Goal: Transaction & Acquisition: Purchase product/service

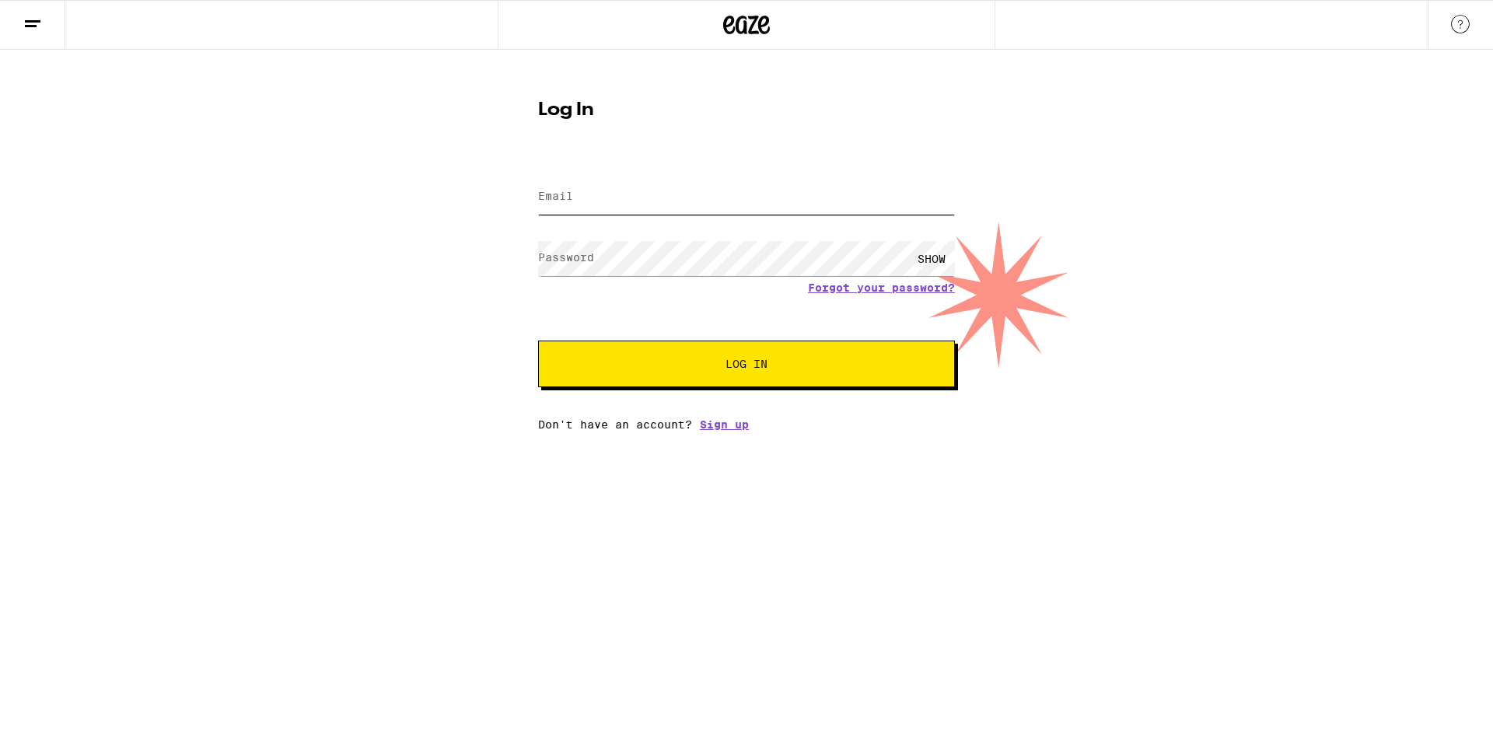
type input "[PERSON_NAME][EMAIL_ADDRESS][PERSON_NAME][DOMAIN_NAME]"
click at [729, 376] on button "Log In" at bounding box center [746, 364] width 417 height 47
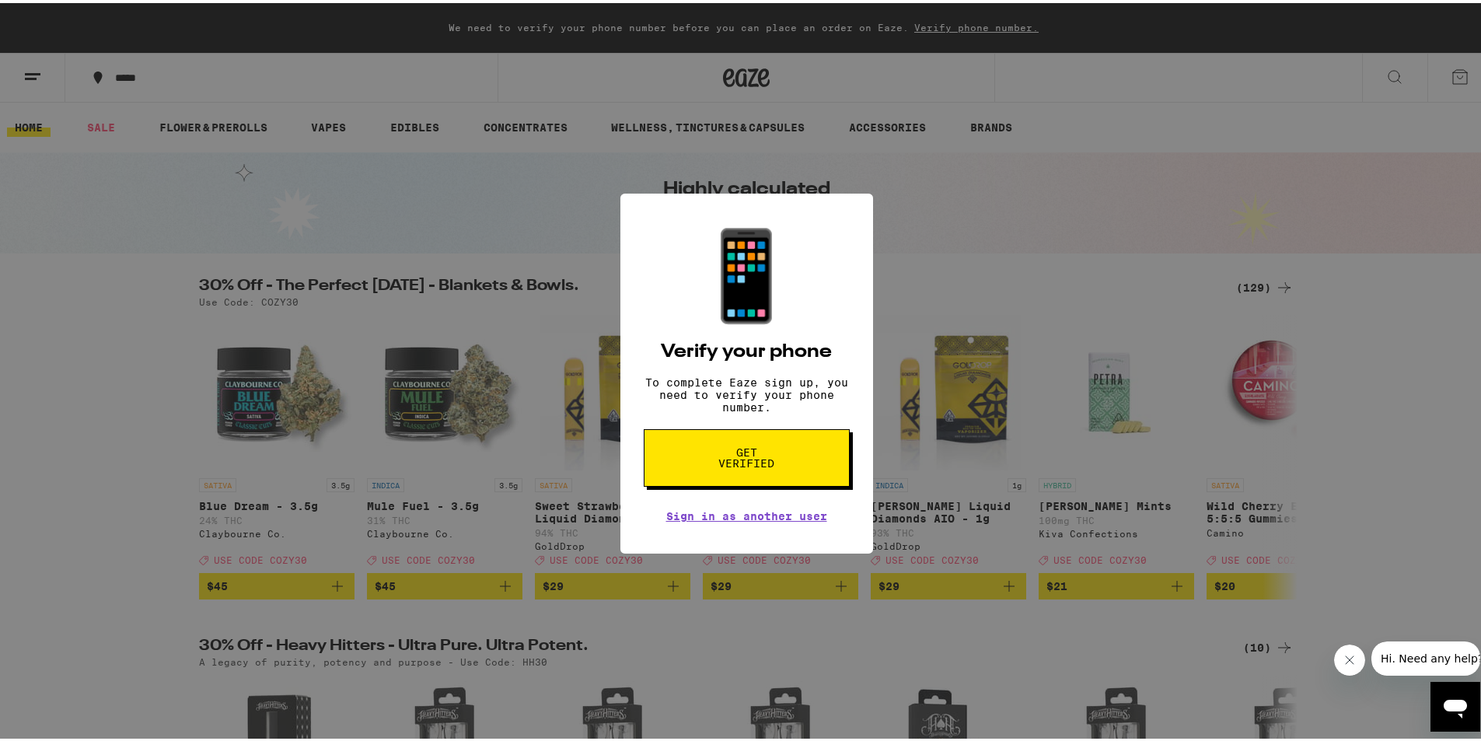
click at [1001, 396] on div "📱 Verify your phone To complete Eaze sign up, you need to verify your phone num…" at bounding box center [746, 370] width 1493 height 741
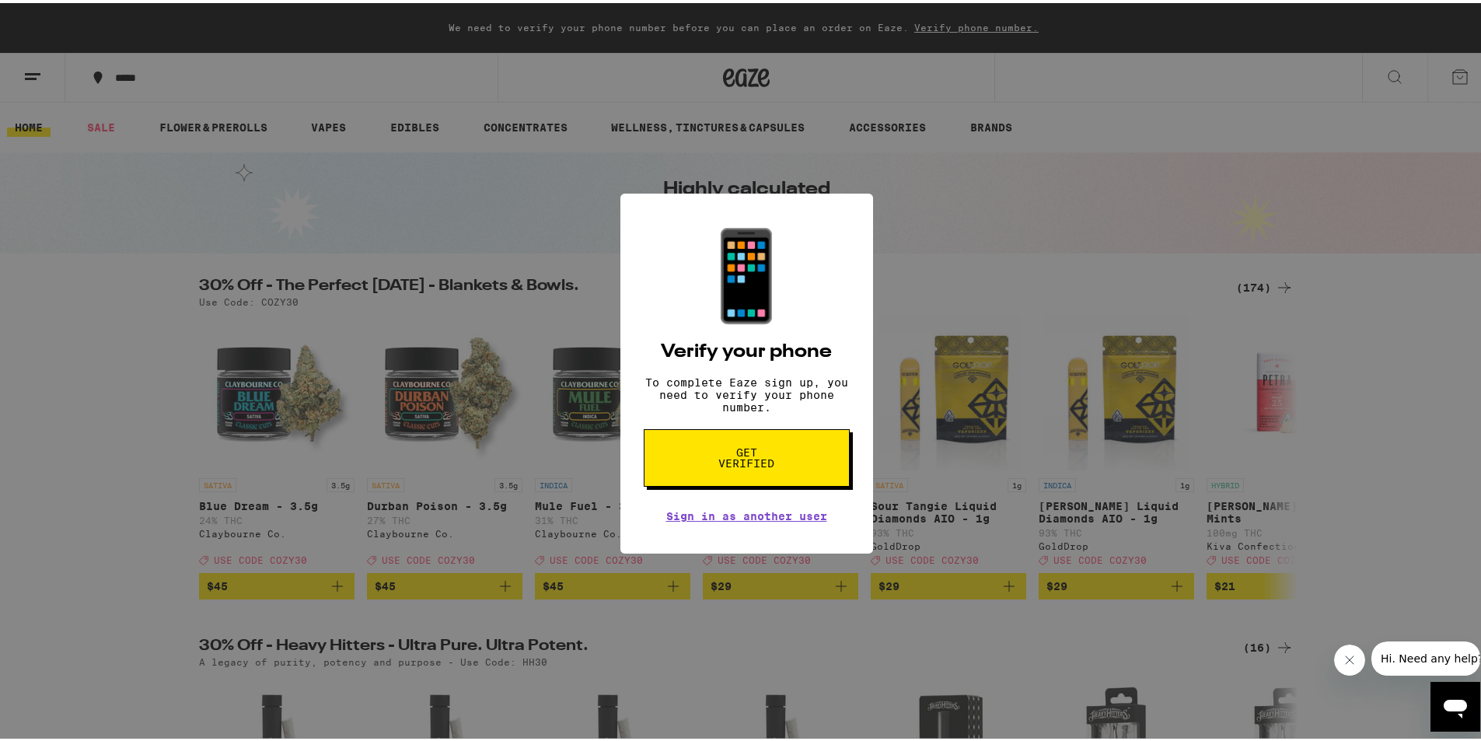
click at [1354, 665] on icon "Close message from company" at bounding box center [1349, 659] width 12 height 12
click at [1014, 194] on div "📱 Verify your phone To complete Eaze sign up, you need to verify your phone num…" at bounding box center [746, 370] width 1493 height 741
click at [799, 474] on button "Get verified" at bounding box center [747, 455] width 206 height 58
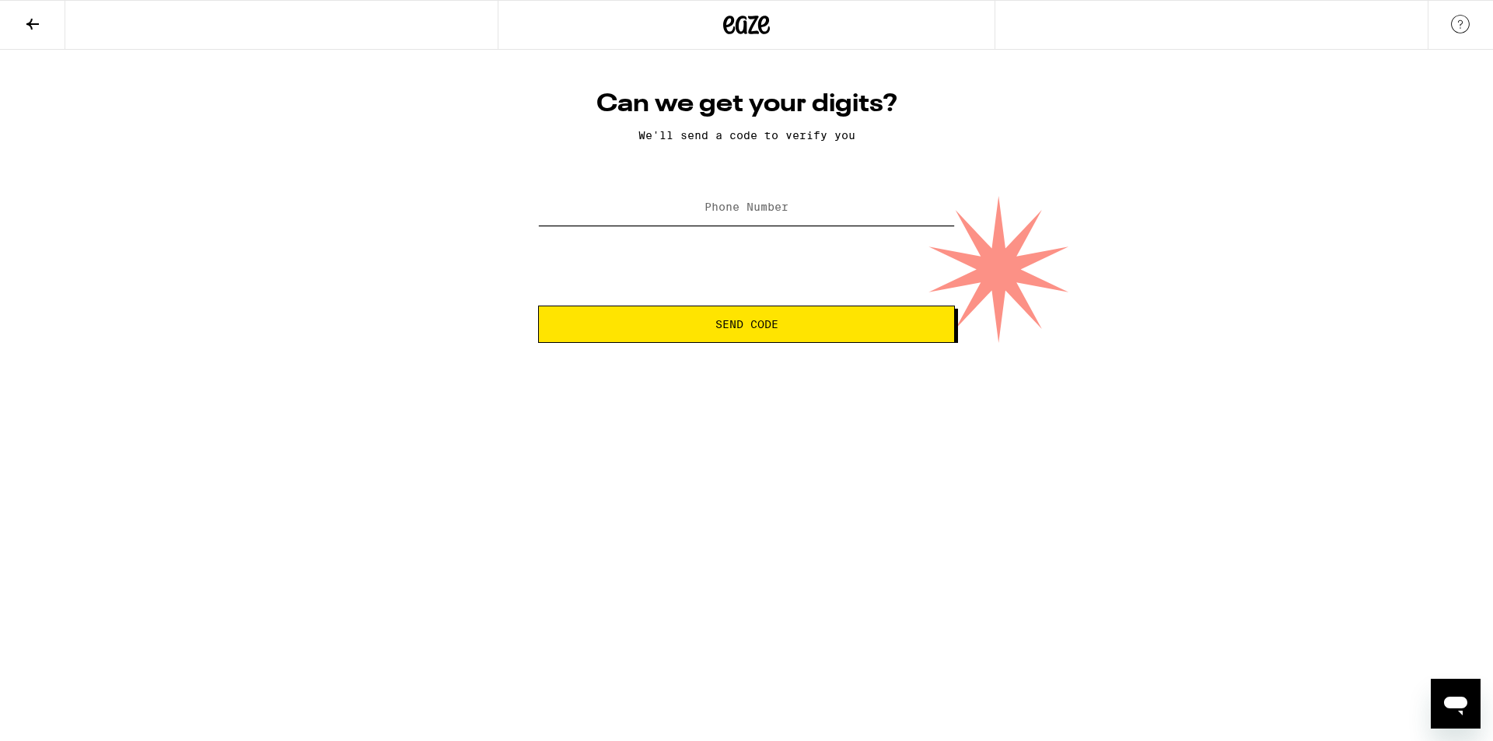
click at [860, 215] on input "Phone Number" at bounding box center [746, 208] width 417 height 35
click at [762, 201] on input "Phone Number" at bounding box center [746, 208] width 417 height 35
click at [760, 202] on label "Phone Number" at bounding box center [746, 207] width 84 height 12
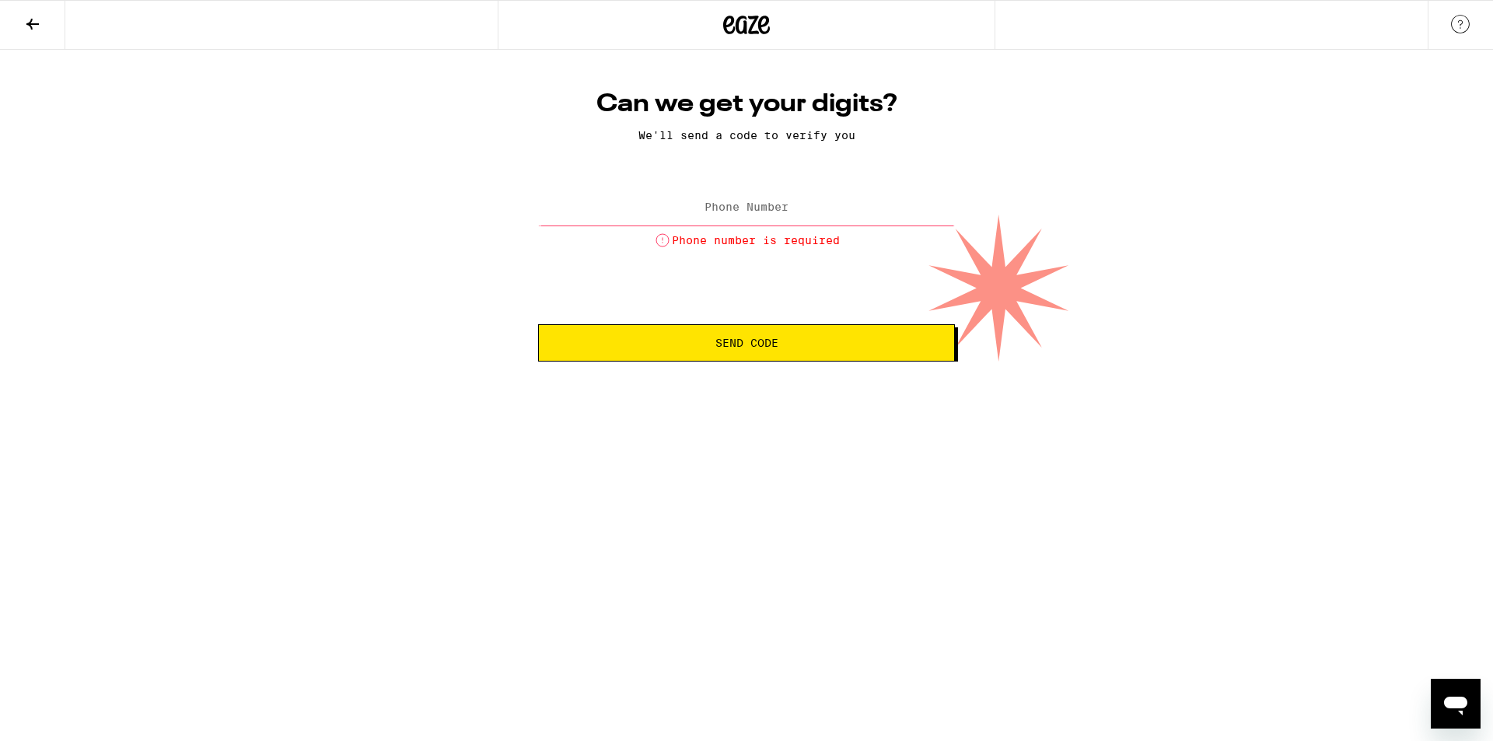
click at [760, 202] on label "Phone Number" at bounding box center [746, 207] width 84 height 12
click at [747, 216] on input "Phone Number" at bounding box center [746, 208] width 417 height 35
type input "9"
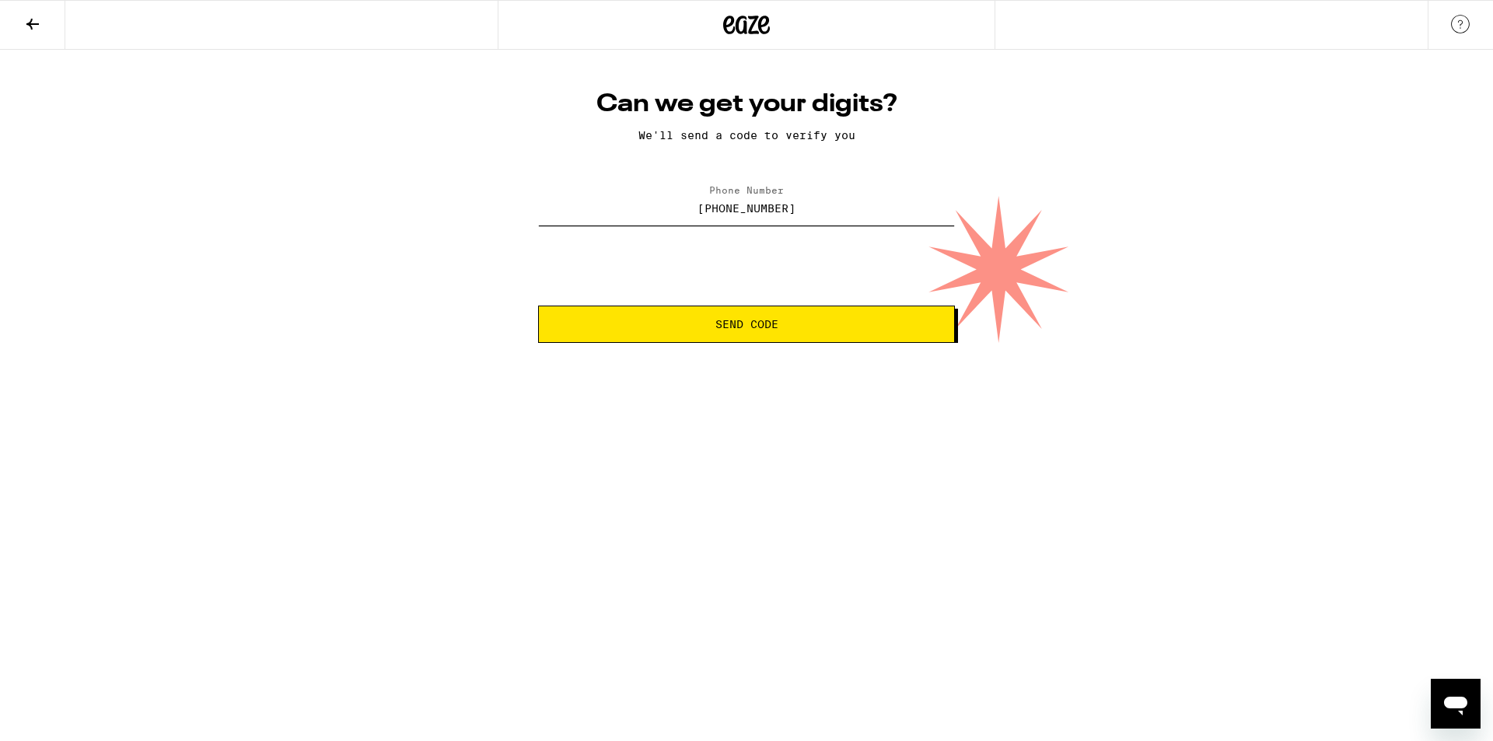
type input "[PHONE_NUMBER]"
click at [755, 323] on span "Send Code" at bounding box center [746, 324] width 63 height 11
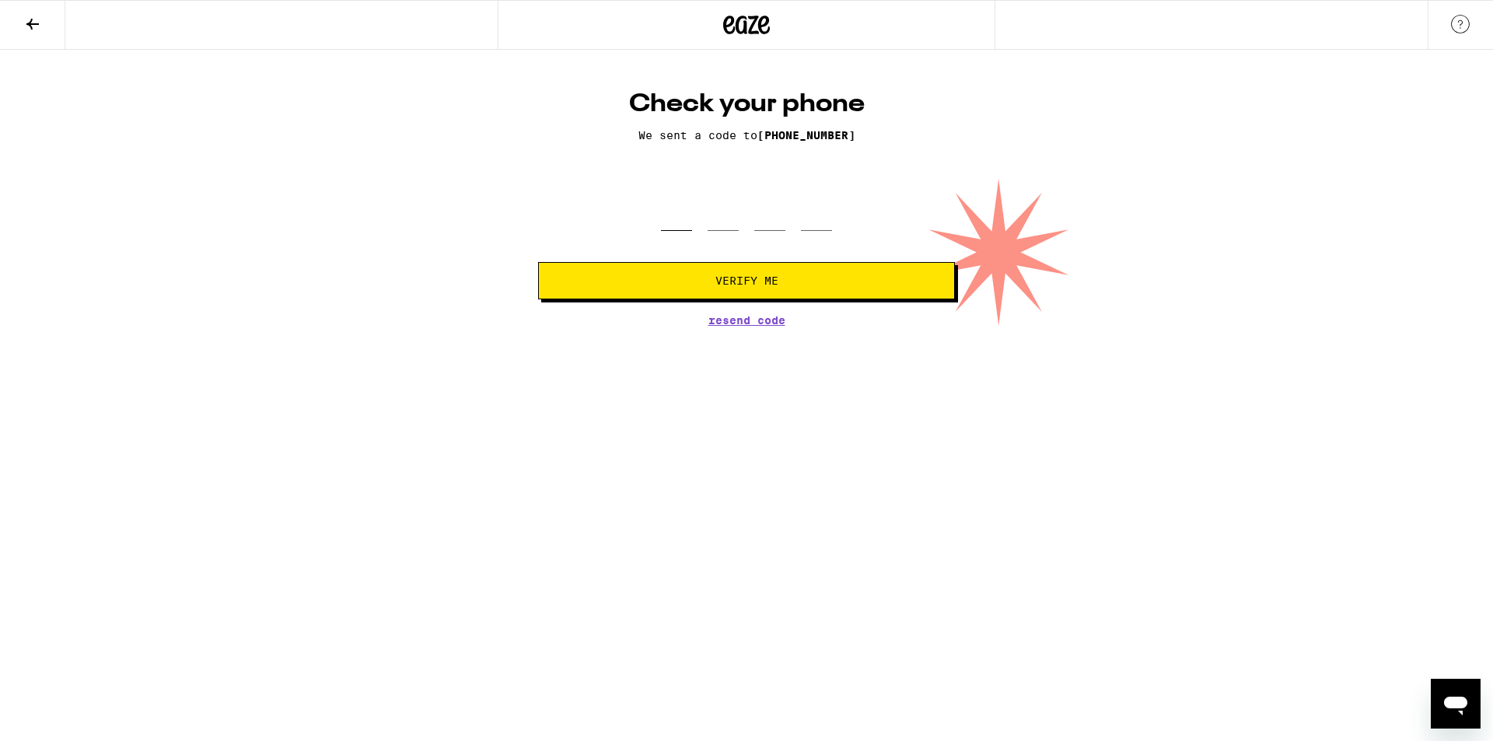
click at [671, 218] on input "tel" at bounding box center [676, 208] width 31 height 46
type input "1"
type input "4"
type input "8"
type input "1"
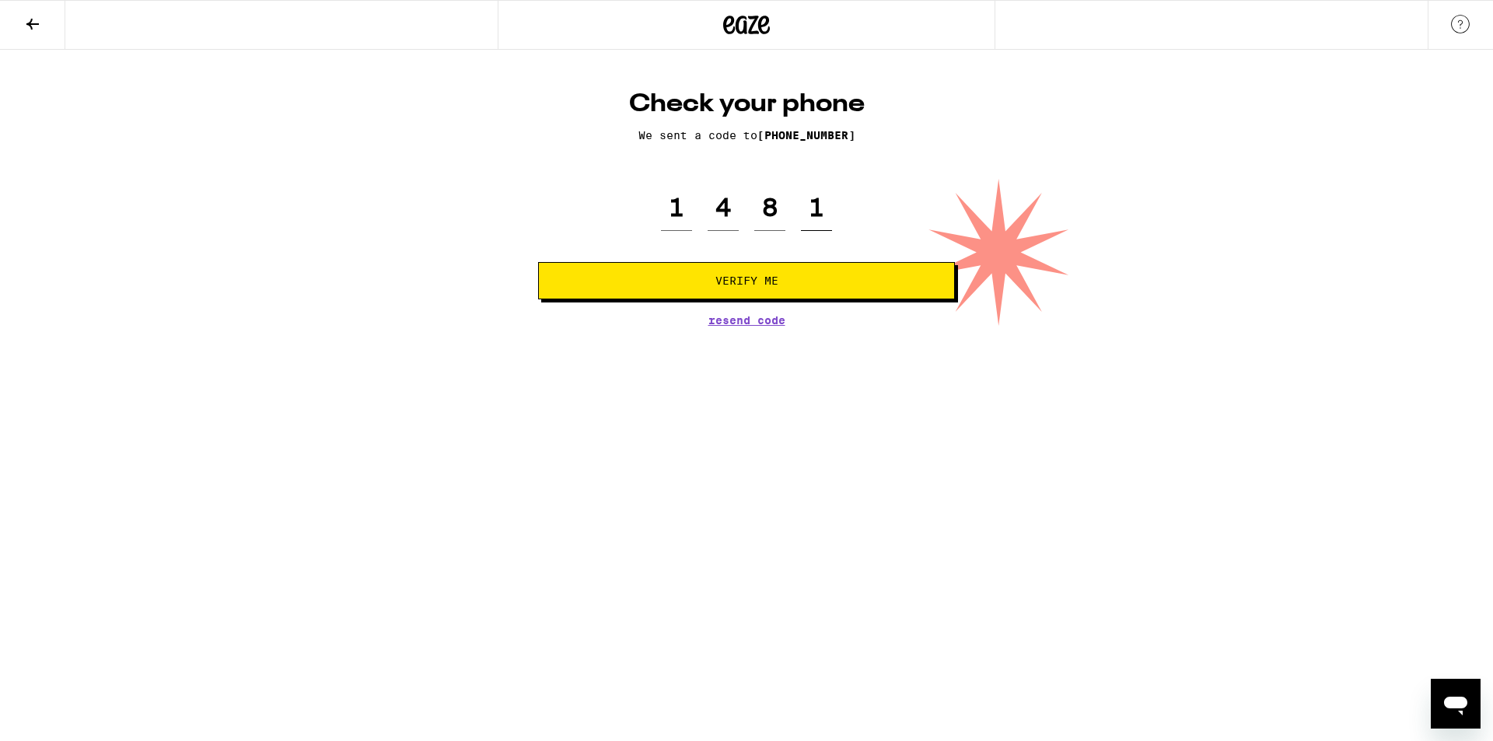
click at [538, 262] on button "Verify Me" at bounding box center [746, 280] width 417 height 37
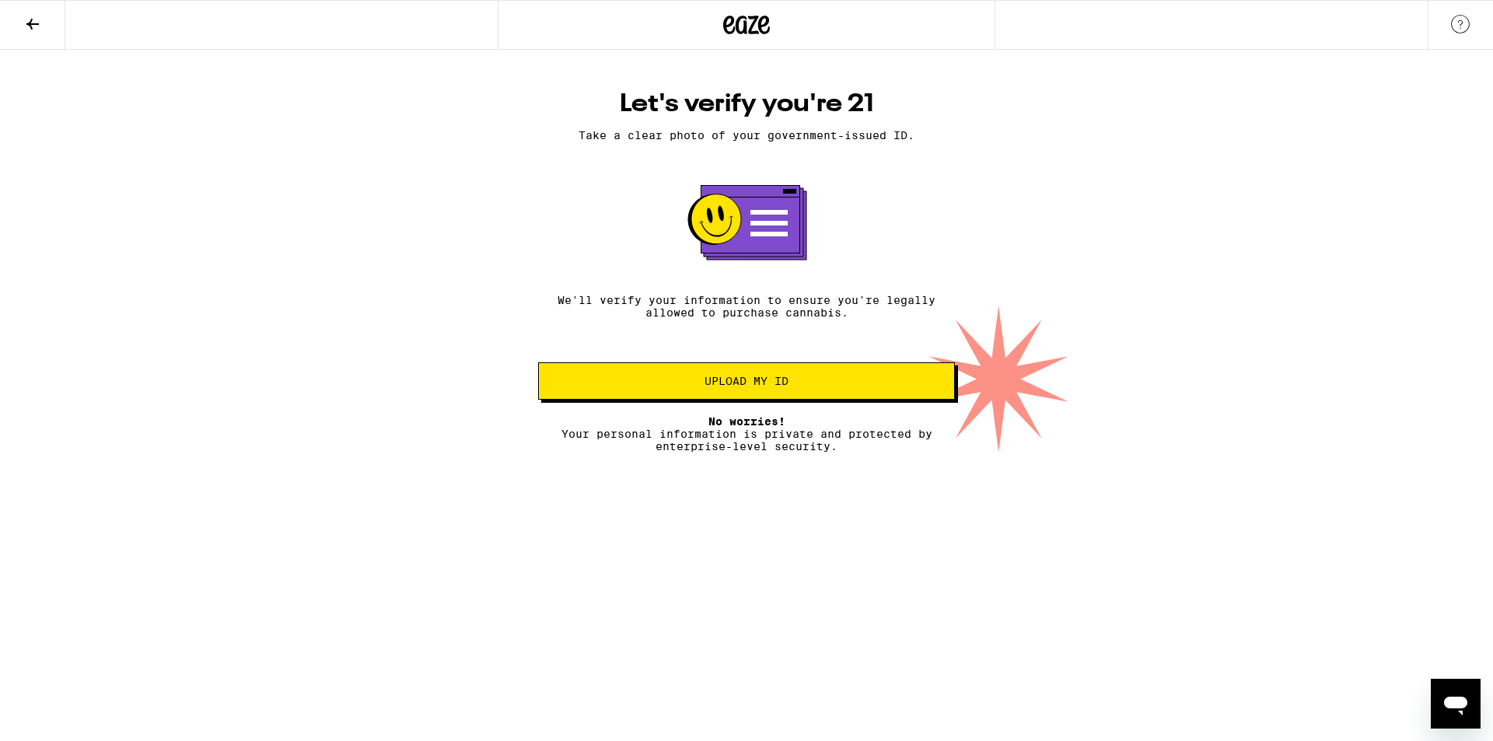
click at [768, 453] on html "Let's verify you're 21 Take a clear photo of your government-issued ID. We'll v…" at bounding box center [746, 226] width 1493 height 453
drag, startPoint x: 774, startPoint y: 441, endPoint x: 803, endPoint y: 436, distance: 29.1
click at [776, 440] on p "No worries! Your personal information is private and protected by enterprise-le…" at bounding box center [746, 433] width 417 height 37
drag, startPoint x: 803, startPoint y: 436, endPoint x: 351, endPoint y: 204, distance: 508.1
click at [802, 435] on p "No worries! Your personal information is private and protected by enterprise-le…" at bounding box center [746, 433] width 417 height 37
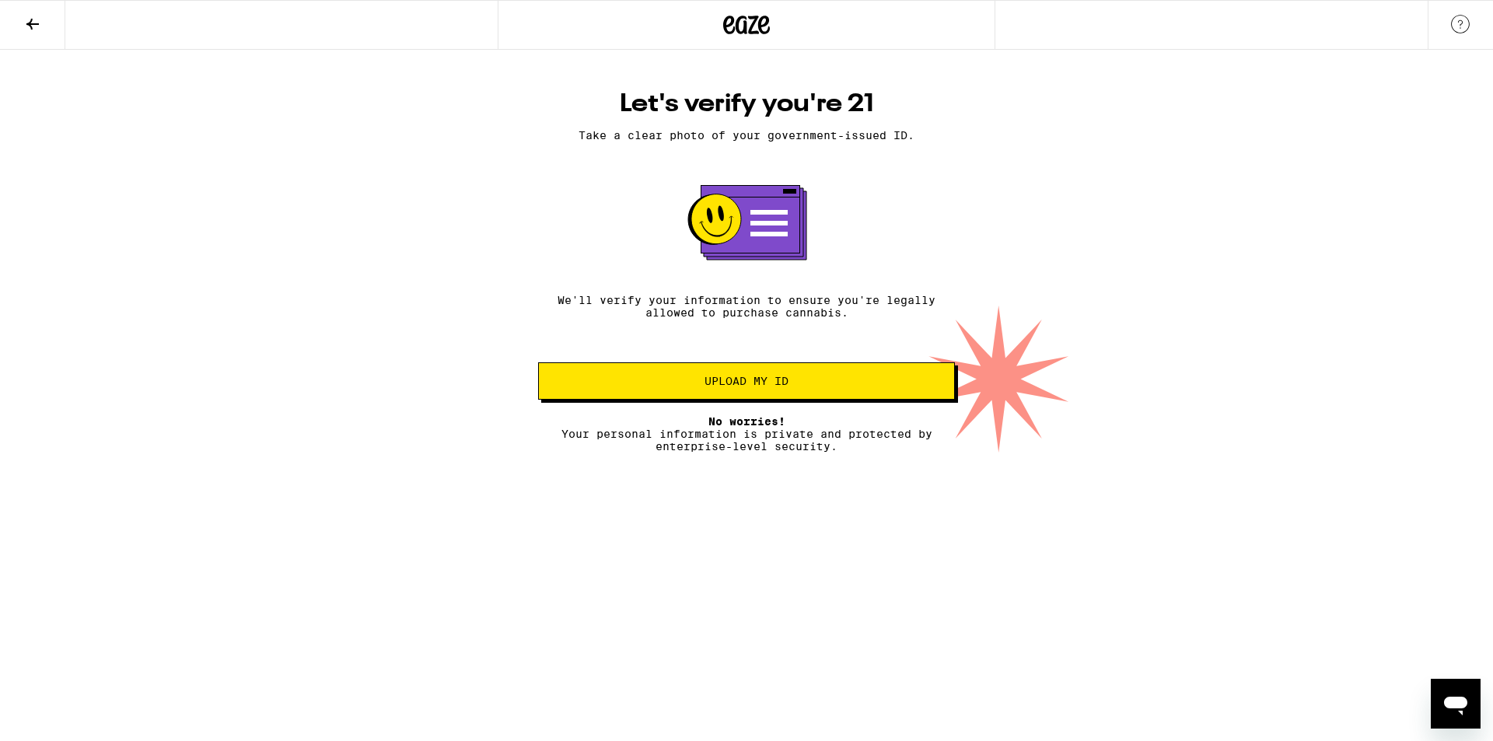
click at [31, 37] on button at bounding box center [32, 25] width 65 height 49
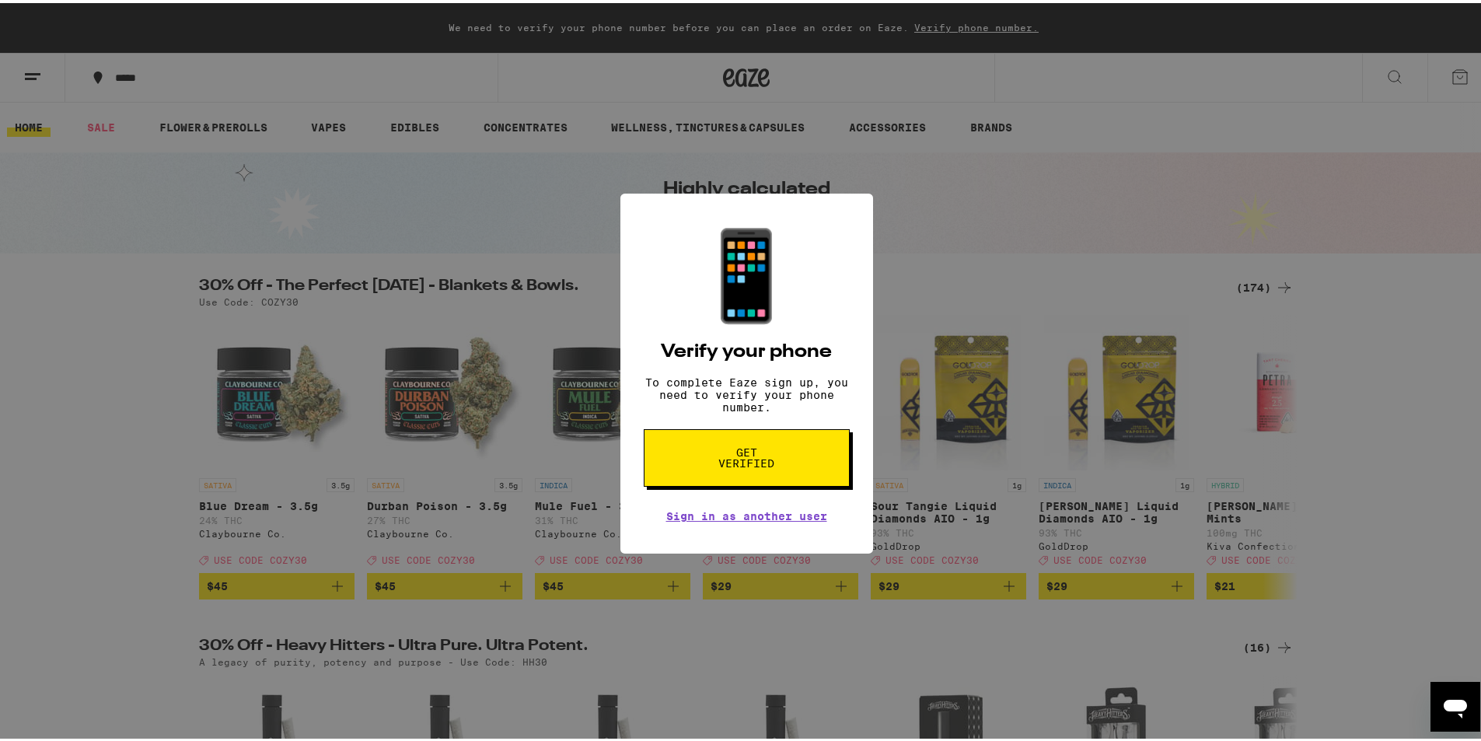
click at [1104, 270] on div "📱 Verify your phone To complete Eaze sign up, you need to verify your phone num…" at bounding box center [746, 370] width 1493 height 741
click at [288, 167] on div "📱 Verify your phone To complete Eaze sign up, you need to verify your phone num…" at bounding box center [746, 370] width 1493 height 741
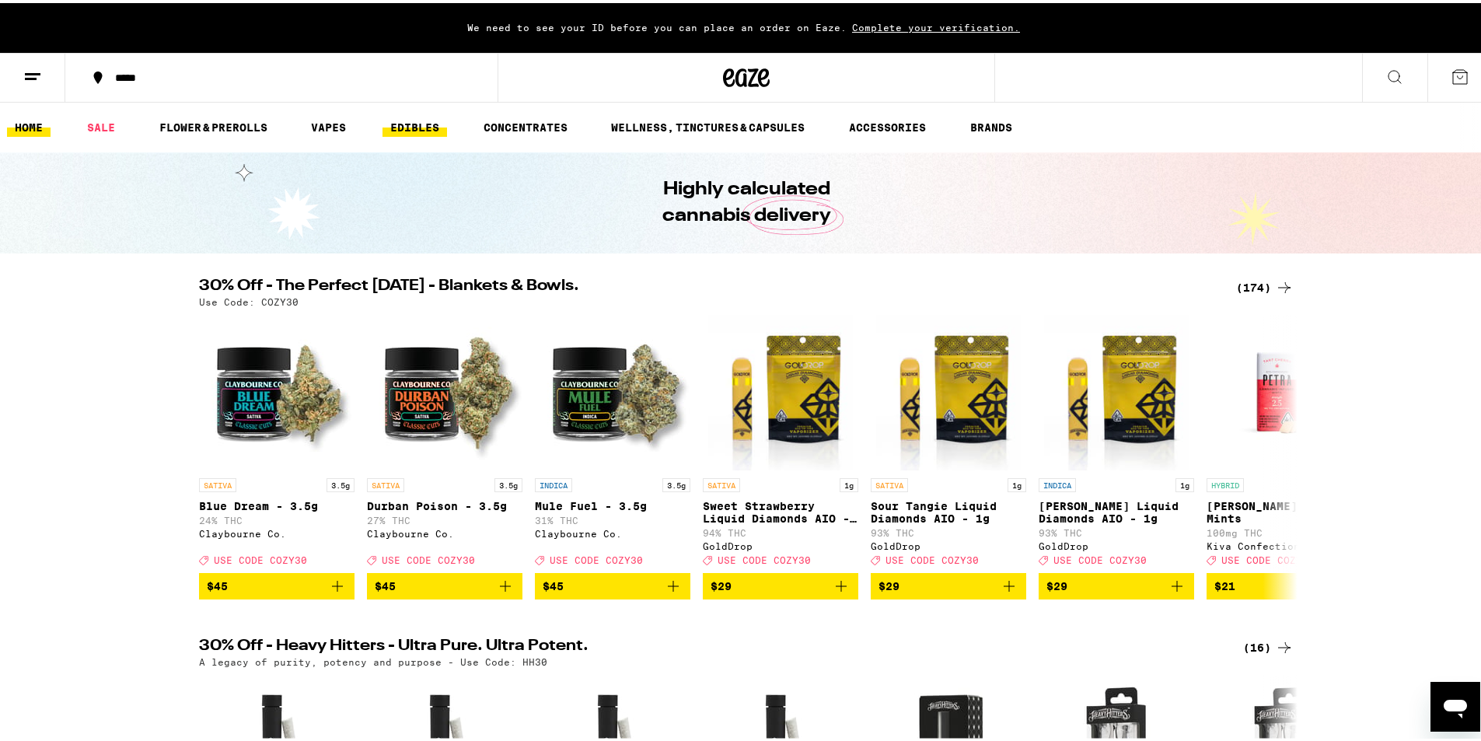
click at [400, 121] on link "EDIBLES" at bounding box center [415, 124] width 65 height 19
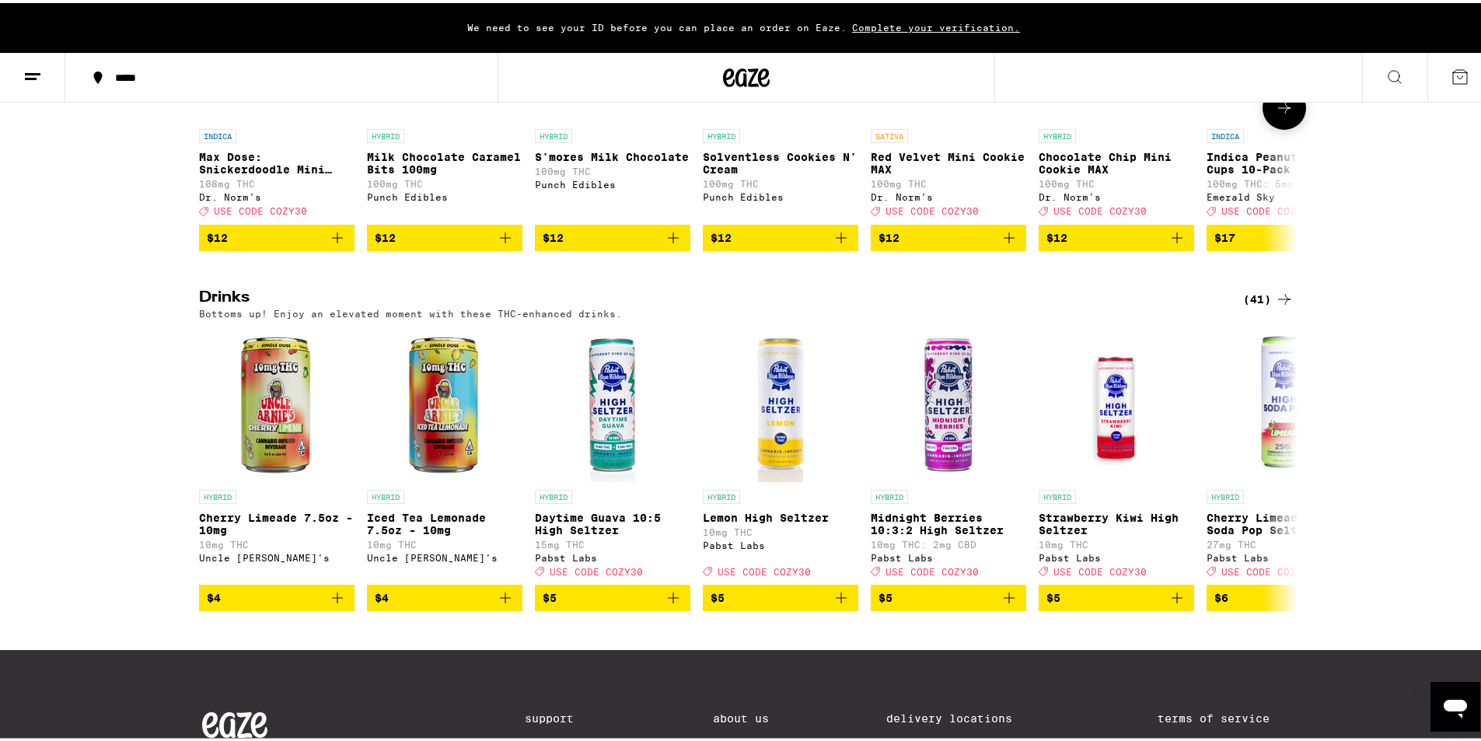
scroll to position [778, 0]
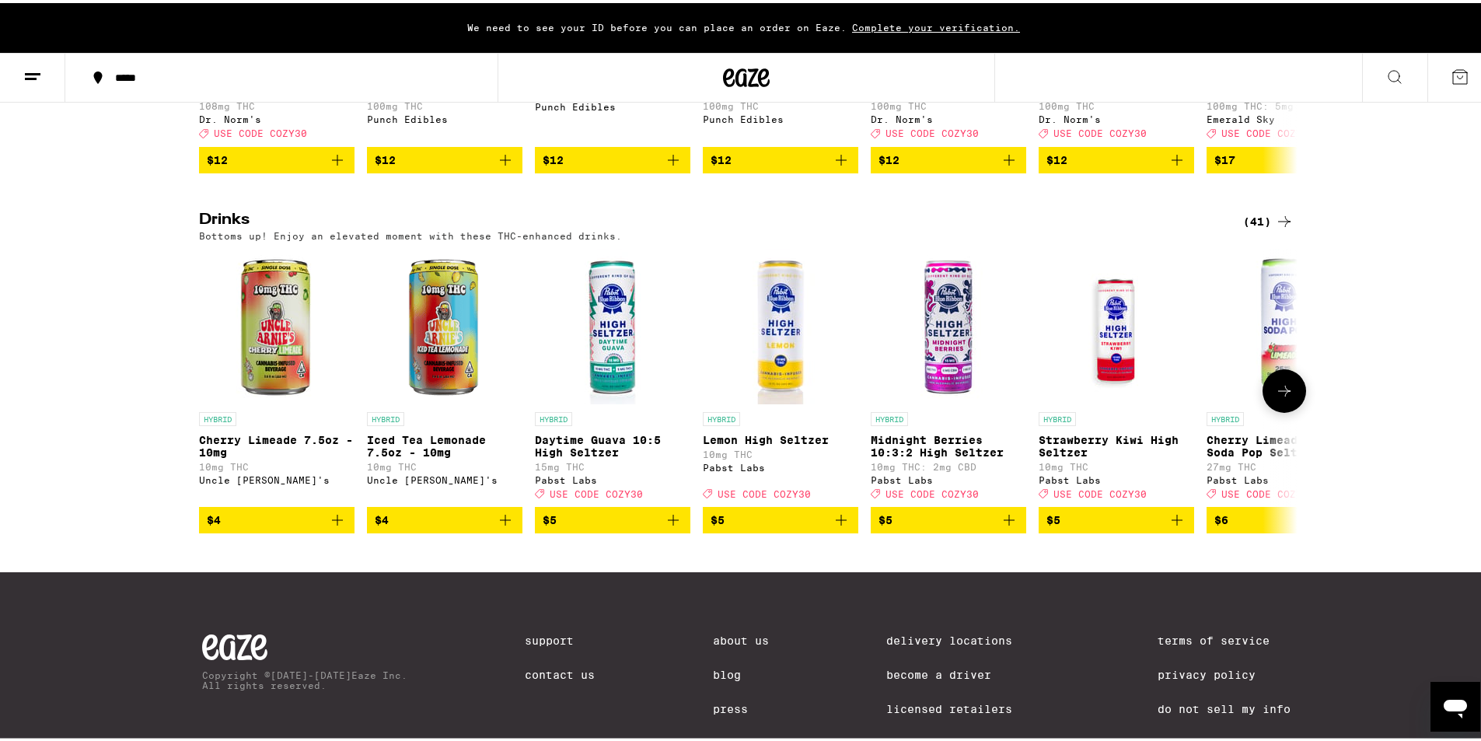
click at [1291, 410] on button at bounding box center [1285, 388] width 44 height 44
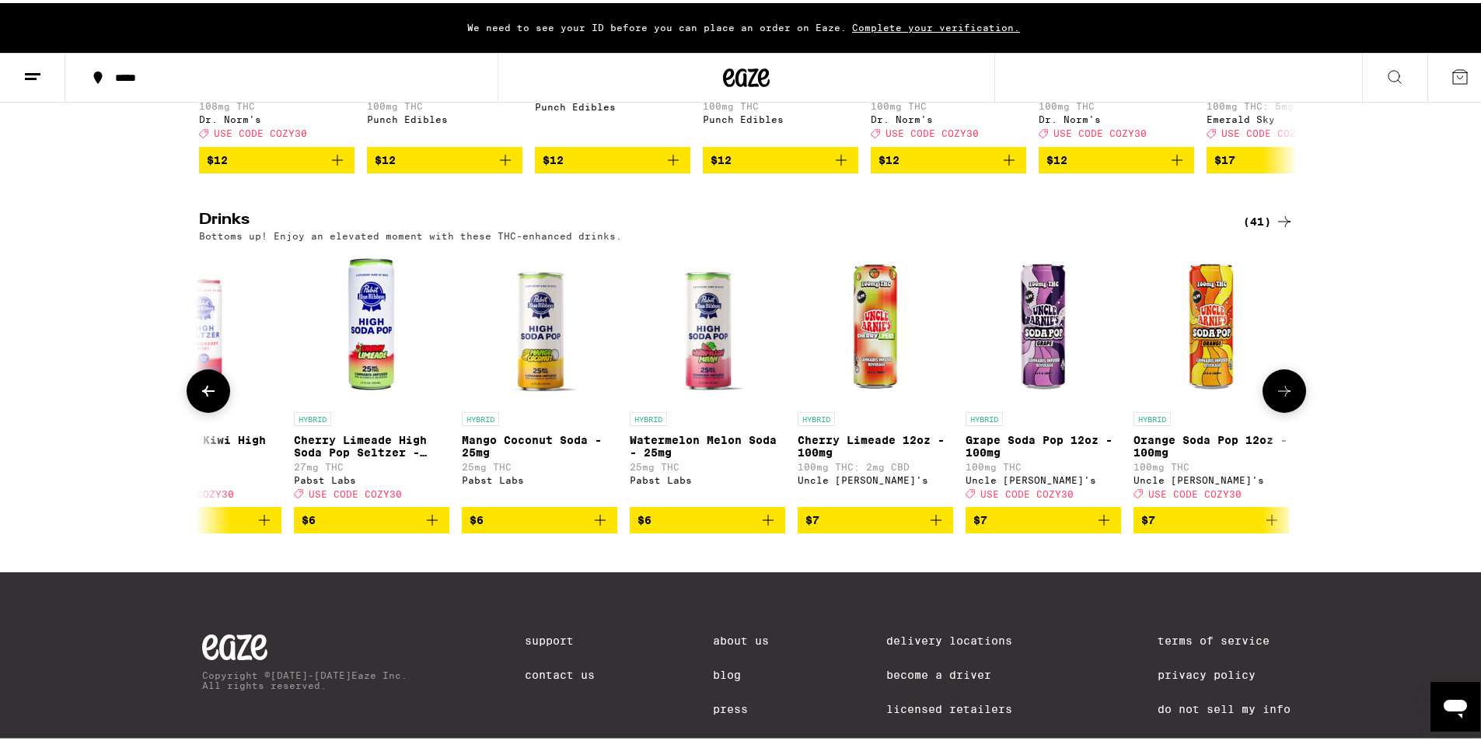
scroll to position [0, 925]
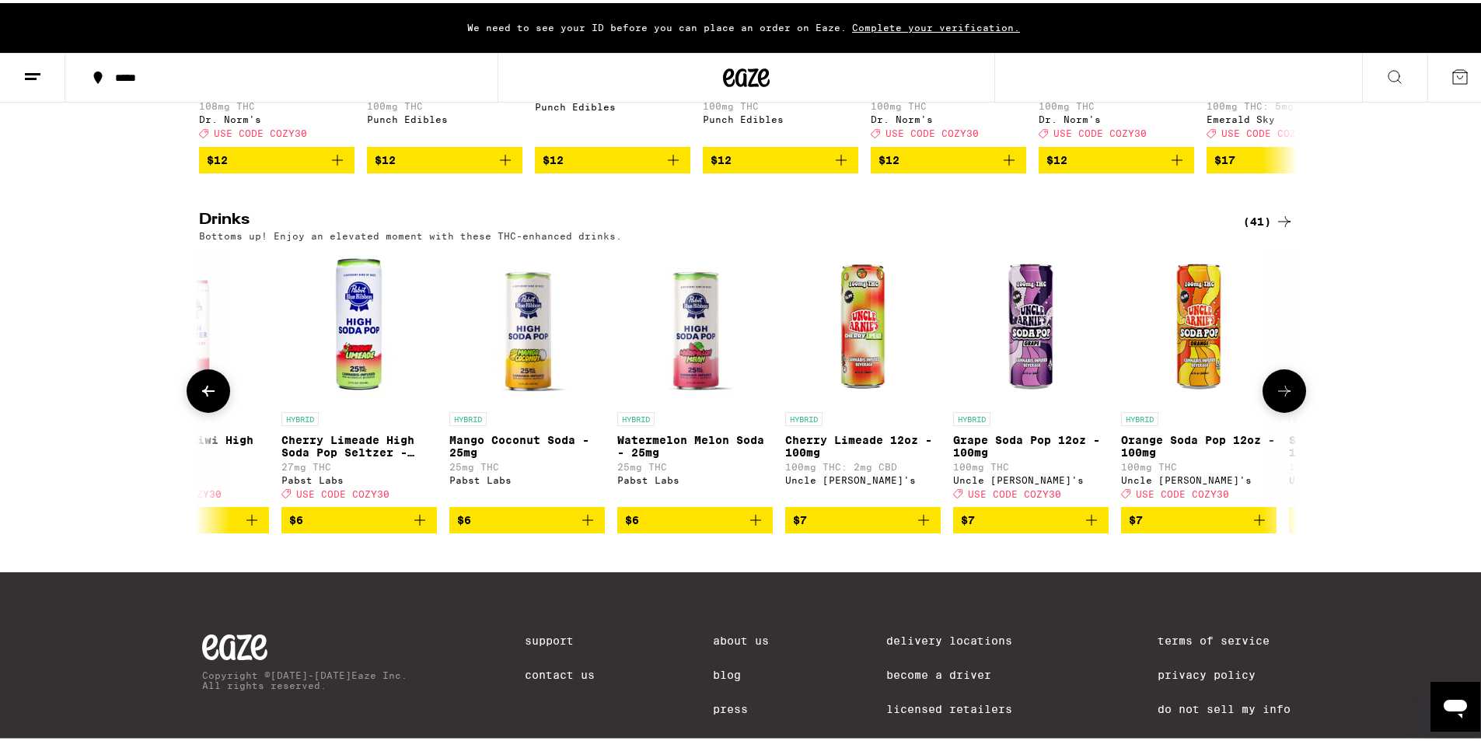
click at [1289, 410] on button at bounding box center [1285, 388] width 44 height 44
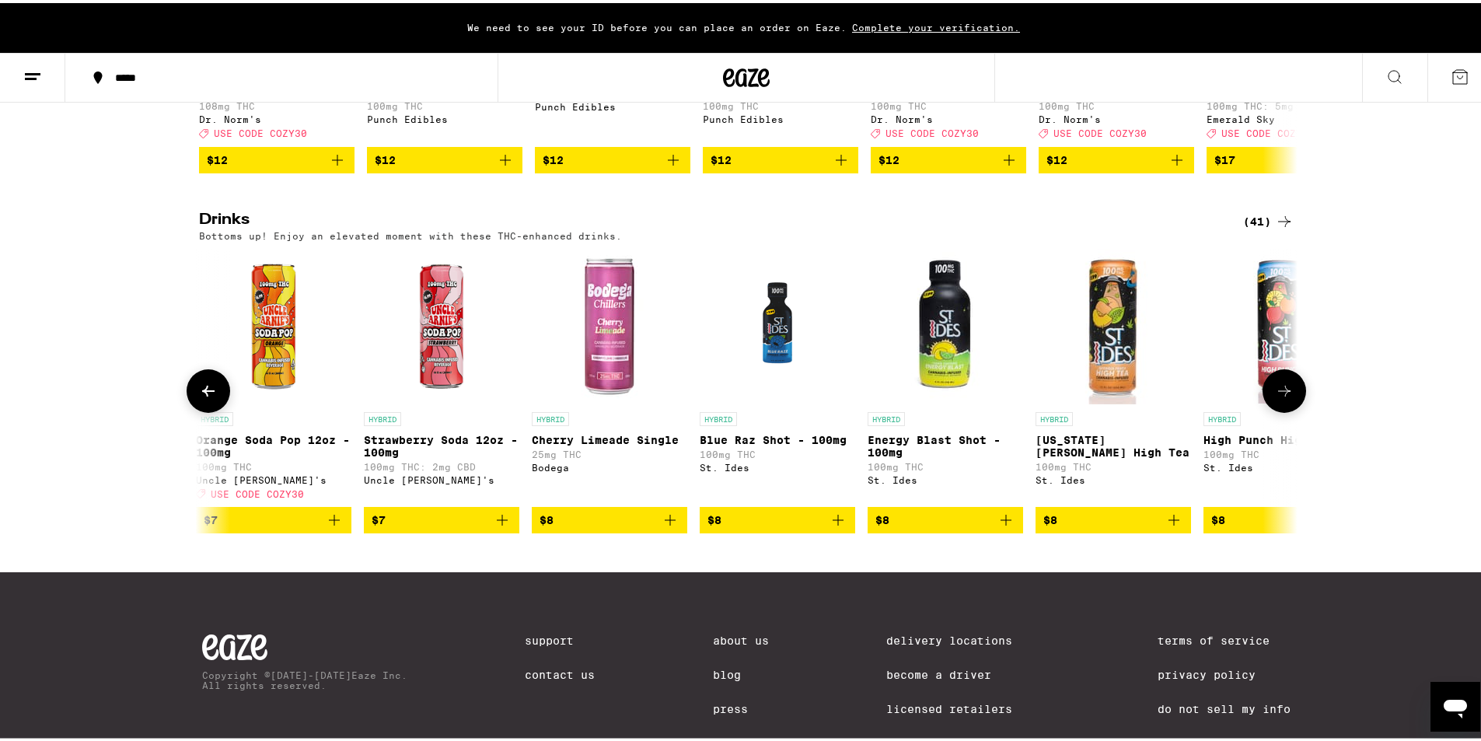
click at [1289, 410] on button at bounding box center [1285, 388] width 44 height 44
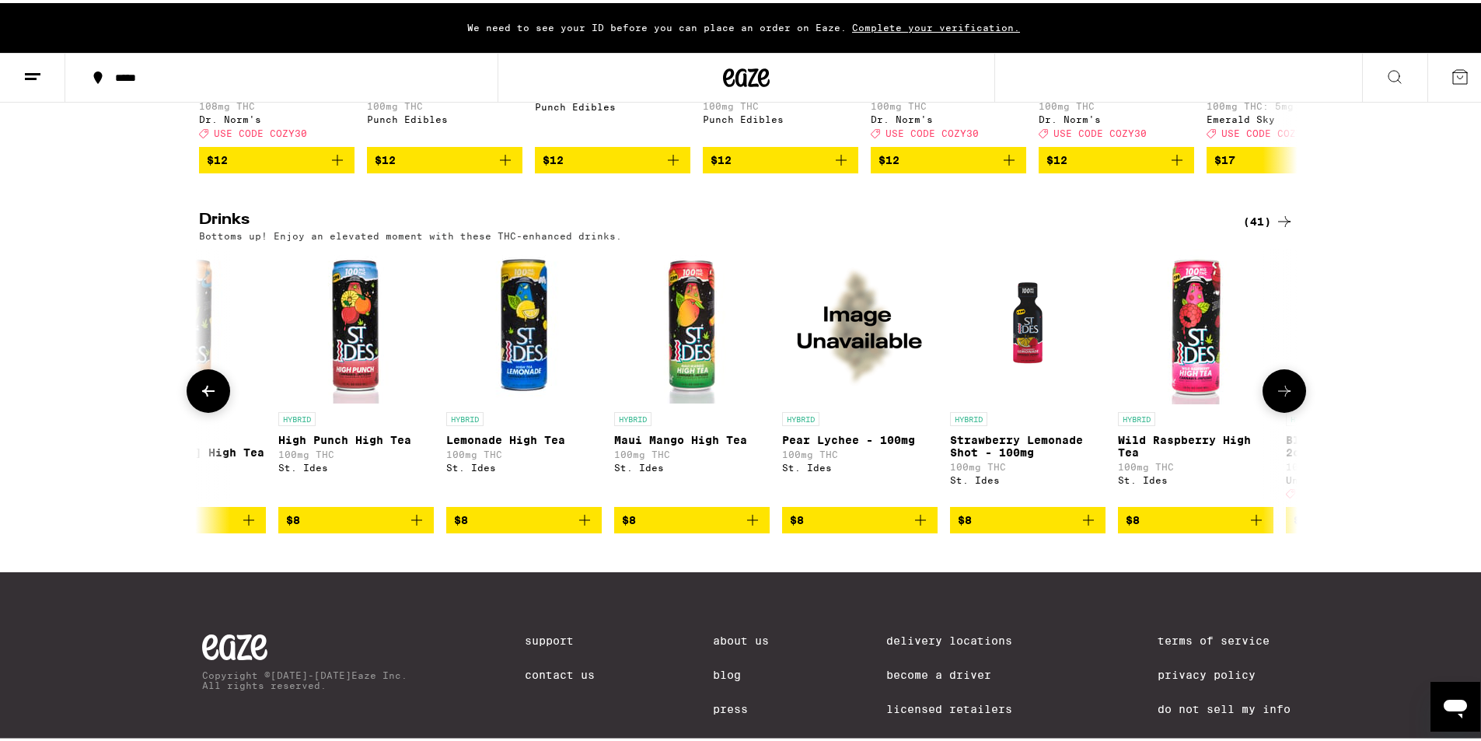
click at [1289, 410] on button at bounding box center [1285, 388] width 44 height 44
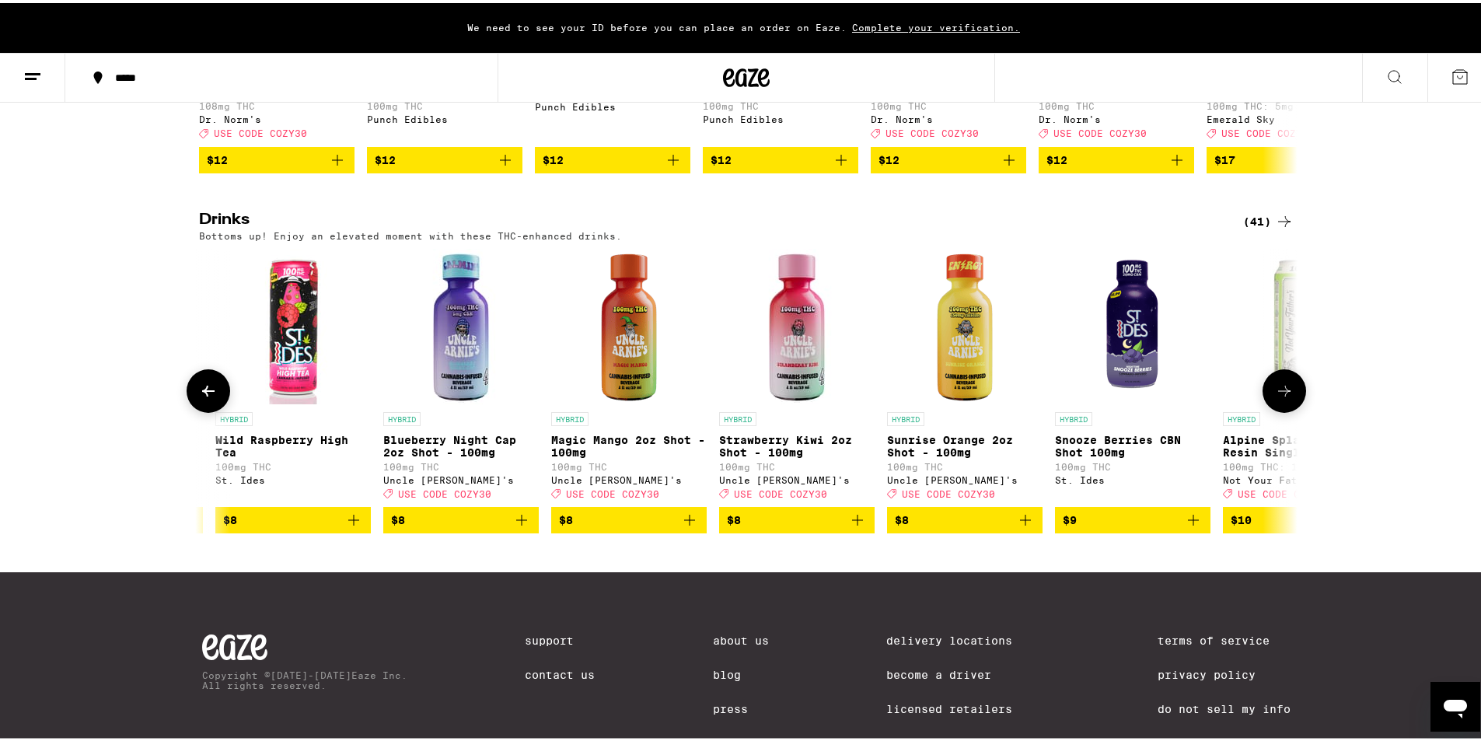
scroll to position [0, 3701]
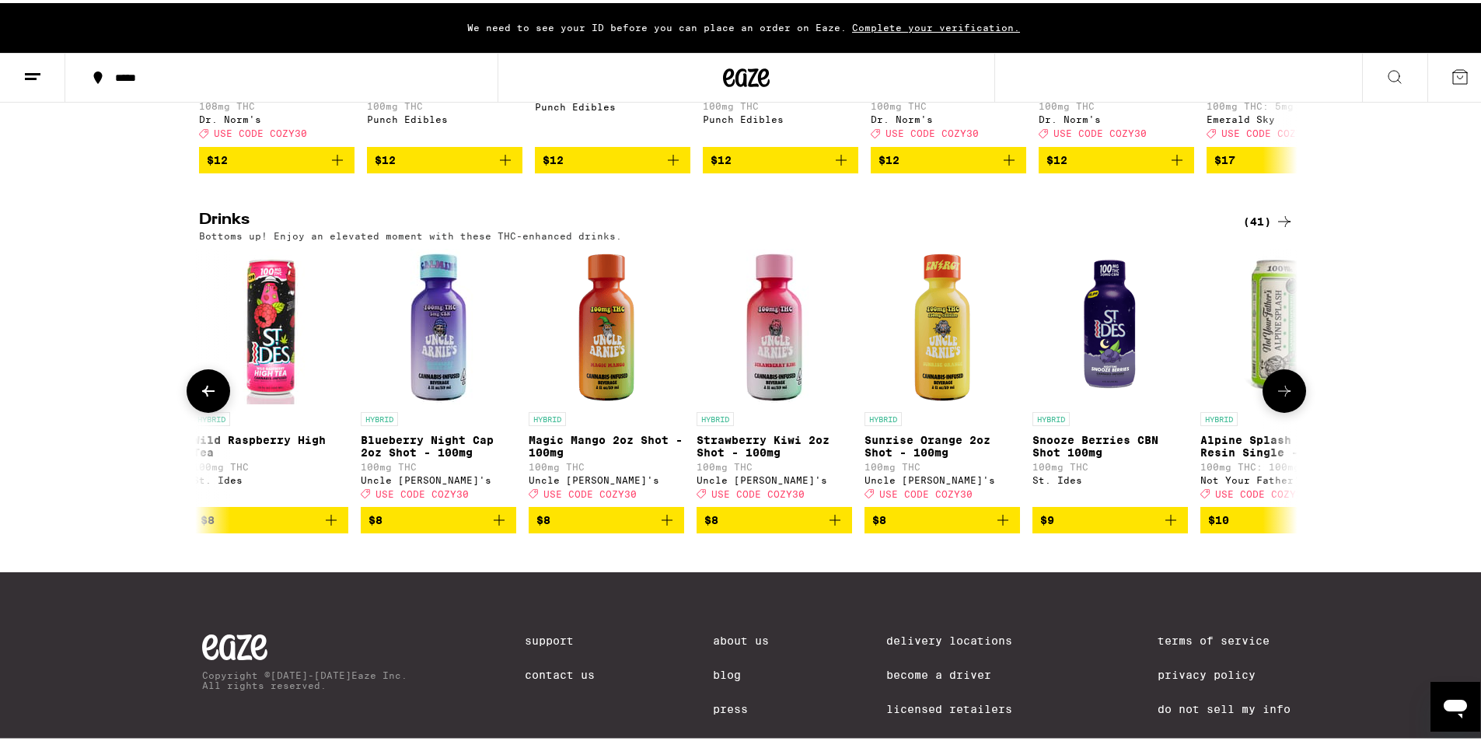
click at [1288, 397] on icon at bounding box center [1284, 388] width 19 height 19
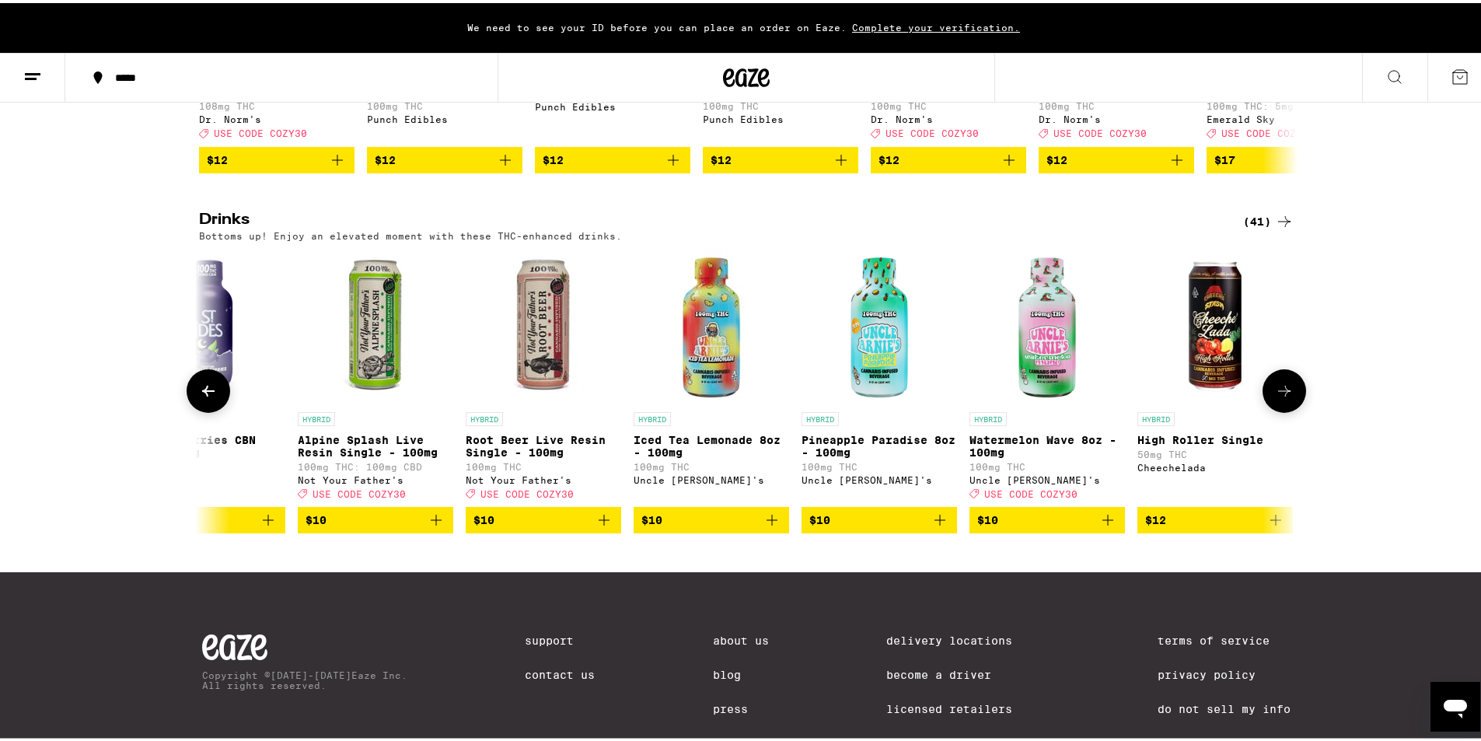
scroll to position [0, 4627]
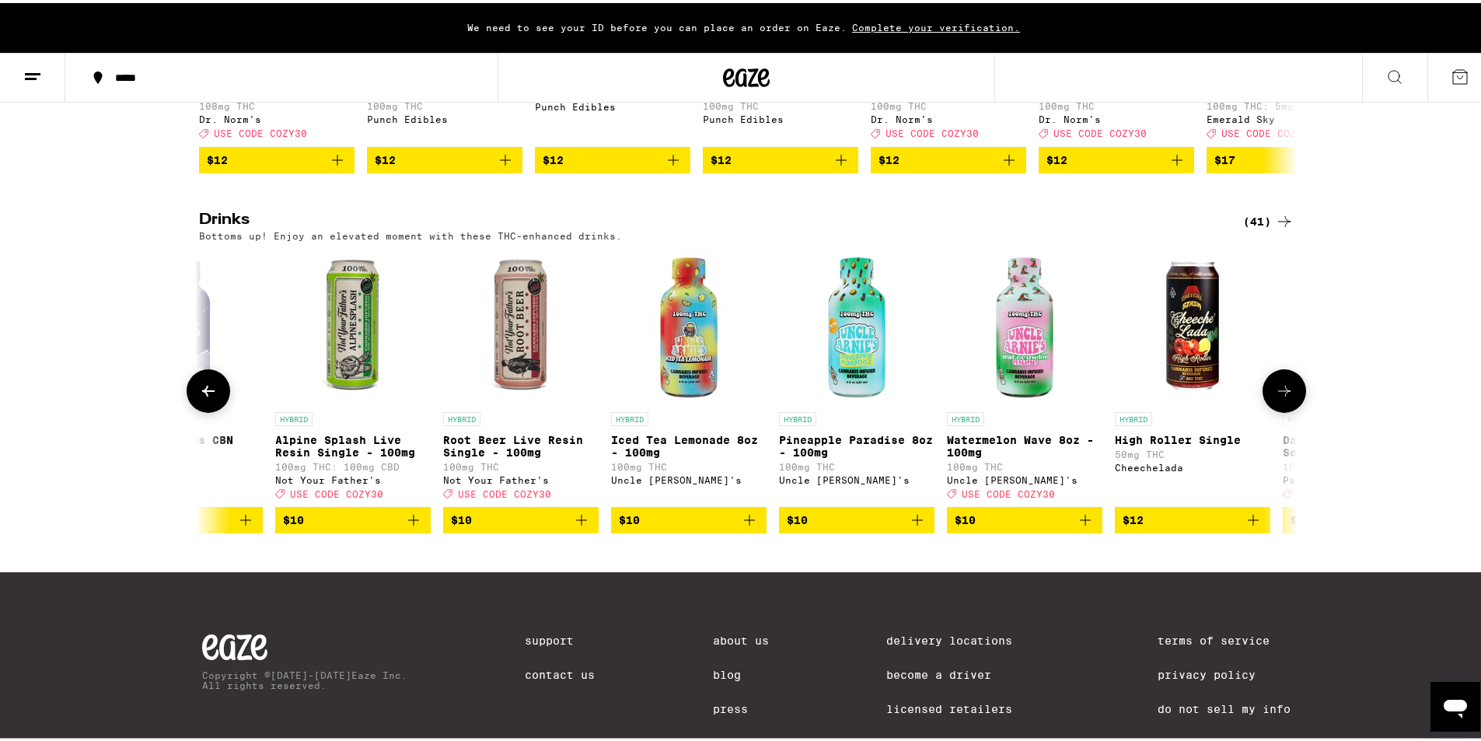
click at [1288, 397] on icon at bounding box center [1284, 388] width 19 height 19
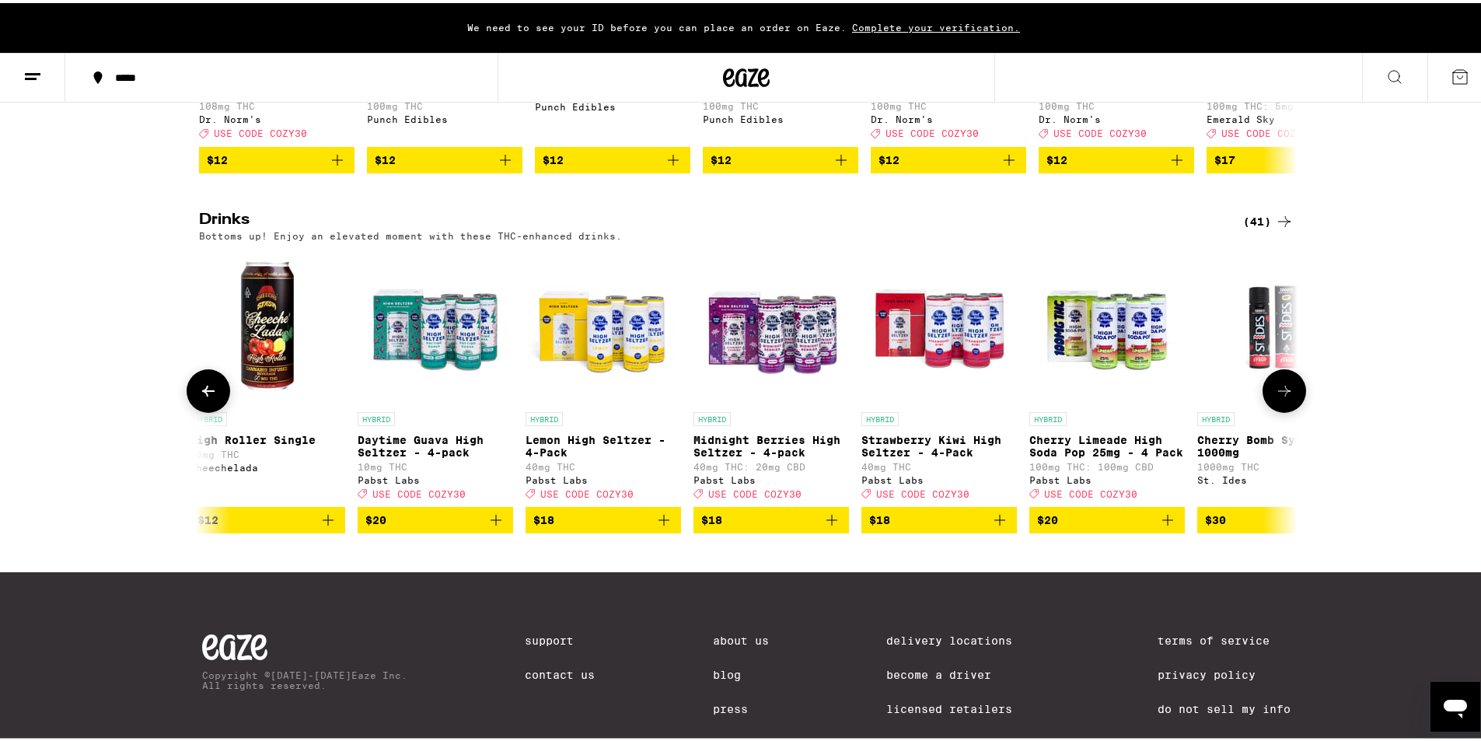
click at [1281, 397] on icon at bounding box center [1284, 388] width 19 height 19
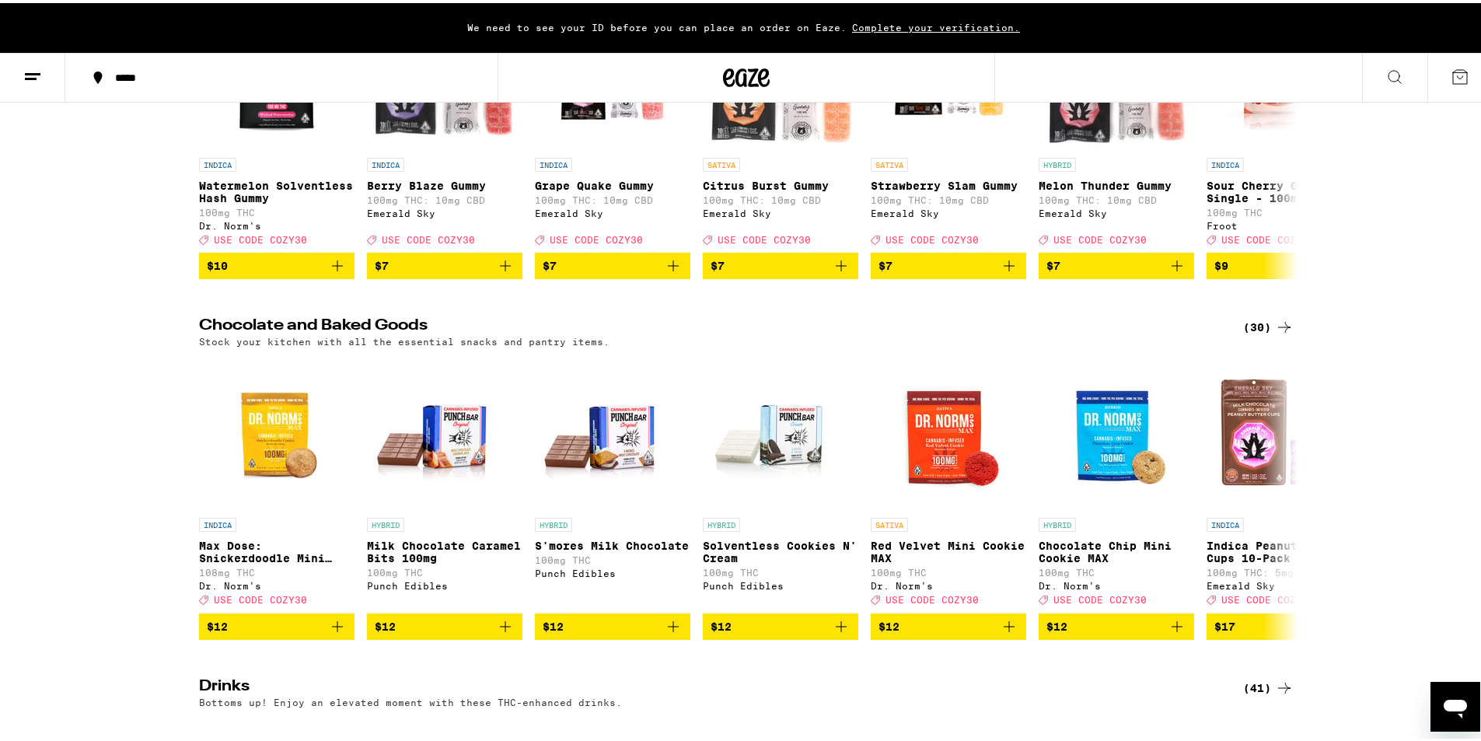
scroll to position [389, 0]
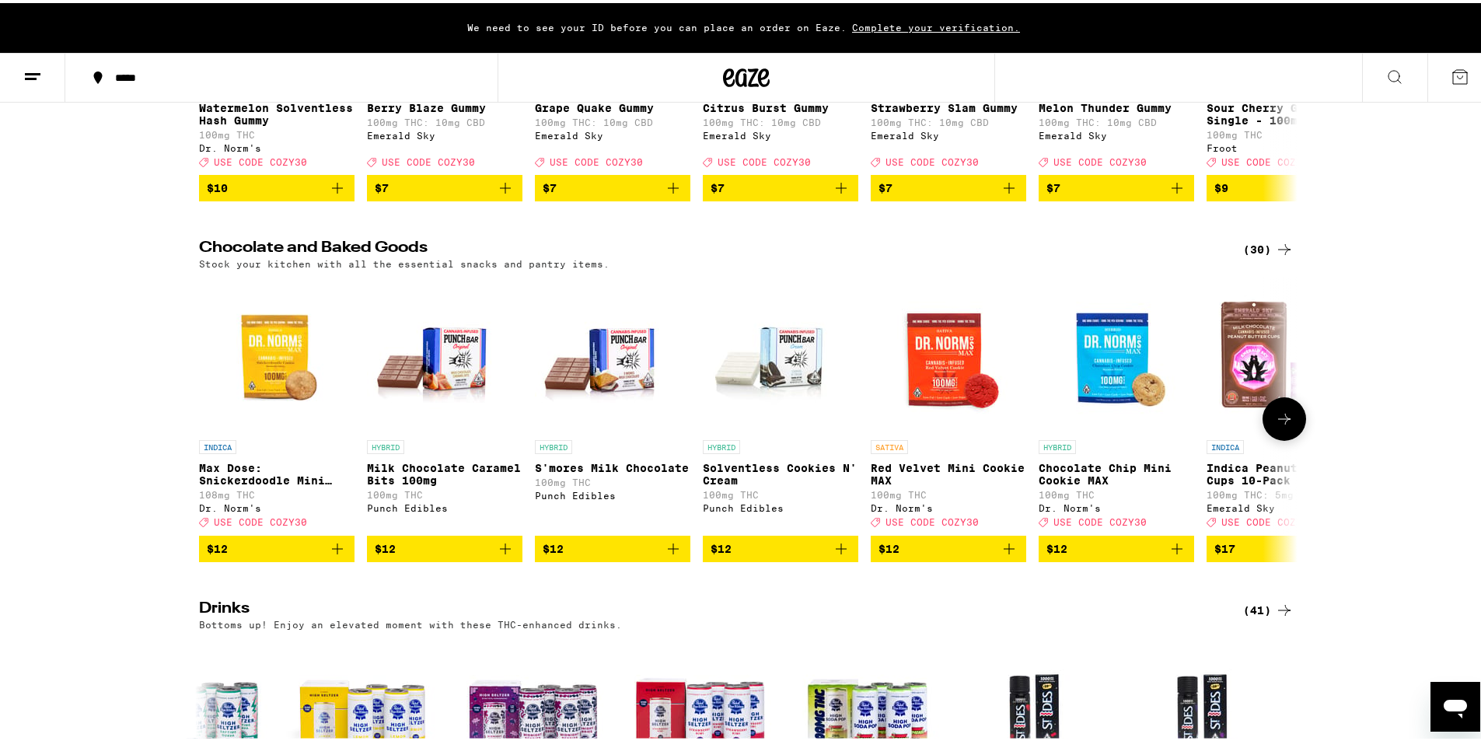
click at [1285, 438] on button at bounding box center [1285, 416] width 44 height 44
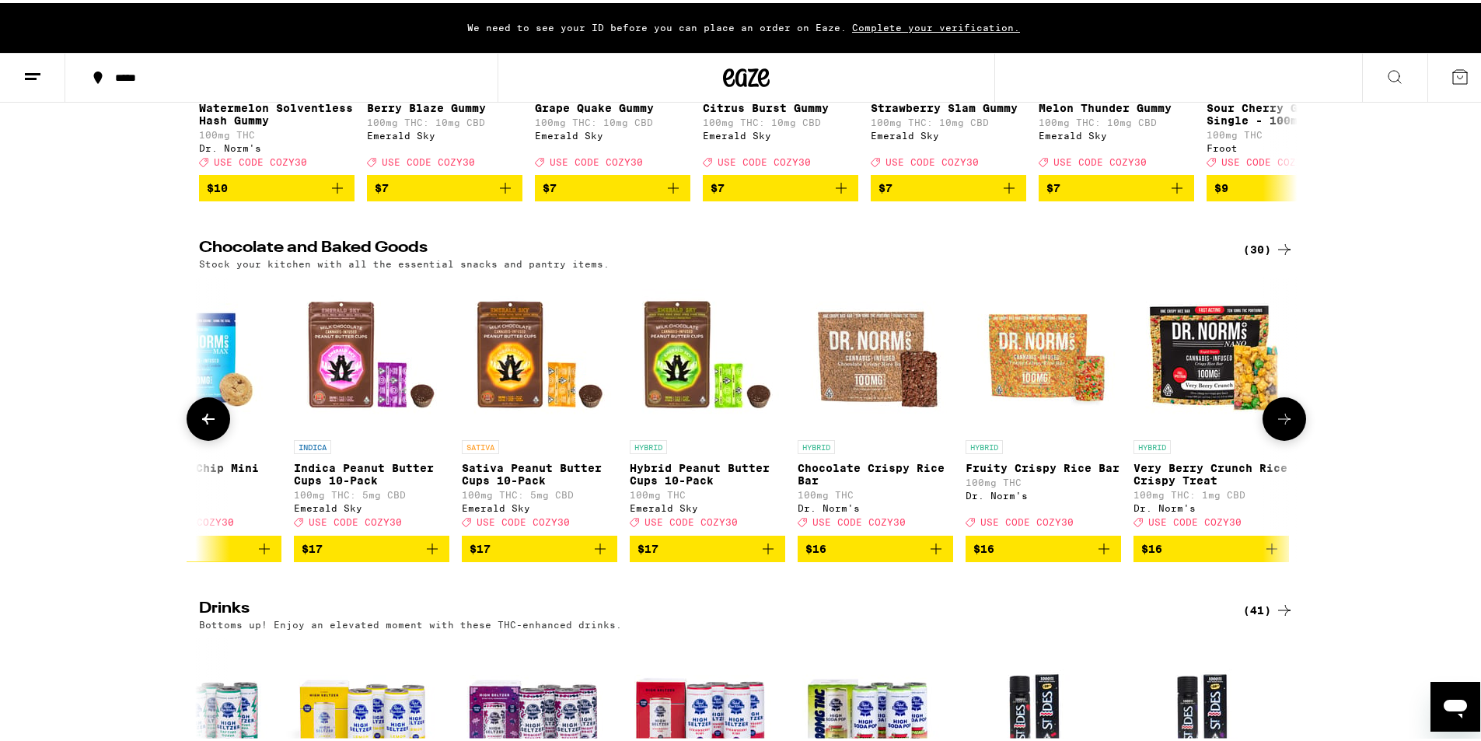
scroll to position [0, 925]
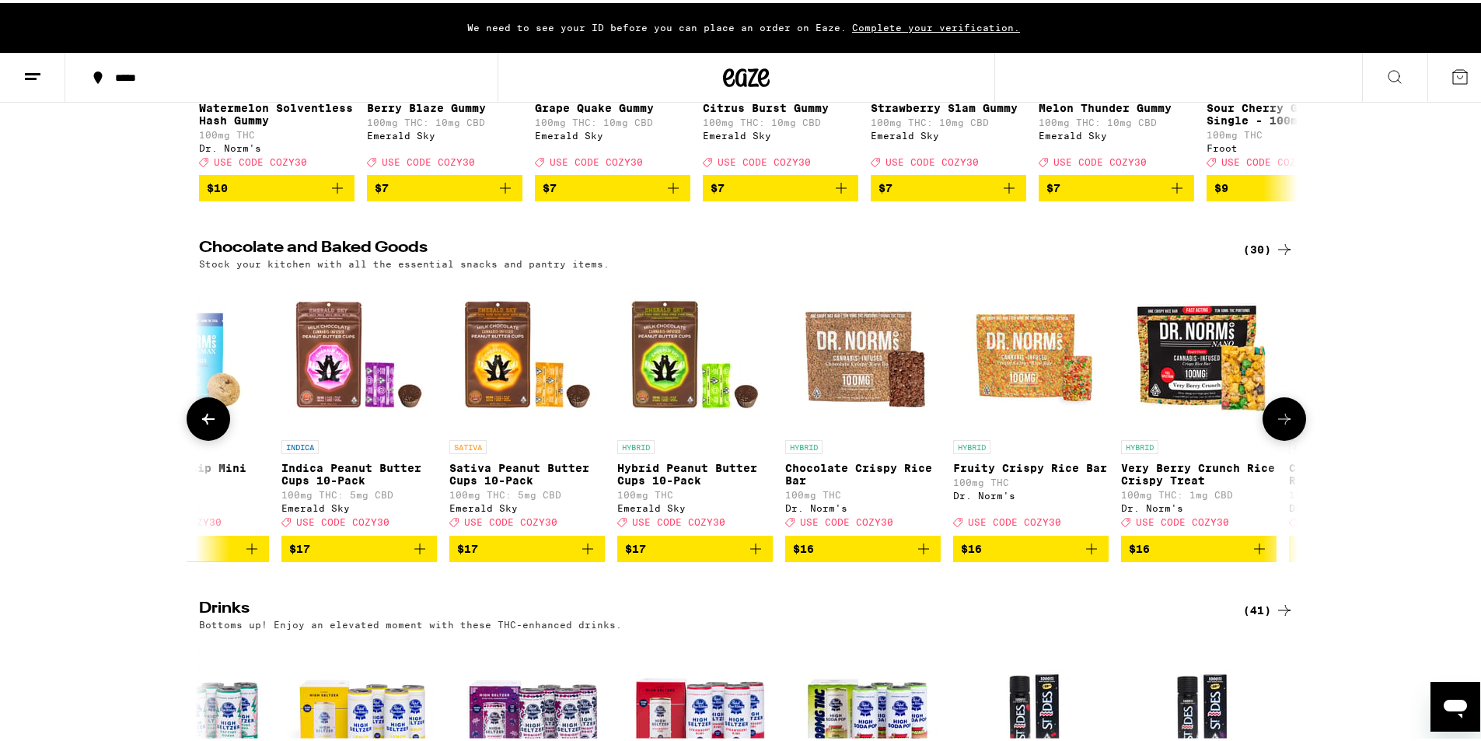
click at [873, 386] on img "Open page for Chocolate Crispy Rice Bar from Dr. Norm's" at bounding box center [863, 352] width 156 height 156
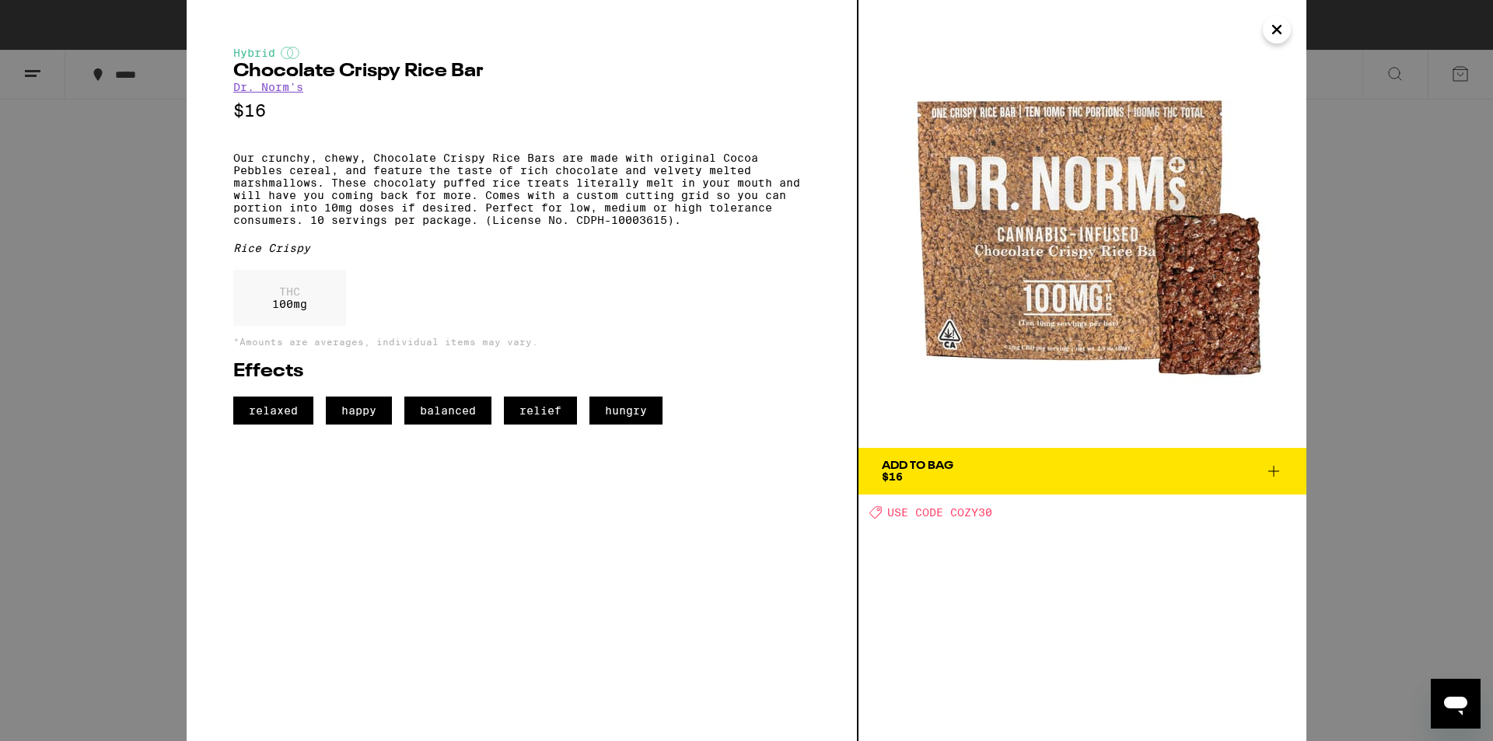
click at [1267, 34] on icon "Close" at bounding box center [1276, 29] width 19 height 23
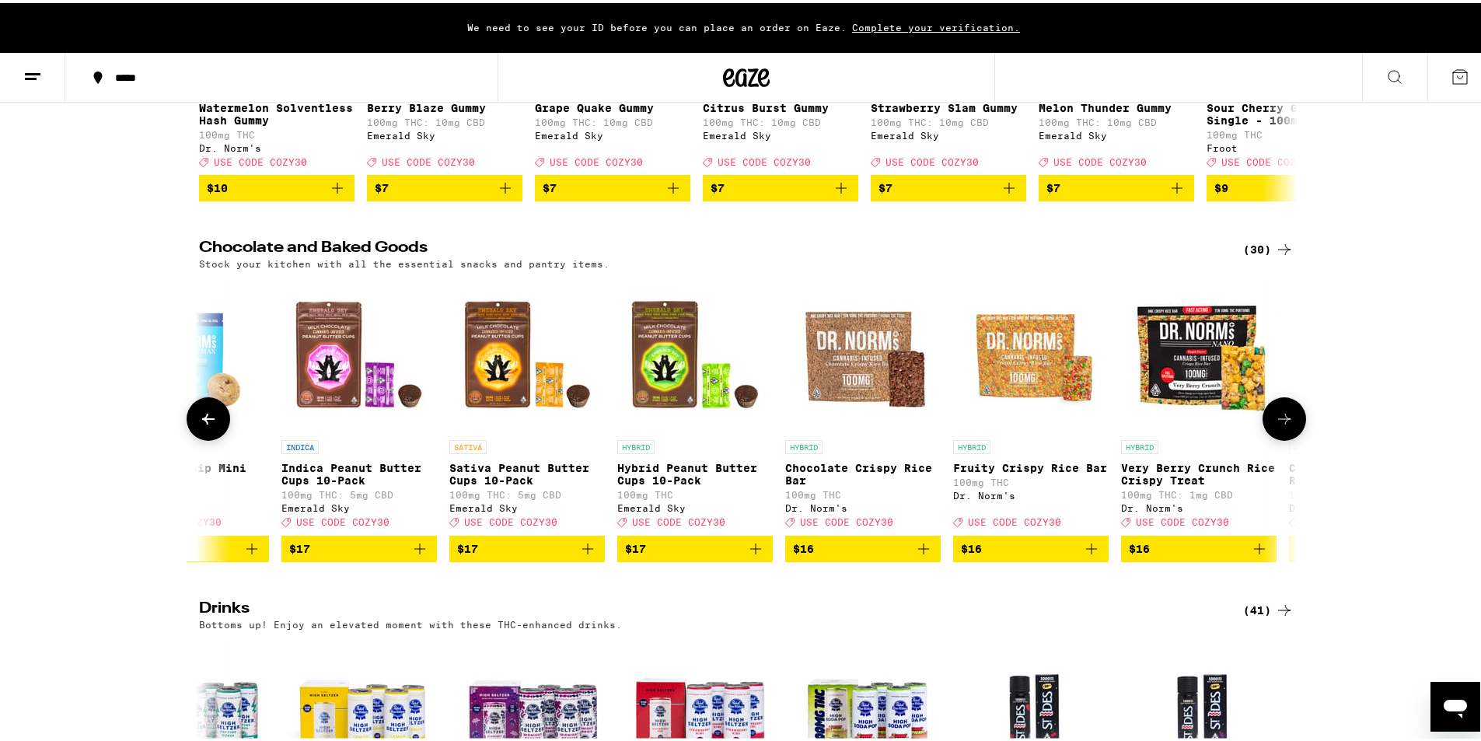
click at [1291, 438] on button at bounding box center [1285, 416] width 44 height 44
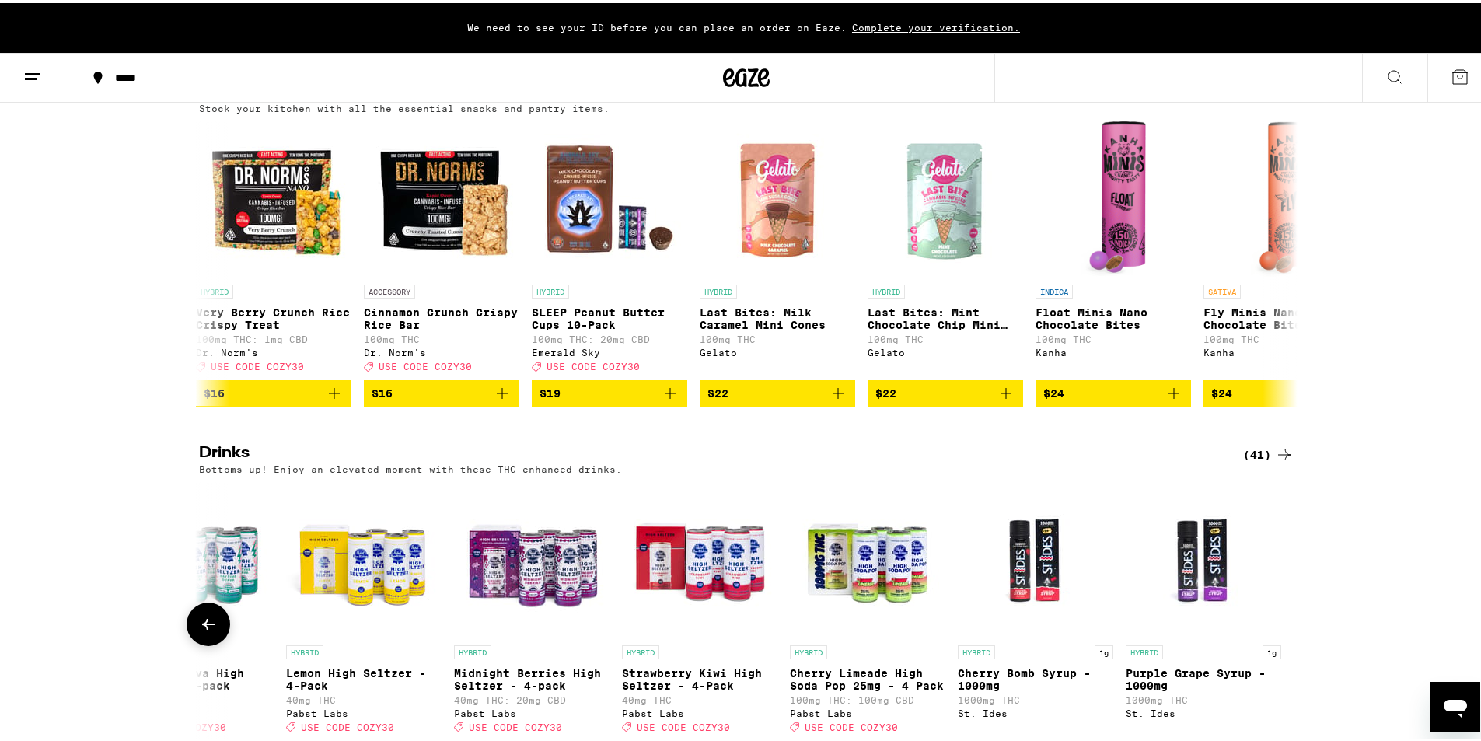
scroll to position [467, 0]
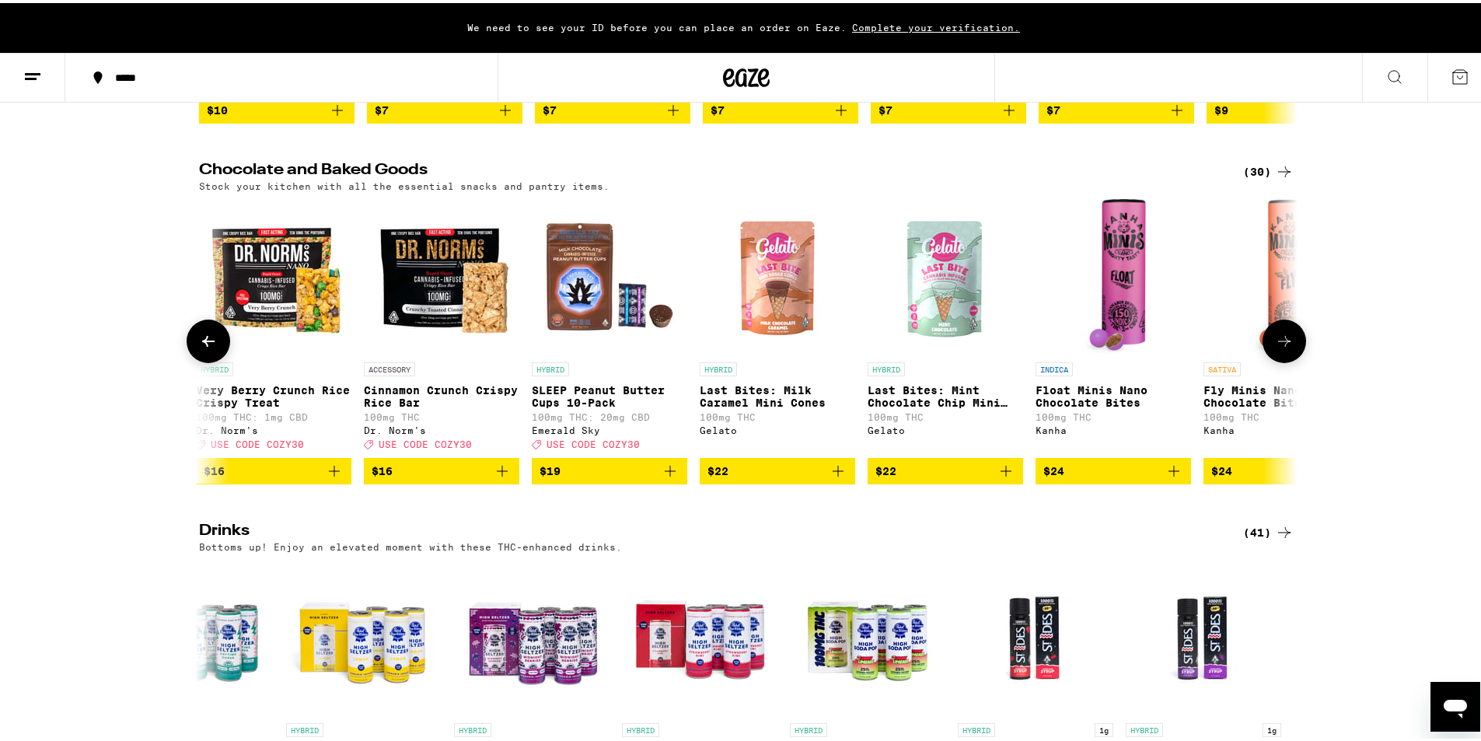
click at [1283, 348] on icon at bounding box center [1284, 338] width 19 height 19
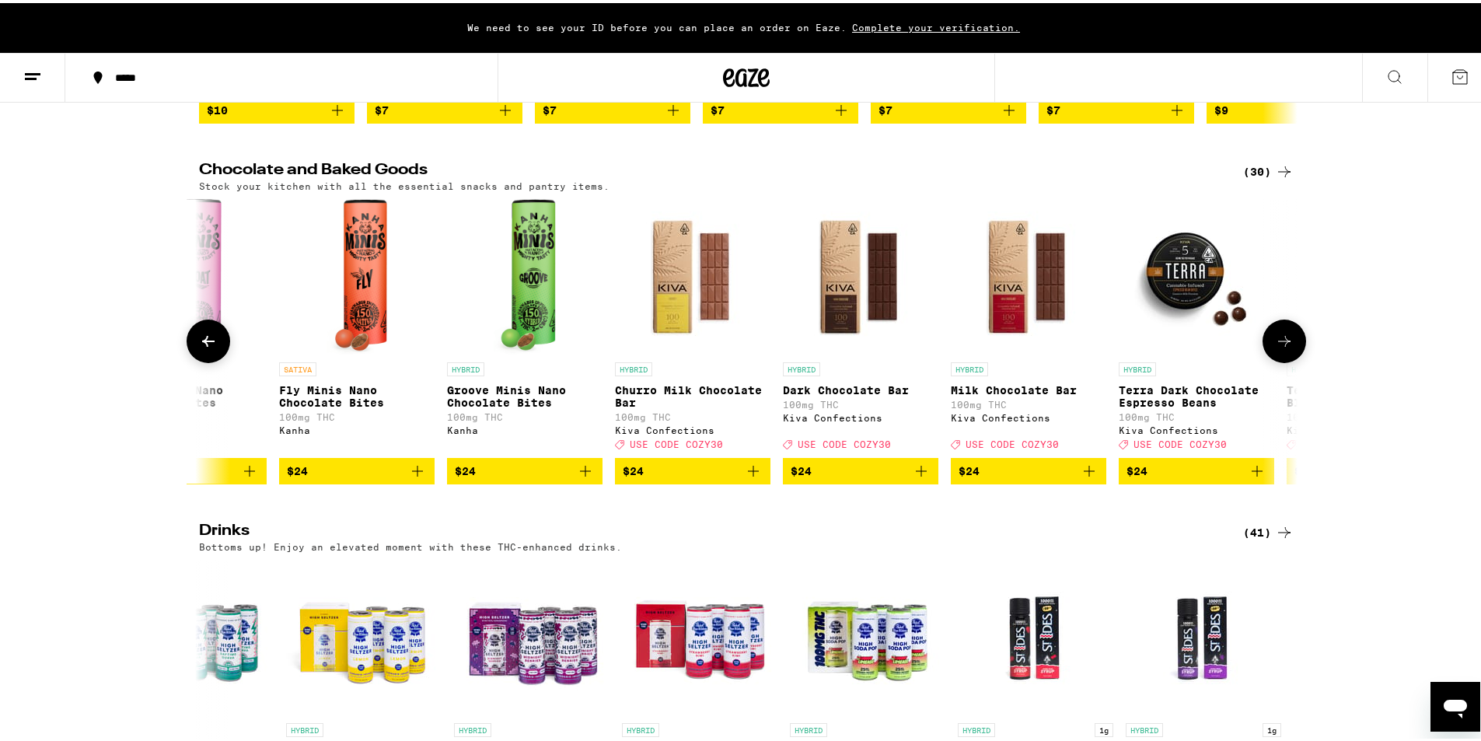
scroll to position [0, 2776]
click at [1283, 348] on icon at bounding box center [1284, 338] width 19 height 19
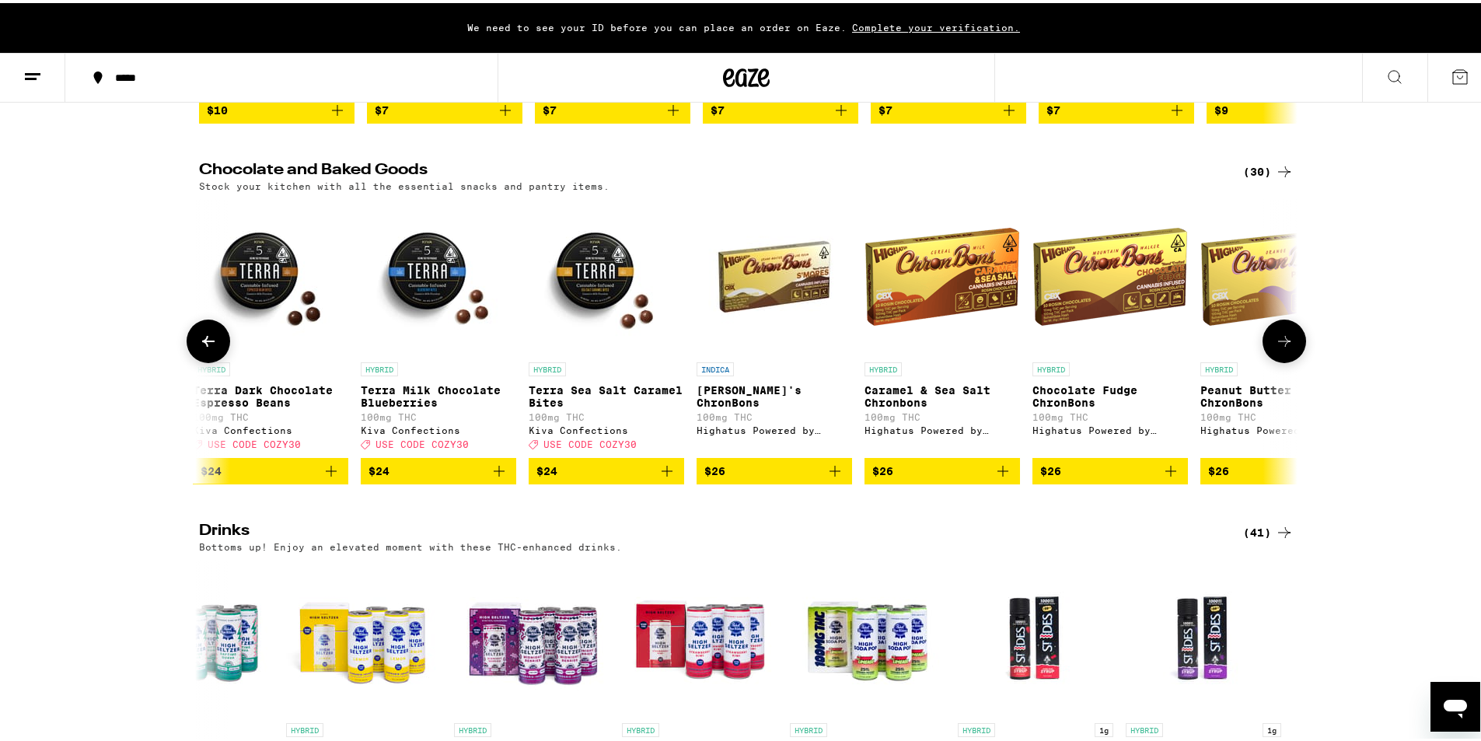
click at [1281, 344] on icon at bounding box center [1284, 338] width 12 height 11
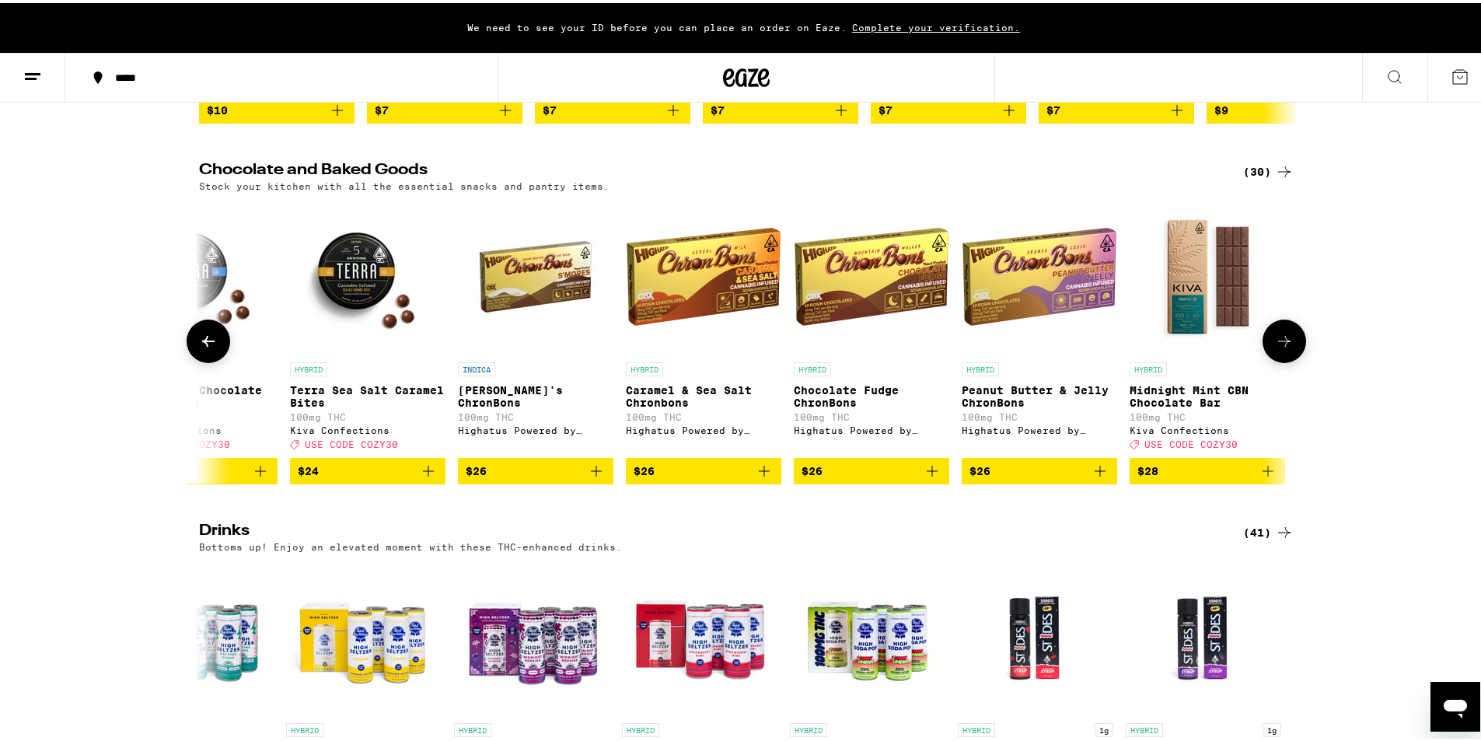
scroll to position [0, 3944]
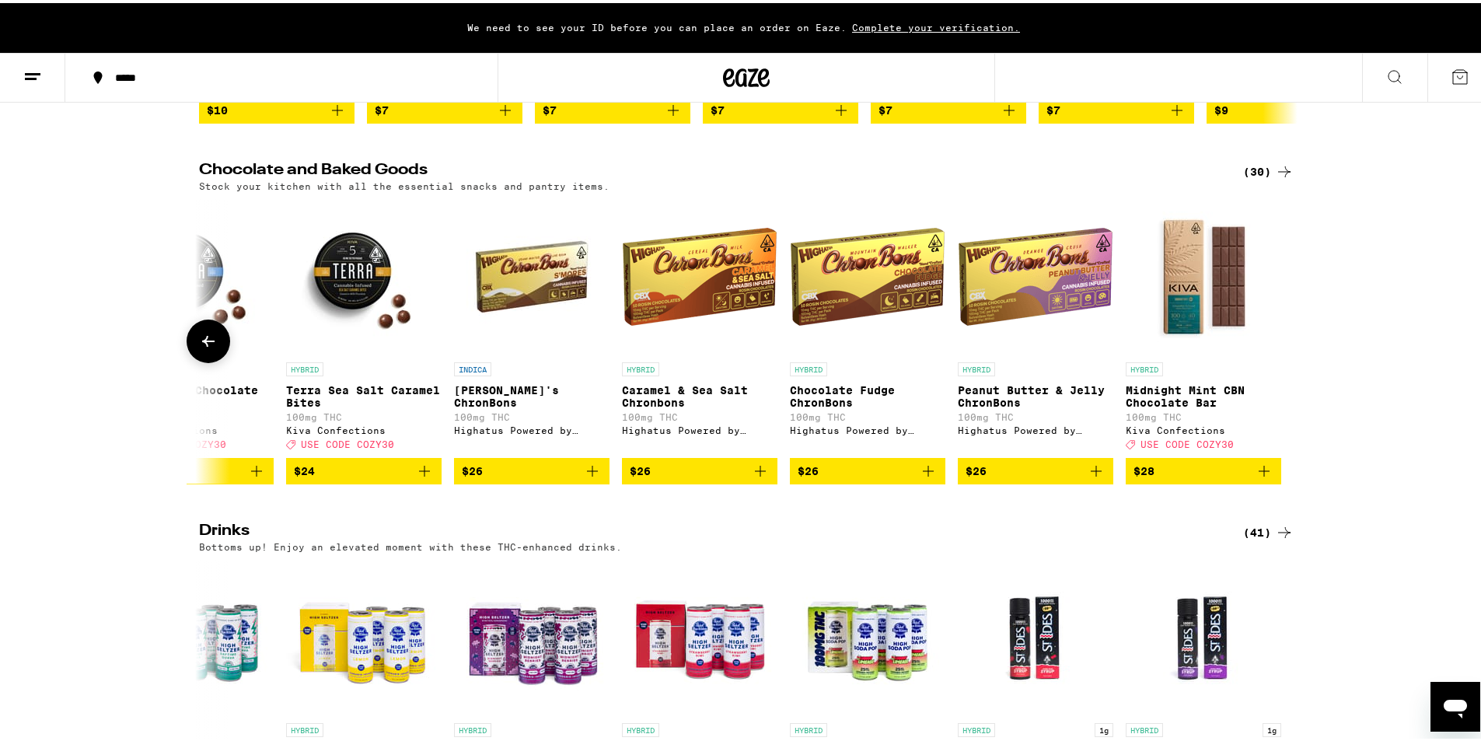
click at [199, 348] on icon at bounding box center [208, 338] width 19 height 19
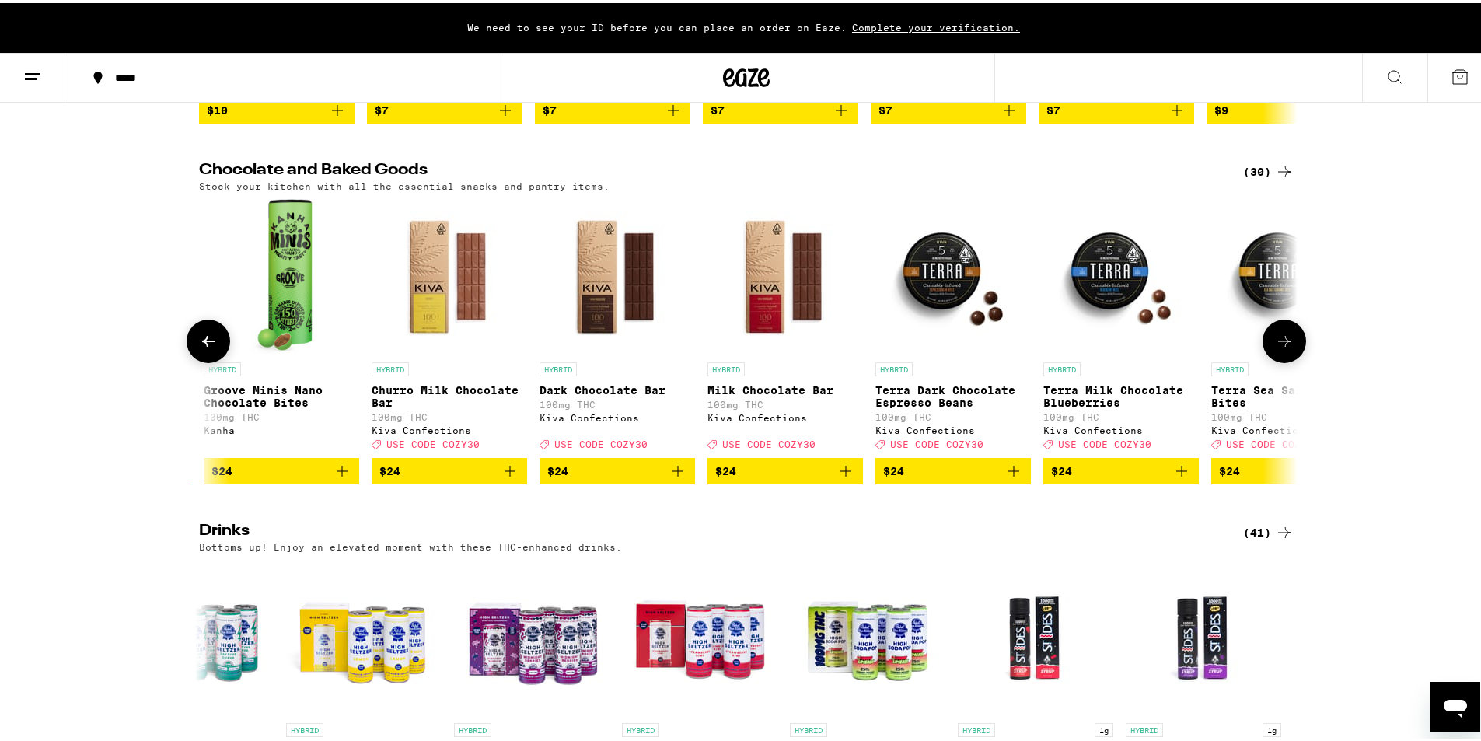
click at [199, 348] on icon at bounding box center [208, 338] width 19 height 19
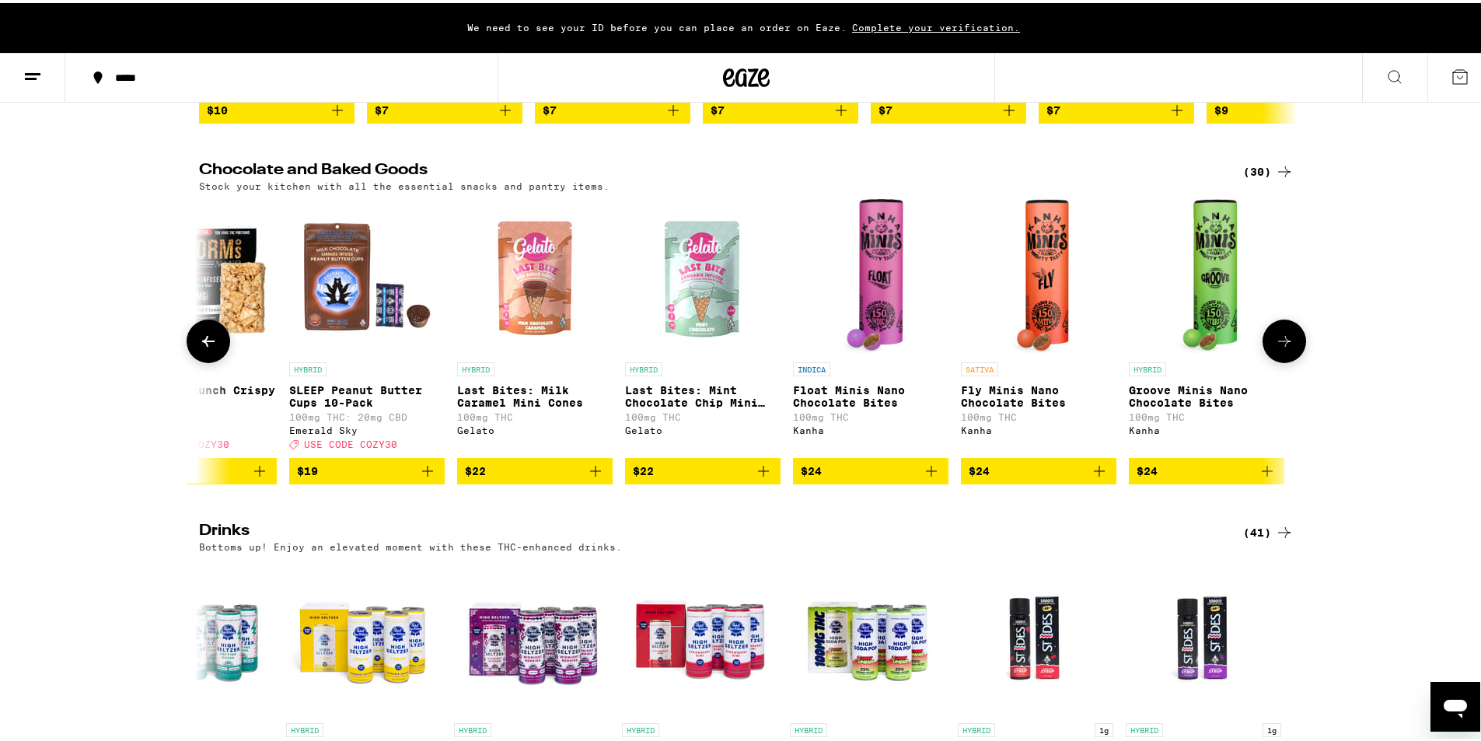
click at [199, 348] on icon at bounding box center [208, 338] width 19 height 19
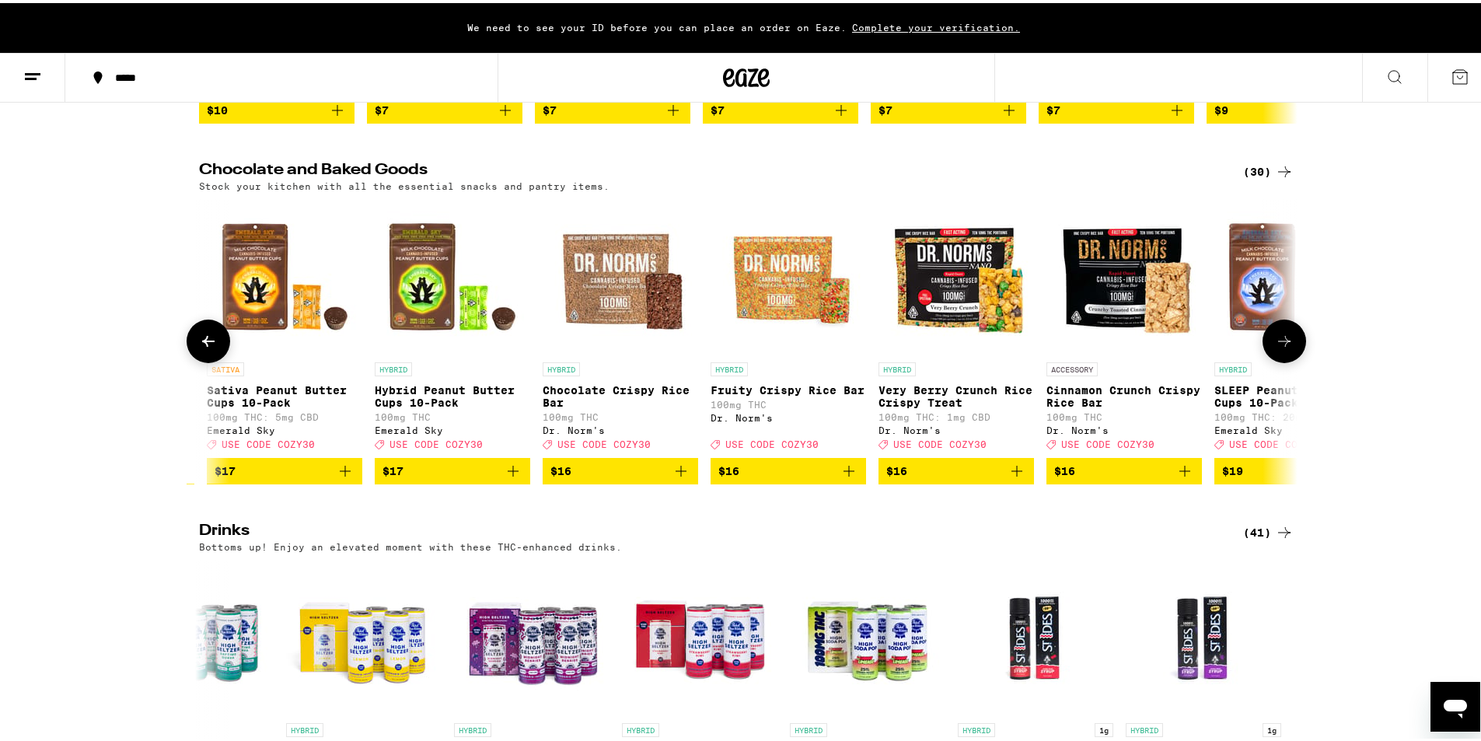
click at [199, 348] on icon at bounding box center [208, 338] width 19 height 19
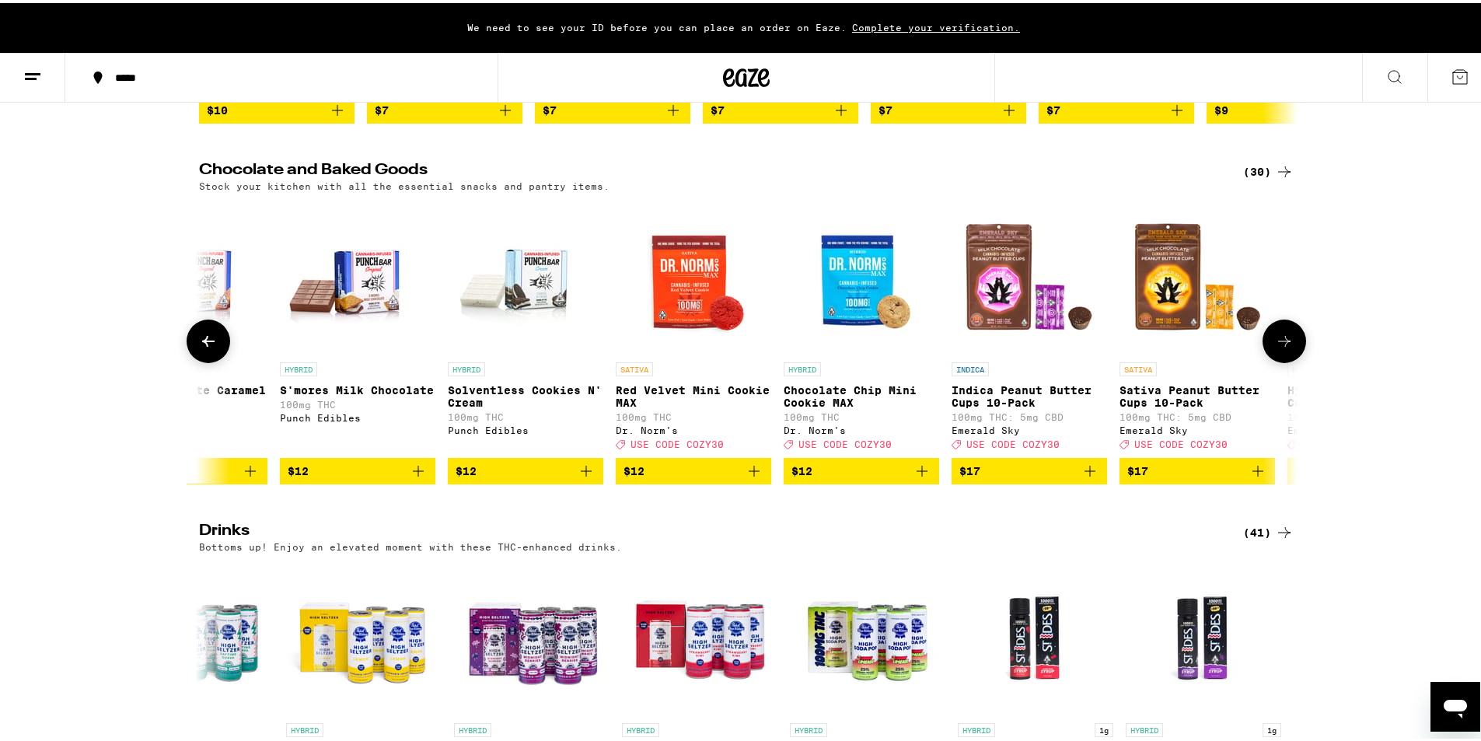
scroll to position [0, 243]
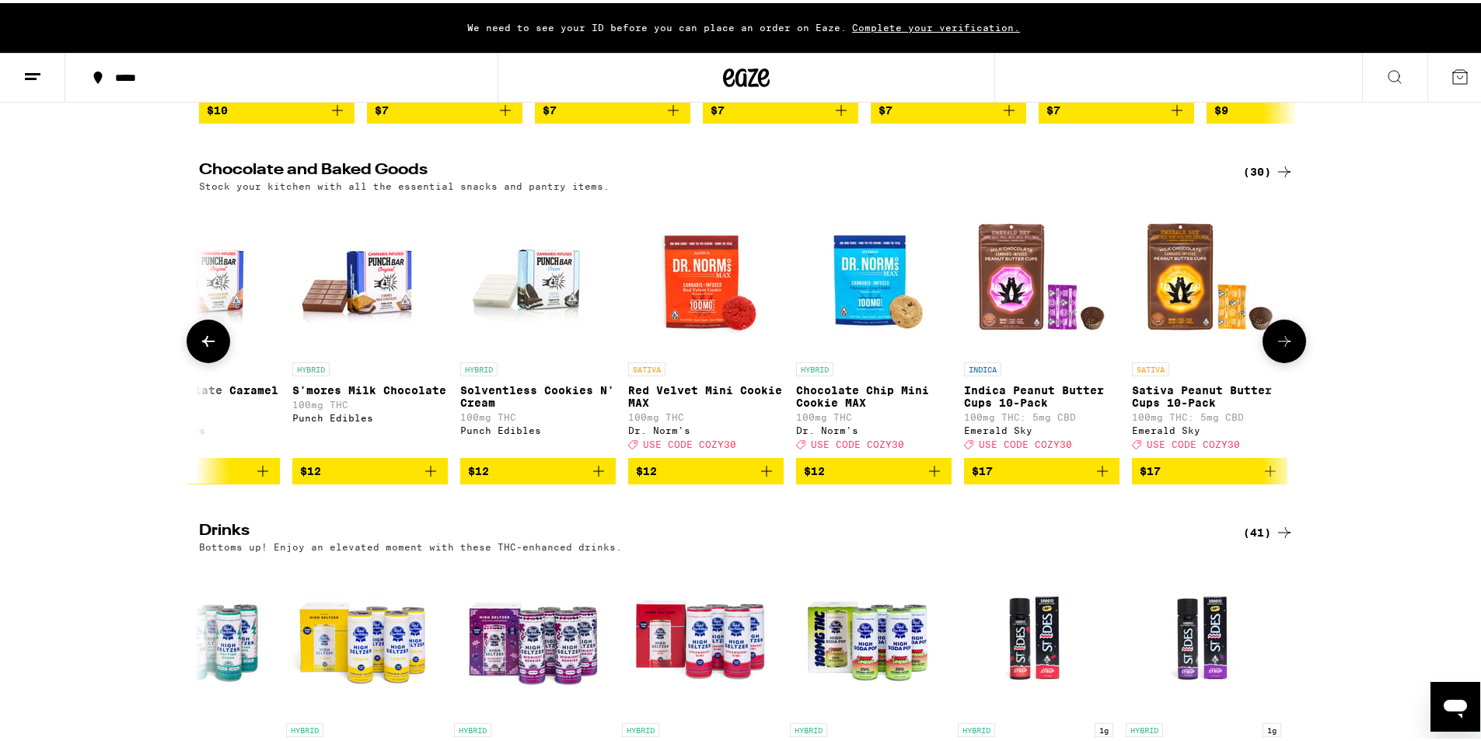
click at [199, 348] on icon at bounding box center [208, 338] width 19 height 19
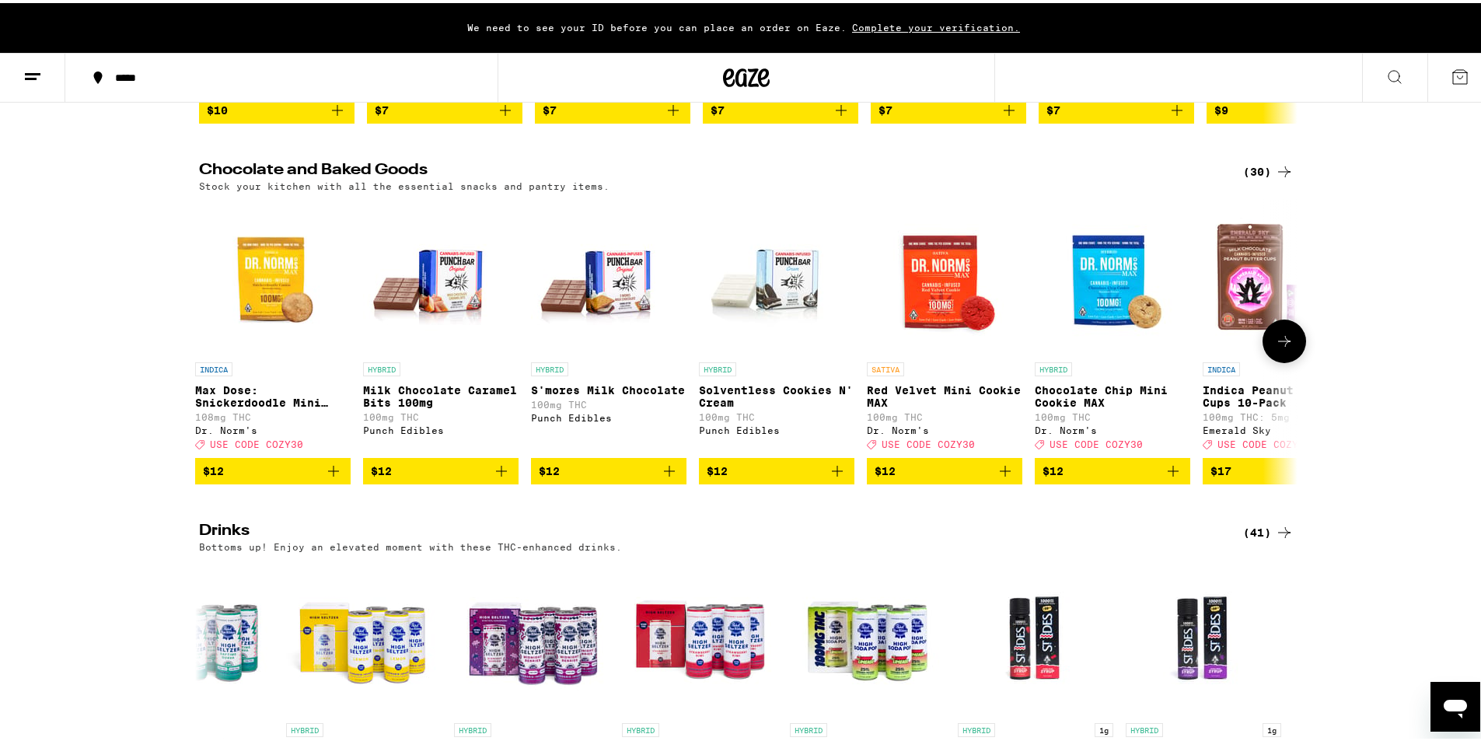
scroll to position [0, 0]
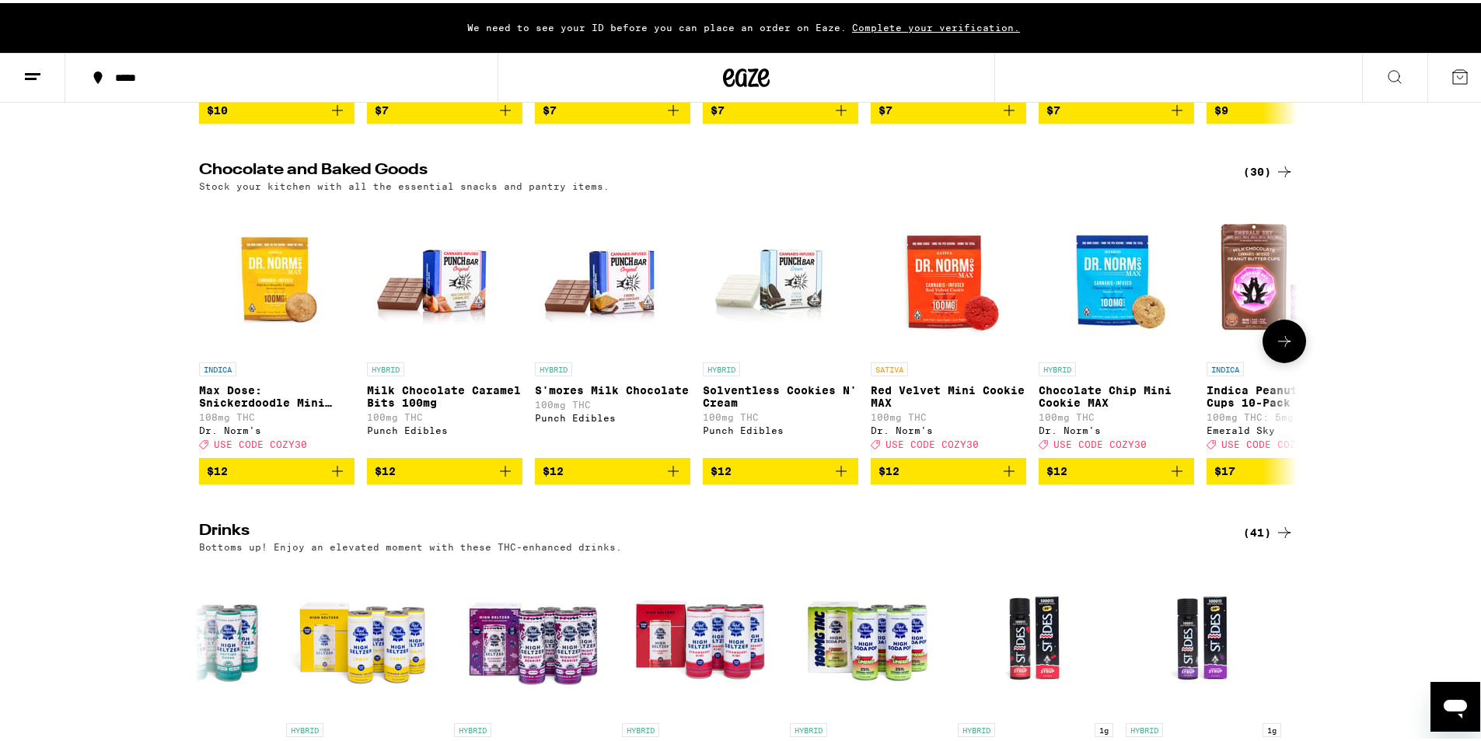
click at [197, 360] on div at bounding box center [209, 338] width 44 height 44
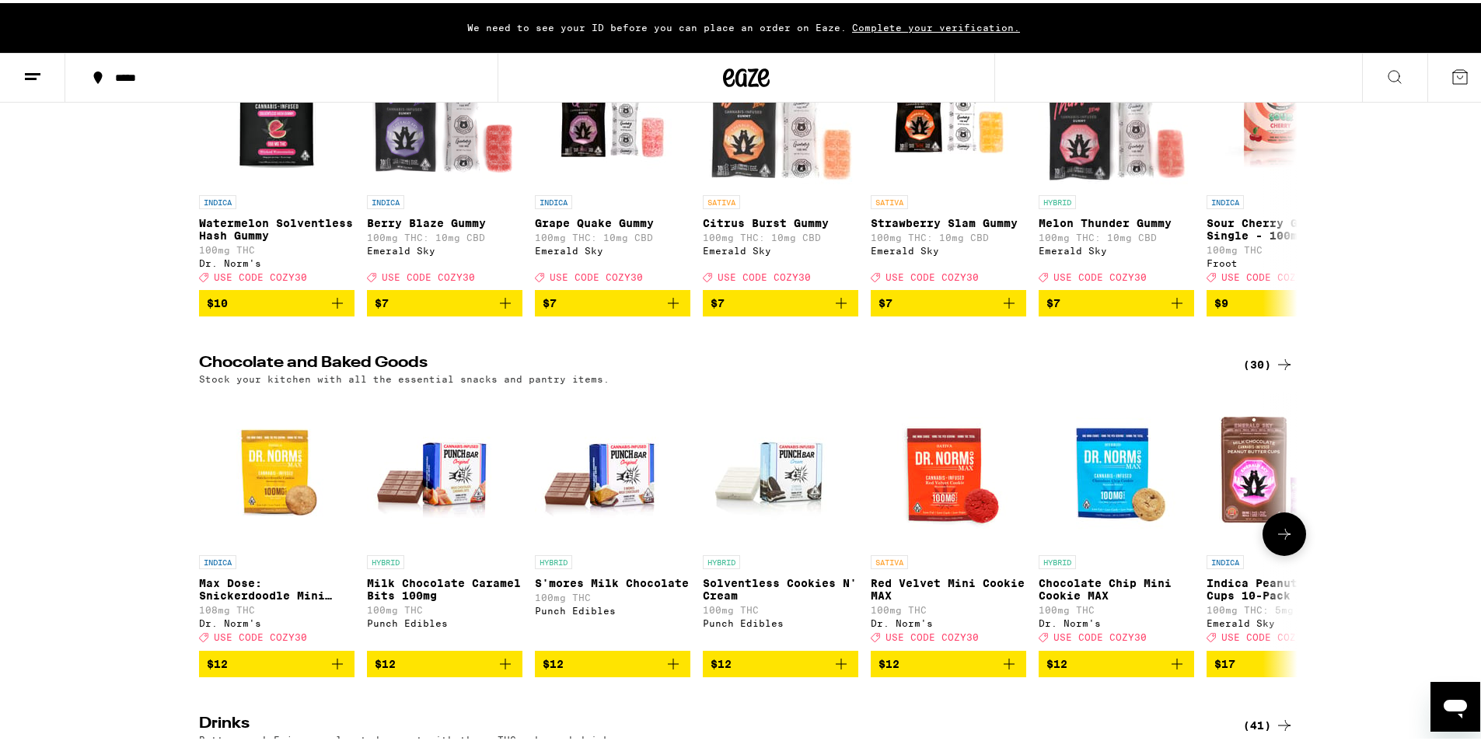
scroll to position [311, 0]
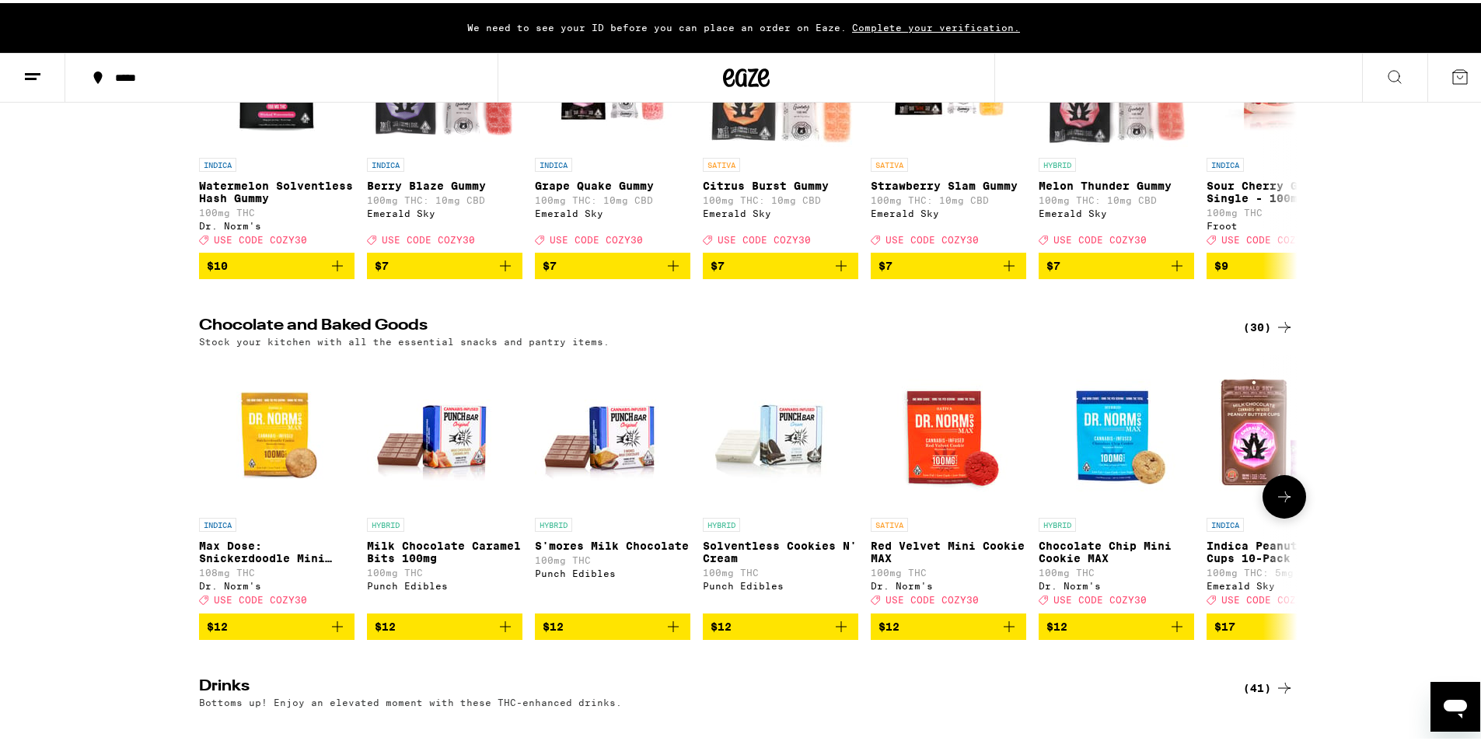
click at [259, 448] on img "Open page for Max Dose: Snickerdoodle Mini Cookie - Indica from Dr. Norm's" at bounding box center [277, 429] width 156 height 156
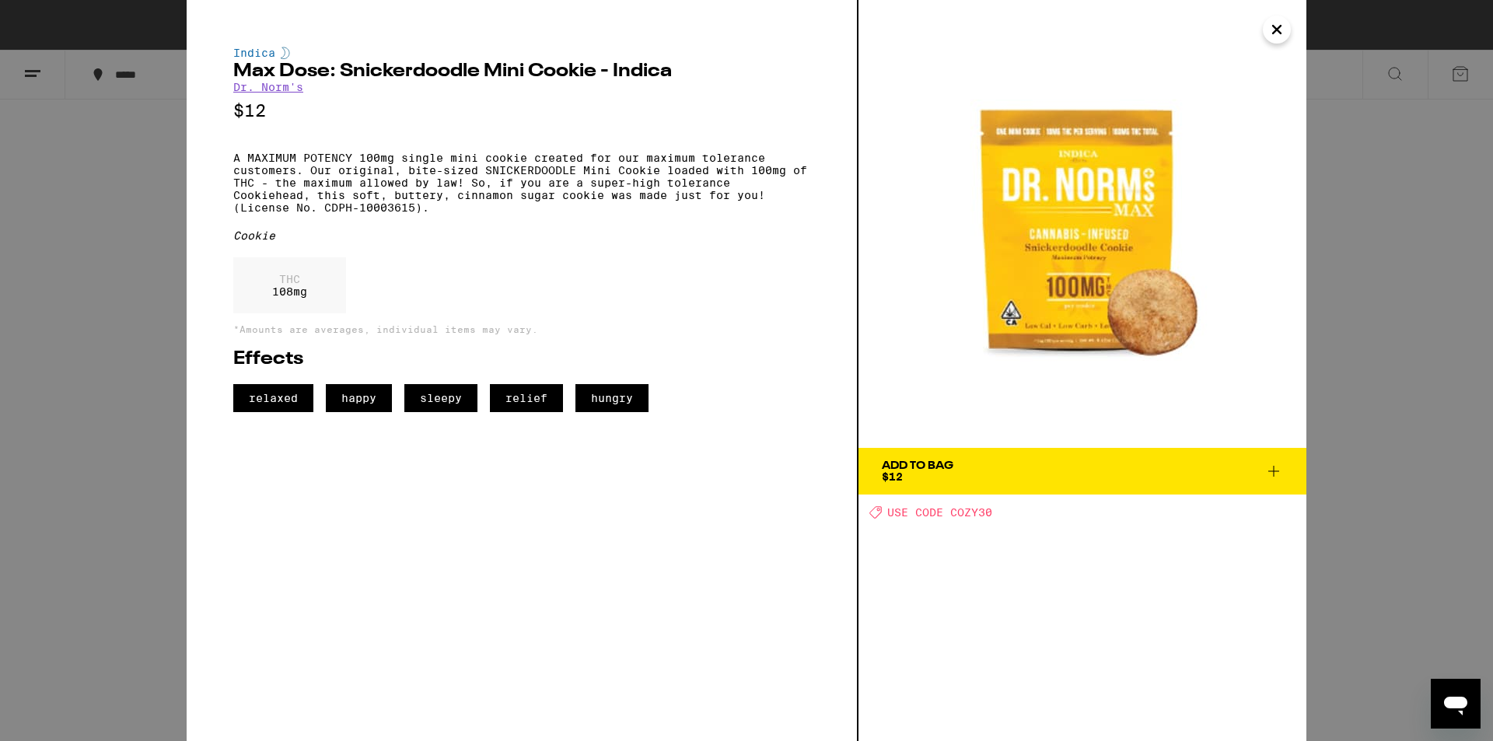
click at [1273, 33] on icon "Close" at bounding box center [1277, 30] width 8 height 8
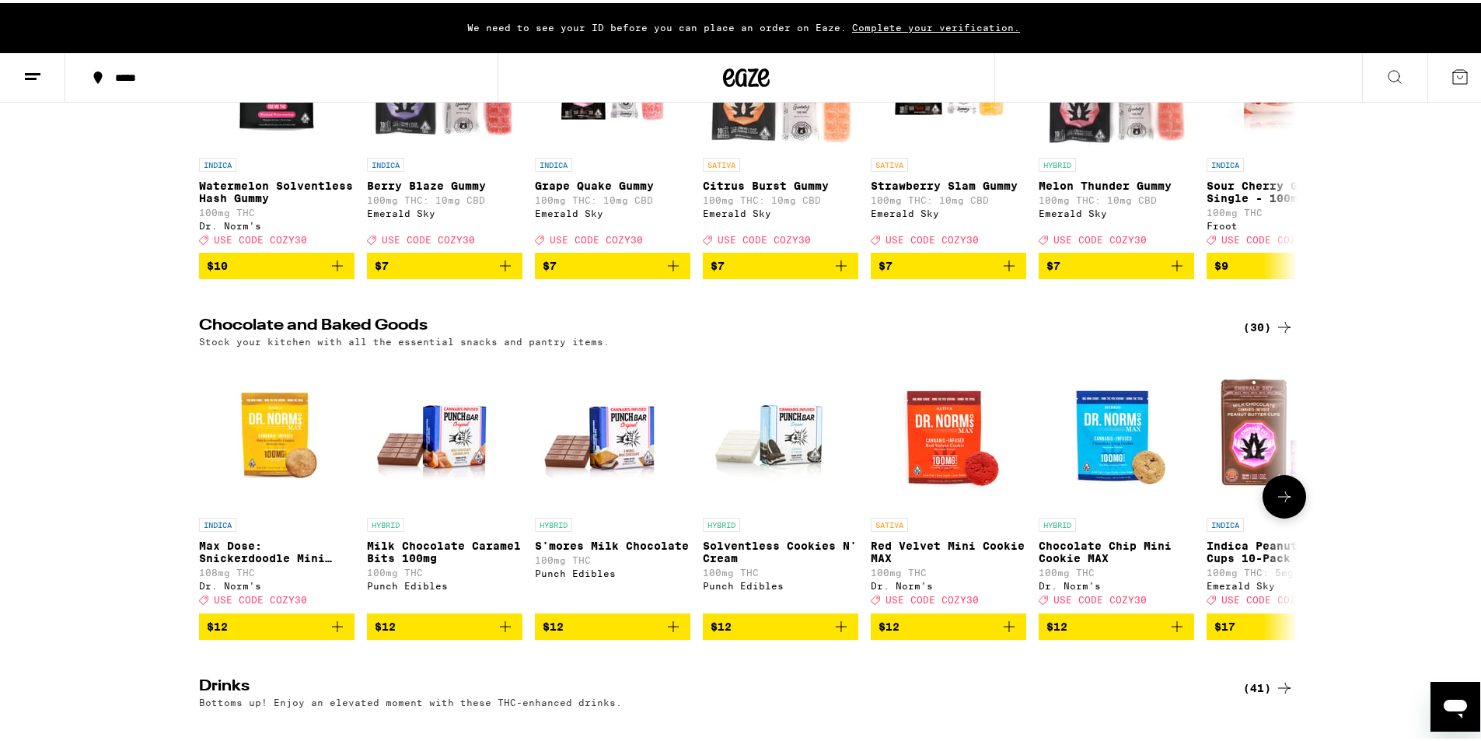
click at [1276, 503] on icon at bounding box center [1284, 493] width 19 height 19
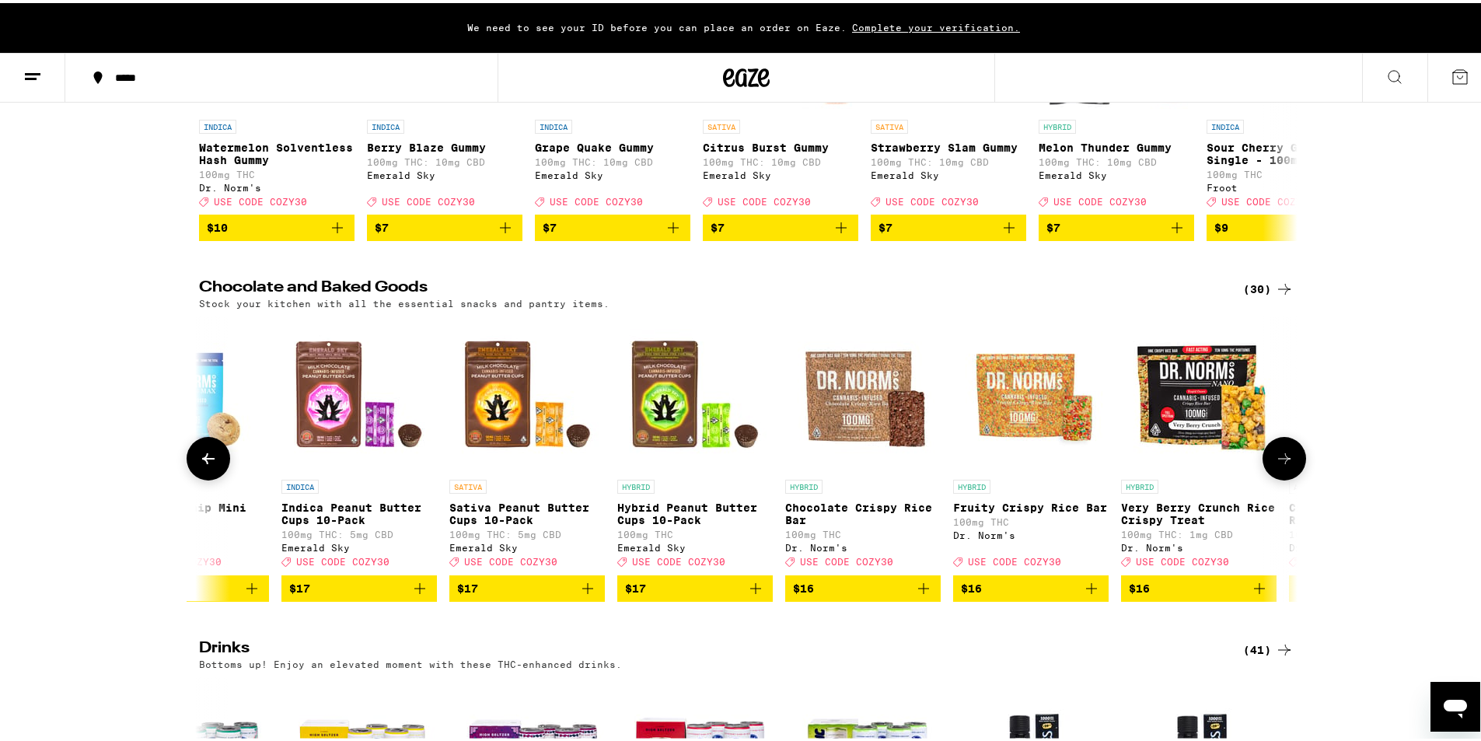
scroll to position [351, 0]
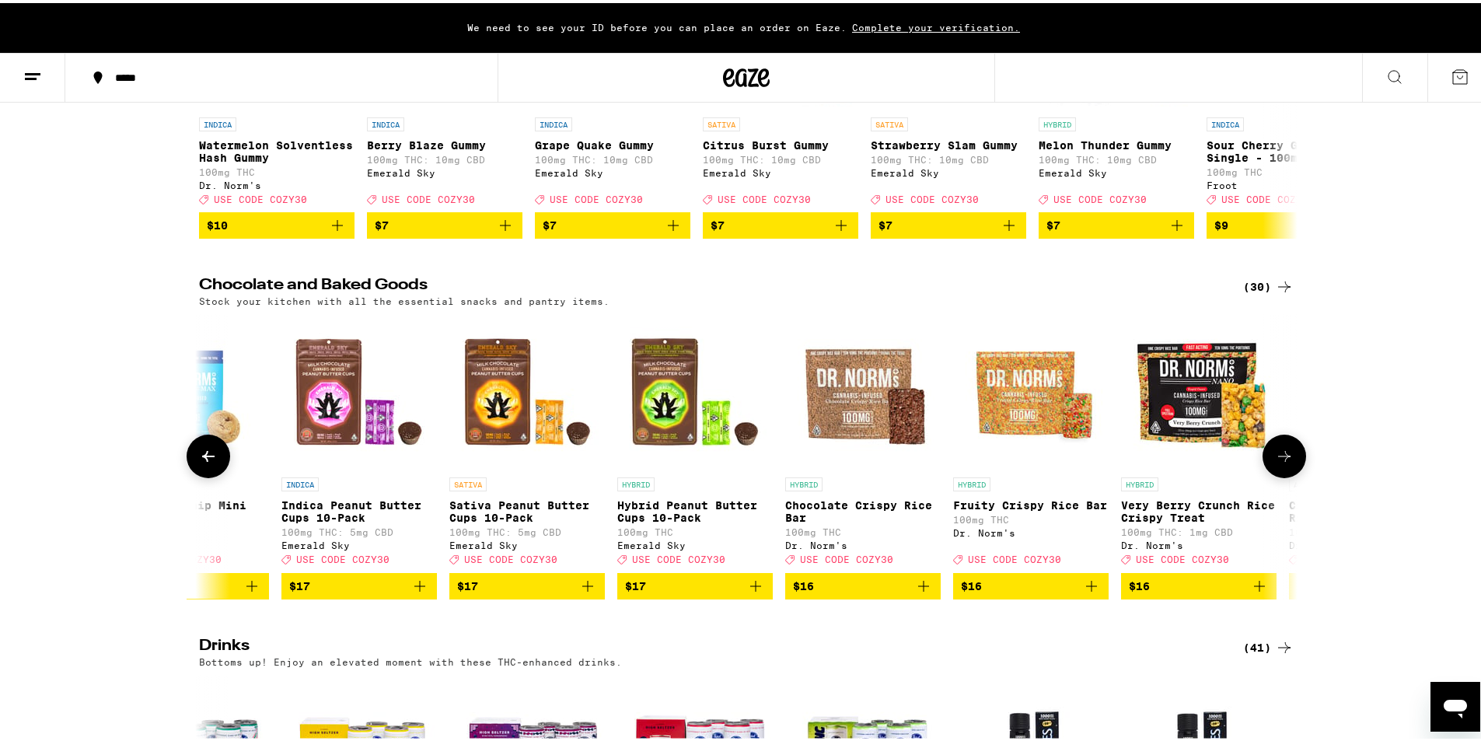
click at [1285, 463] on icon at bounding box center [1284, 453] width 19 height 19
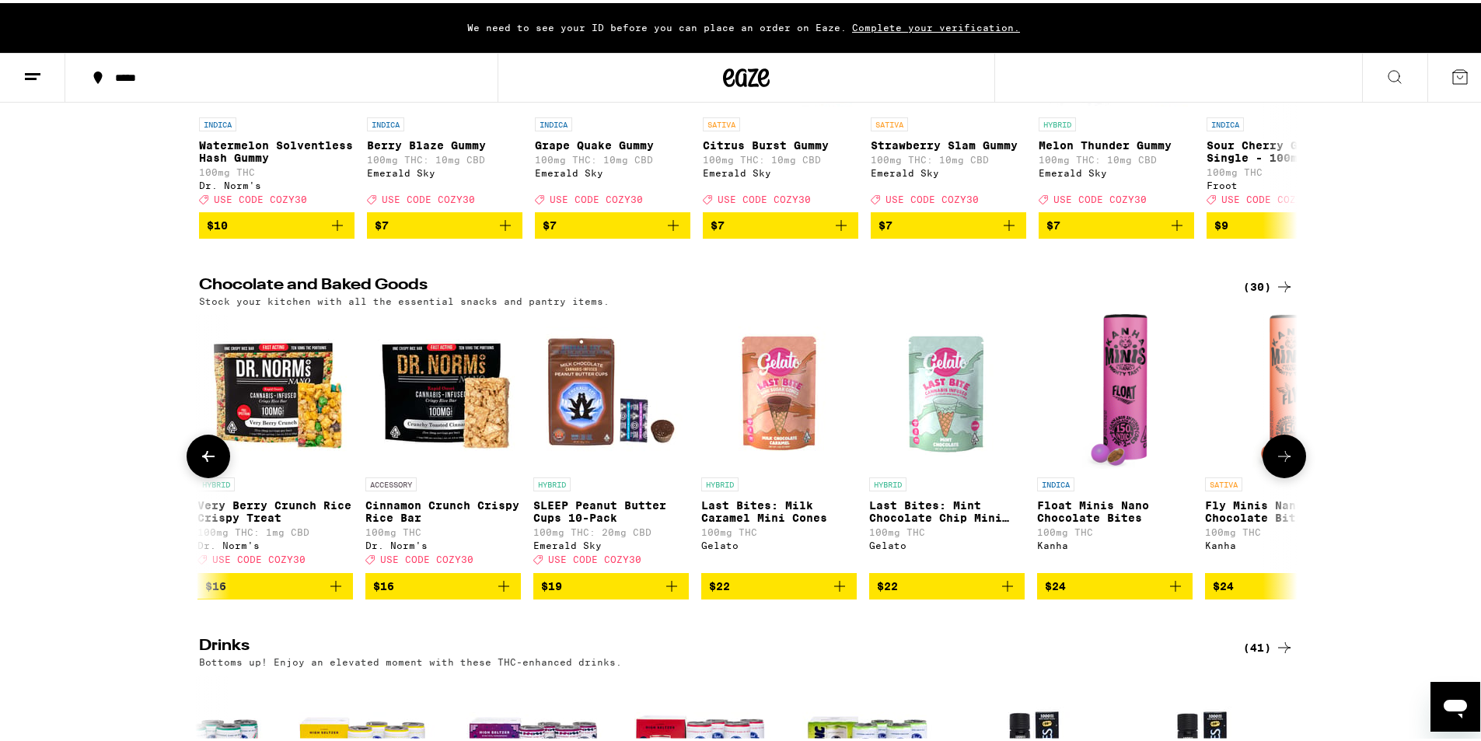
scroll to position [0, 1851]
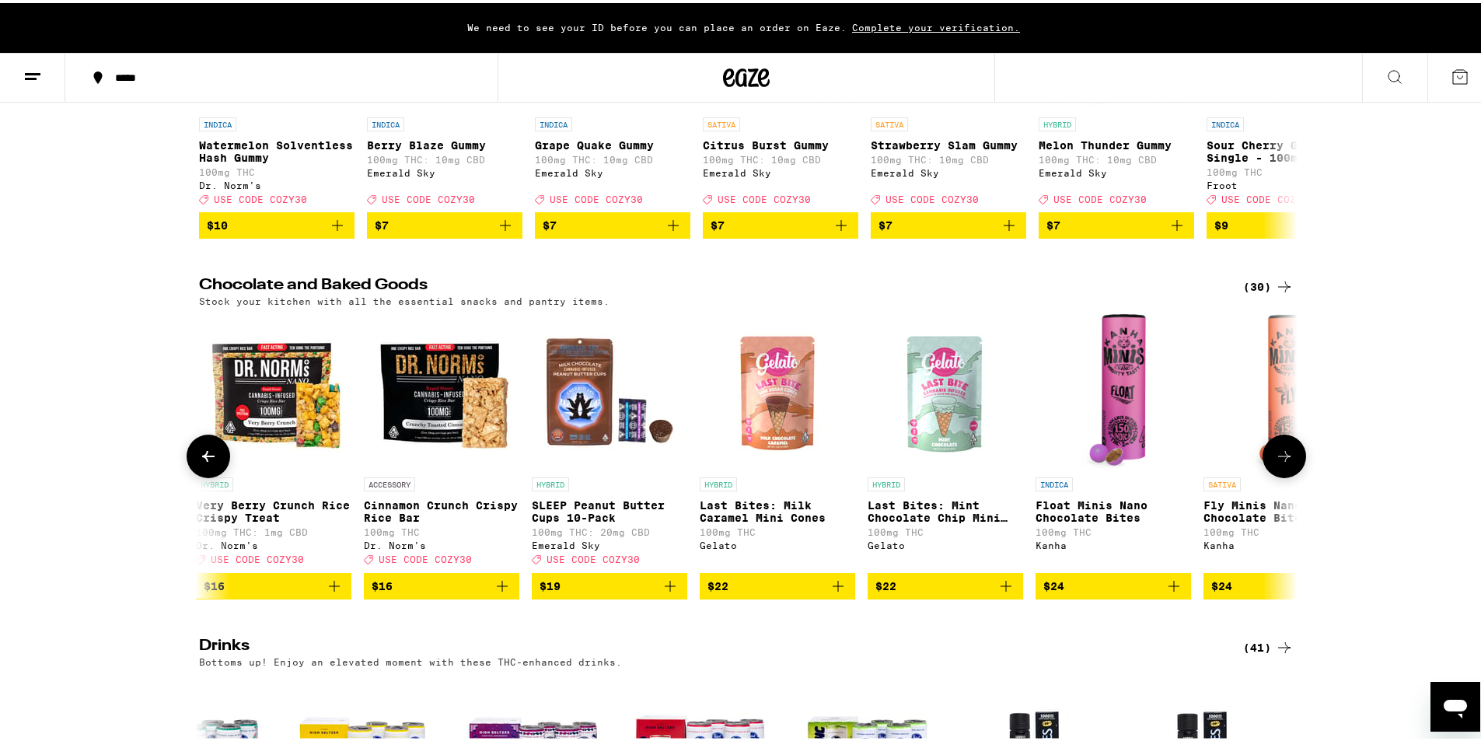
click at [1266, 475] on button at bounding box center [1285, 454] width 44 height 44
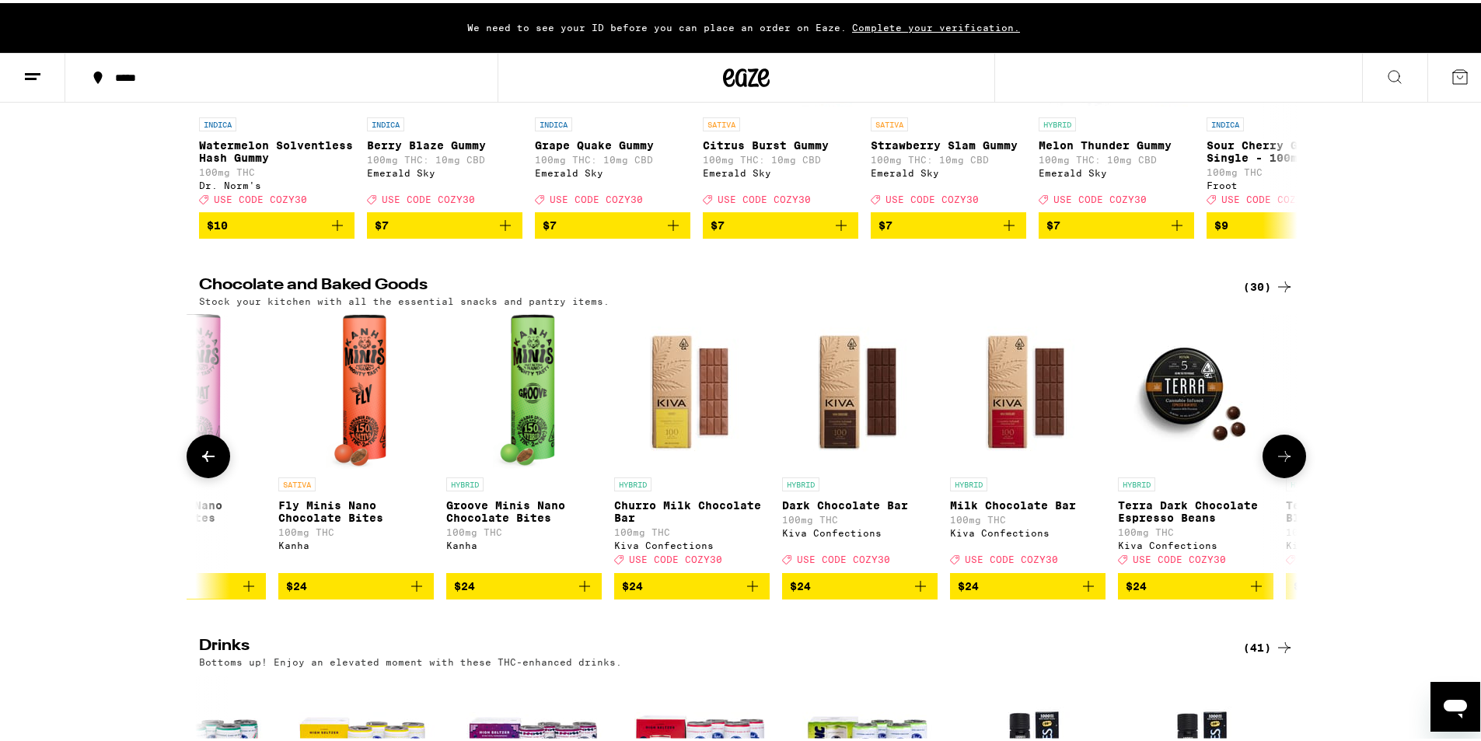
click at [1266, 475] on button at bounding box center [1285, 454] width 44 height 44
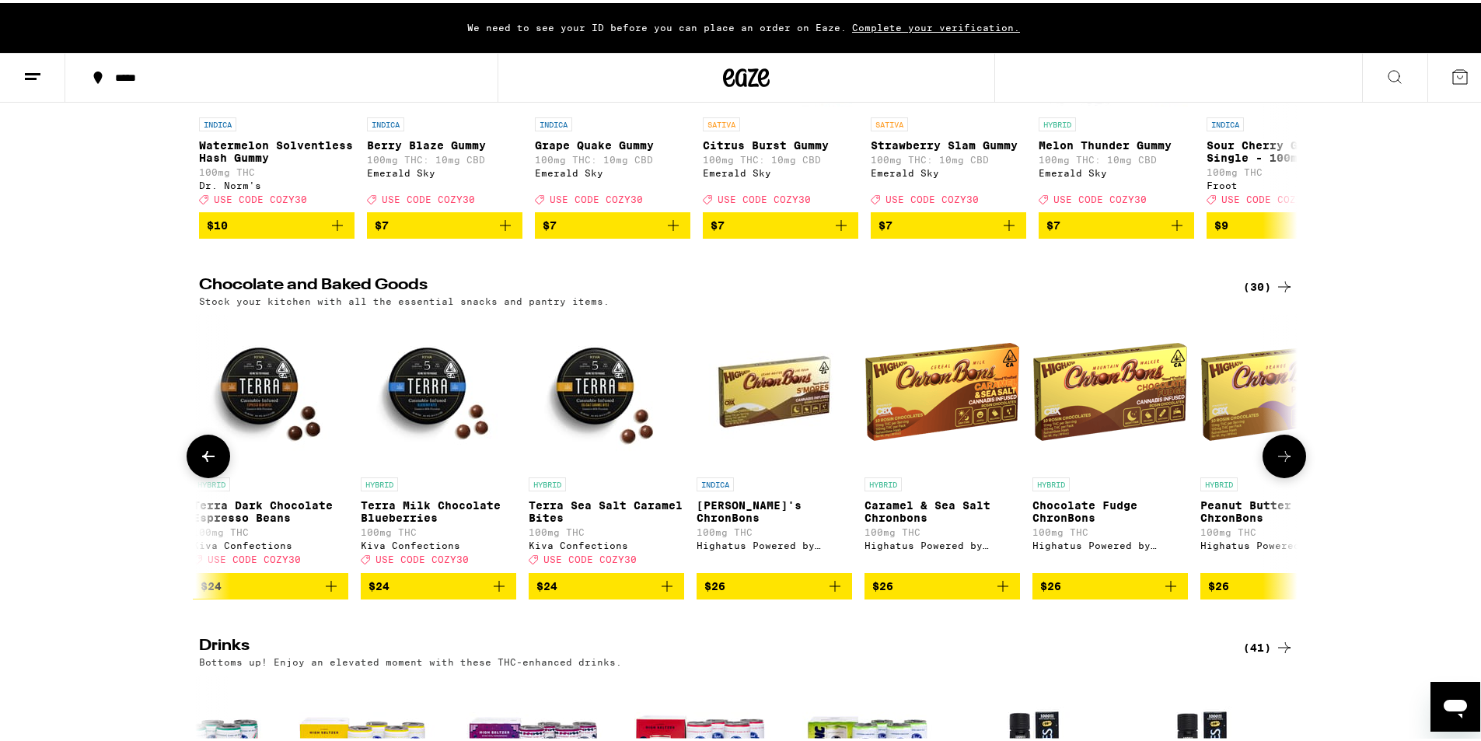
click at [1266, 475] on button at bounding box center [1285, 454] width 44 height 44
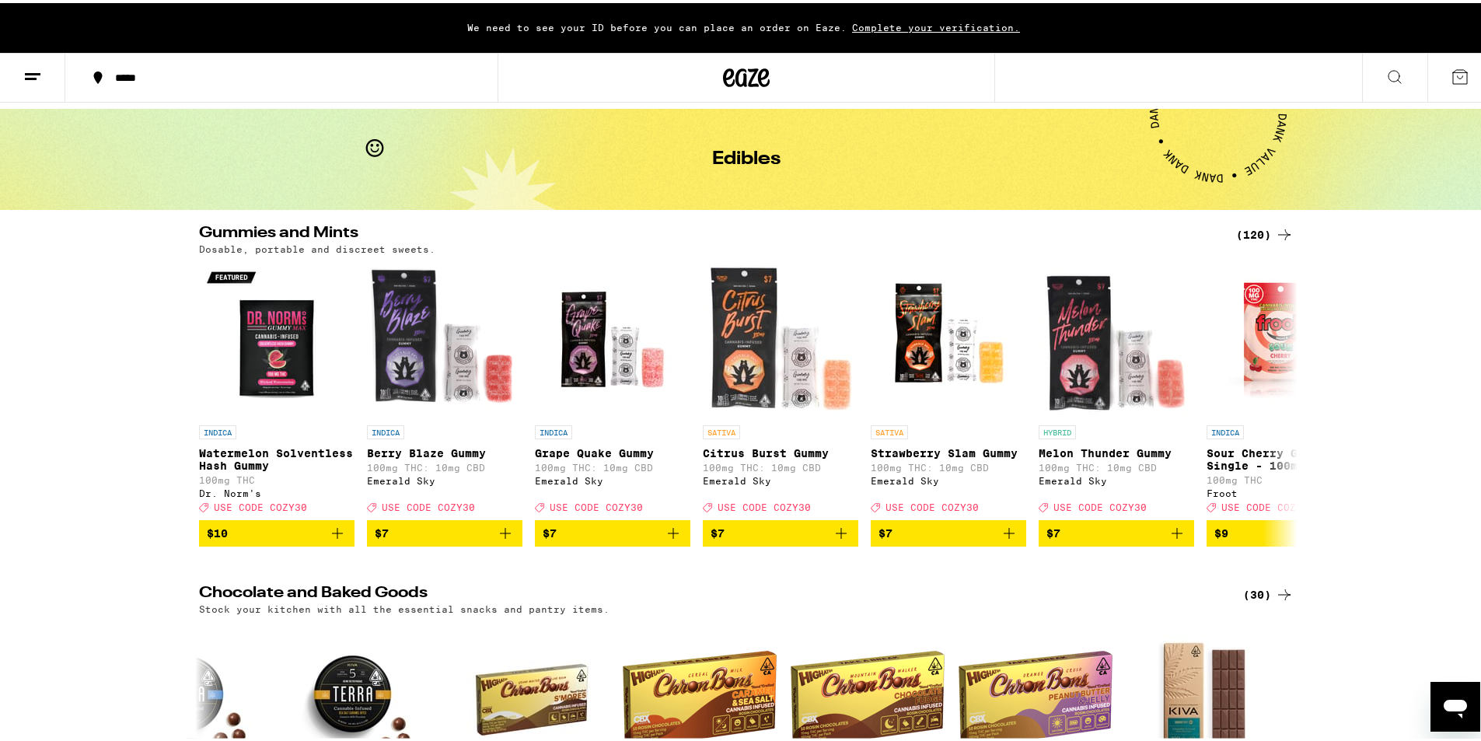
scroll to position [40, 0]
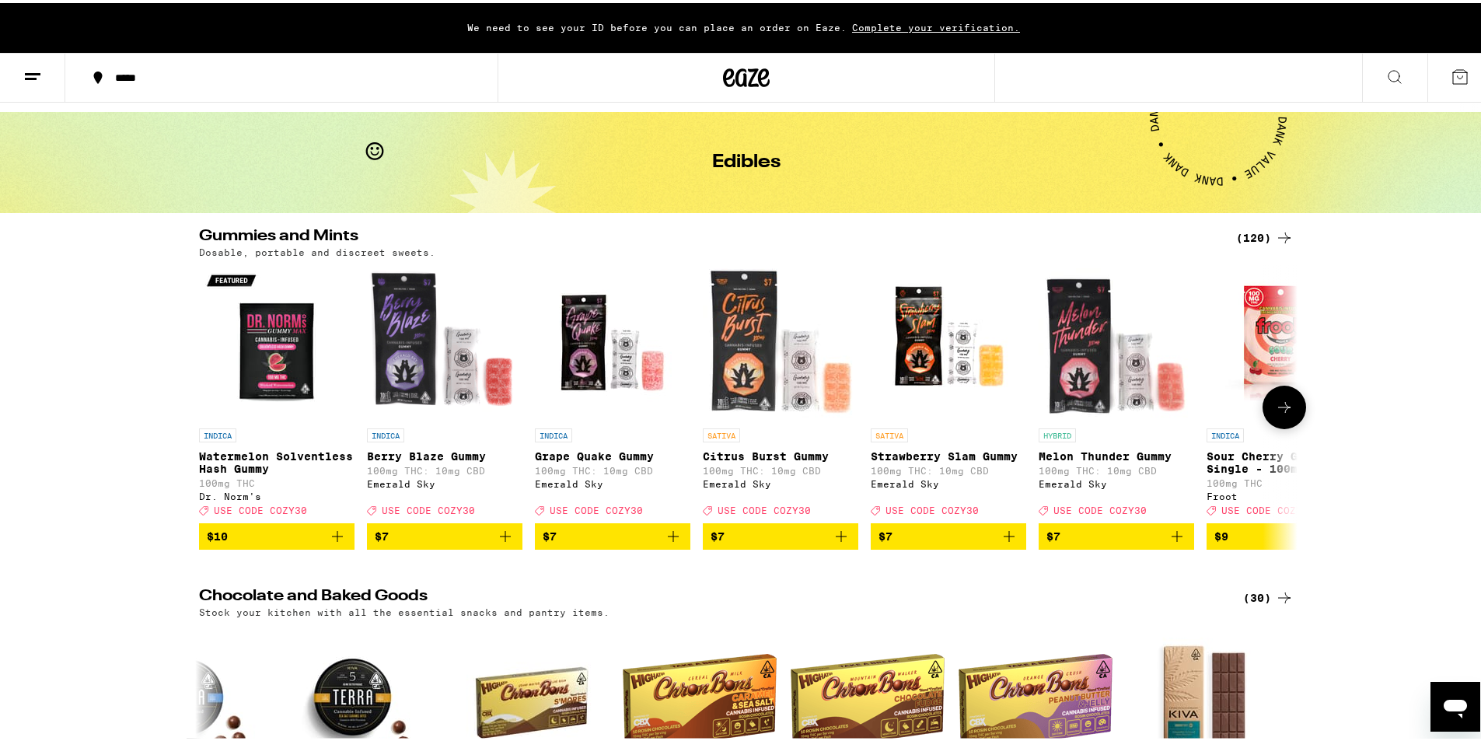
click at [1281, 407] on icon at bounding box center [1284, 404] width 19 height 19
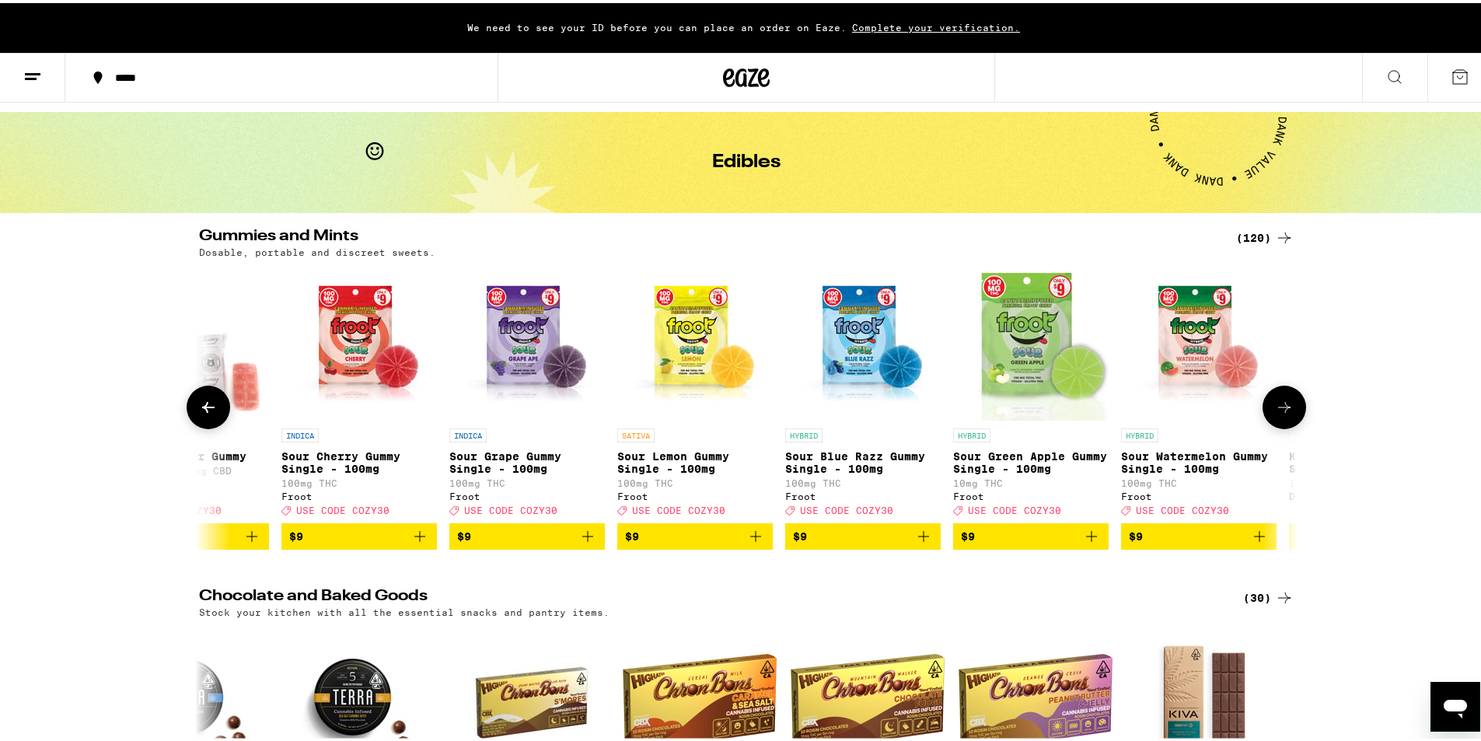
click at [1281, 407] on icon at bounding box center [1284, 404] width 19 height 19
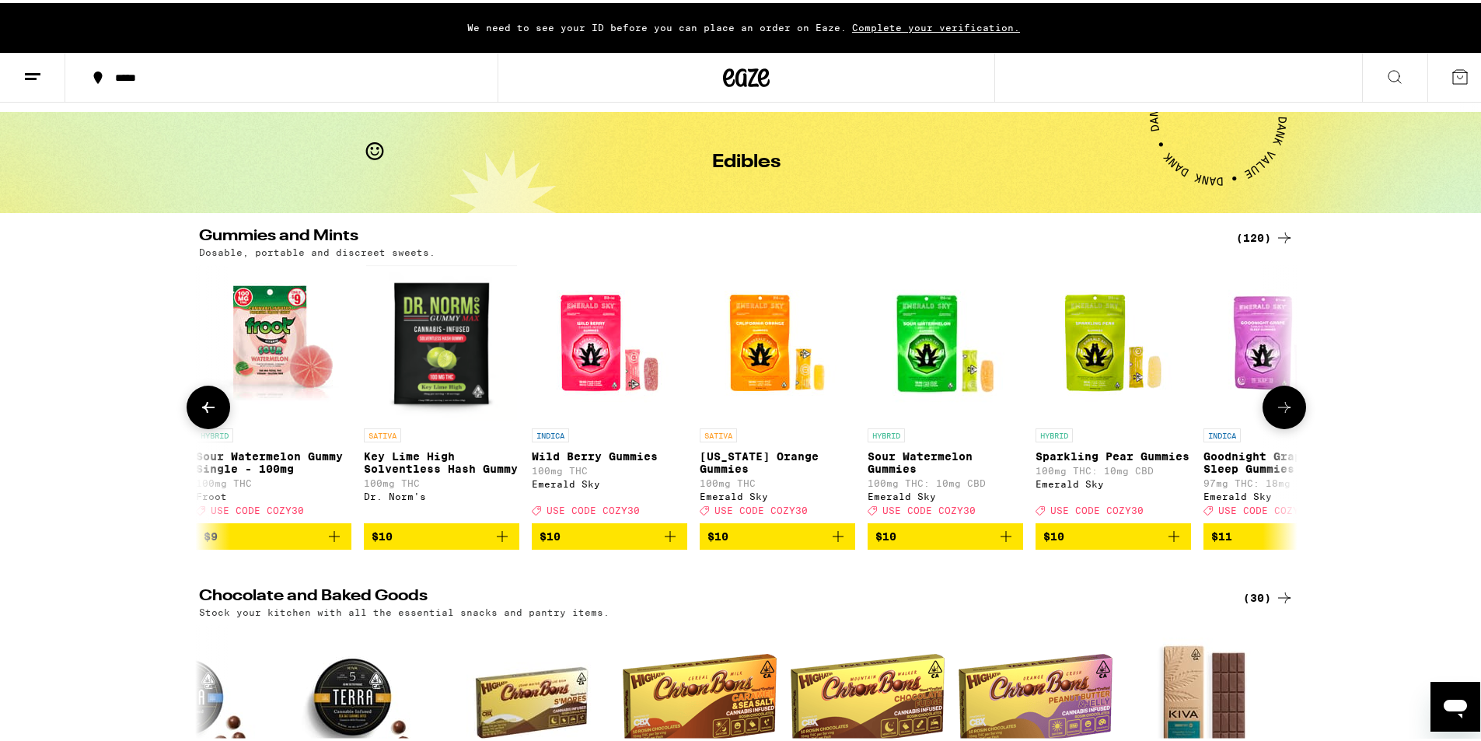
click at [1281, 407] on icon at bounding box center [1284, 404] width 19 height 19
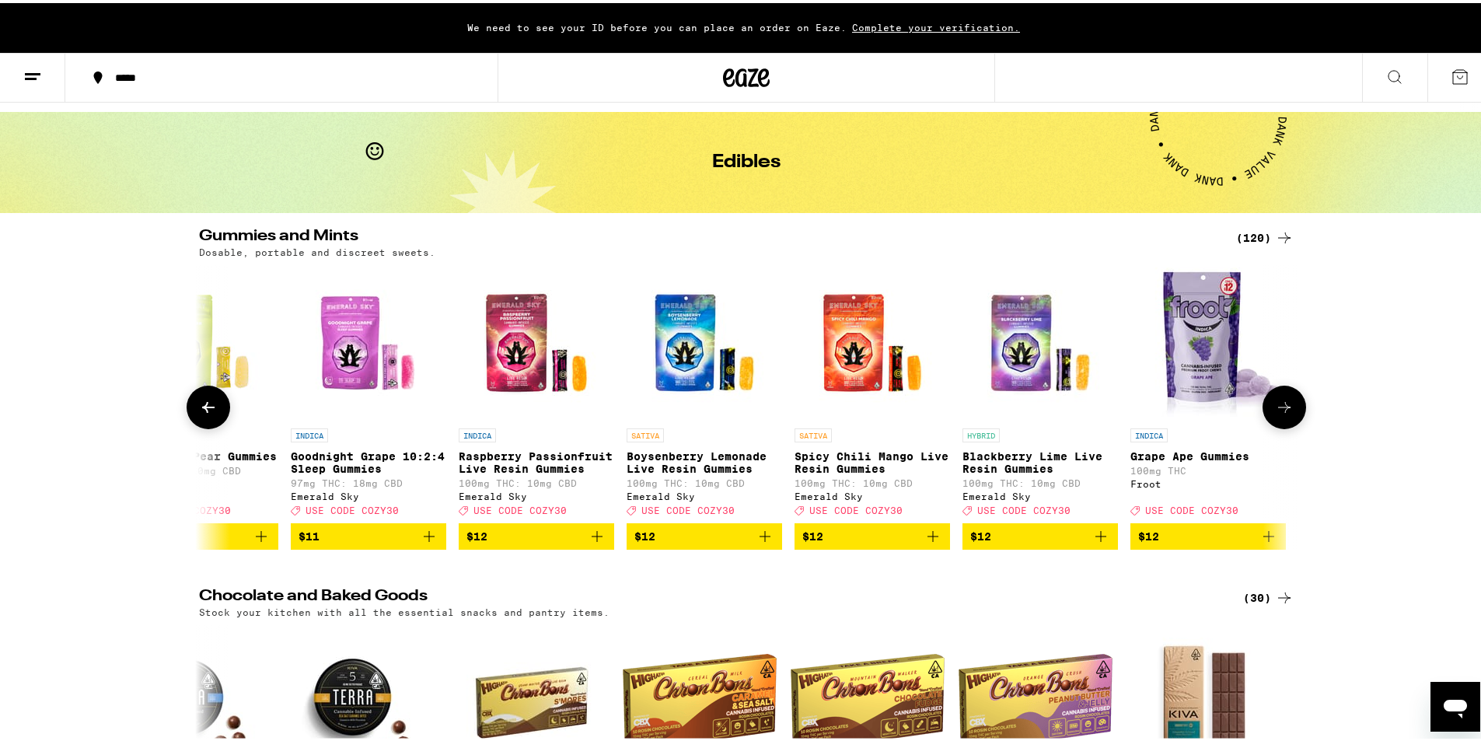
scroll to position [0, 2776]
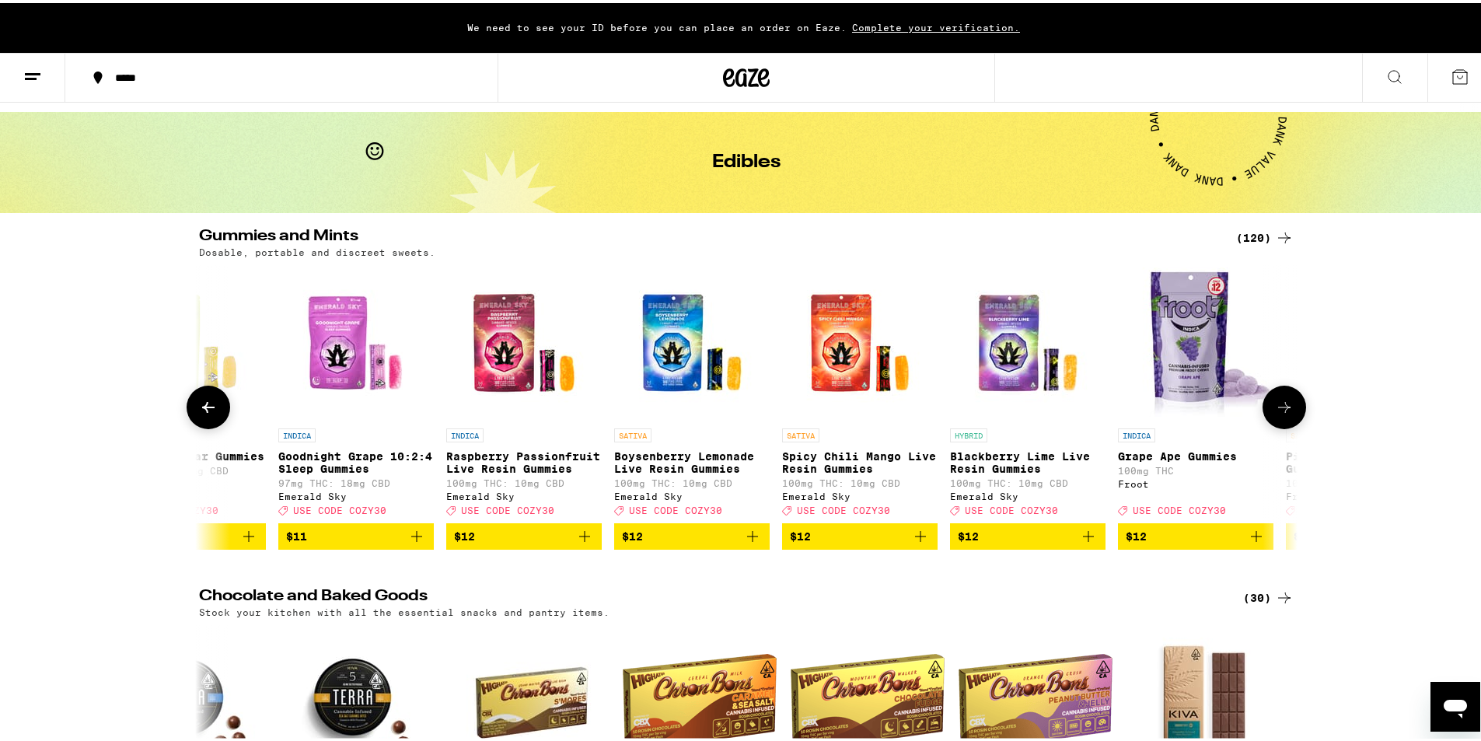
click at [1281, 407] on icon at bounding box center [1284, 404] width 19 height 19
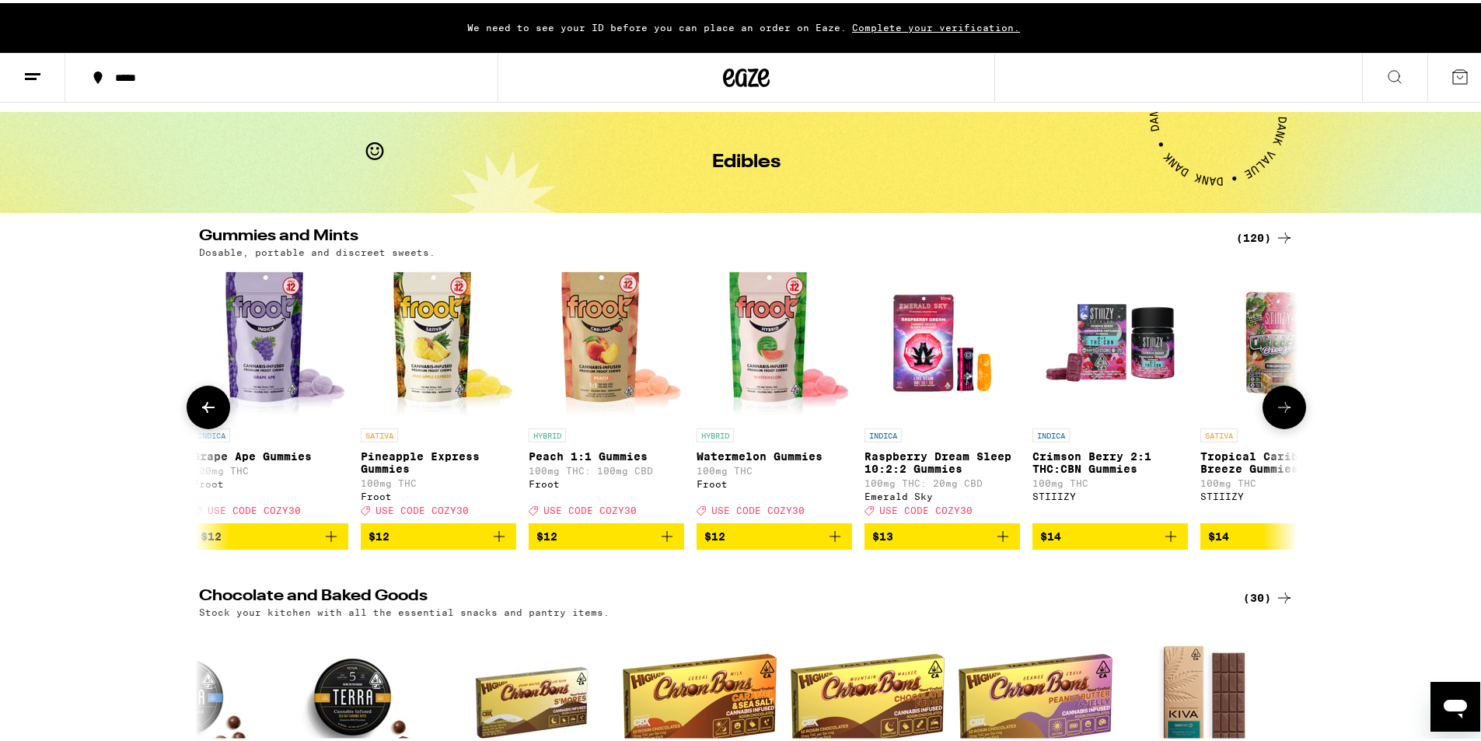
click at [1281, 407] on icon at bounding box center [1284, 404] width 19 height 19
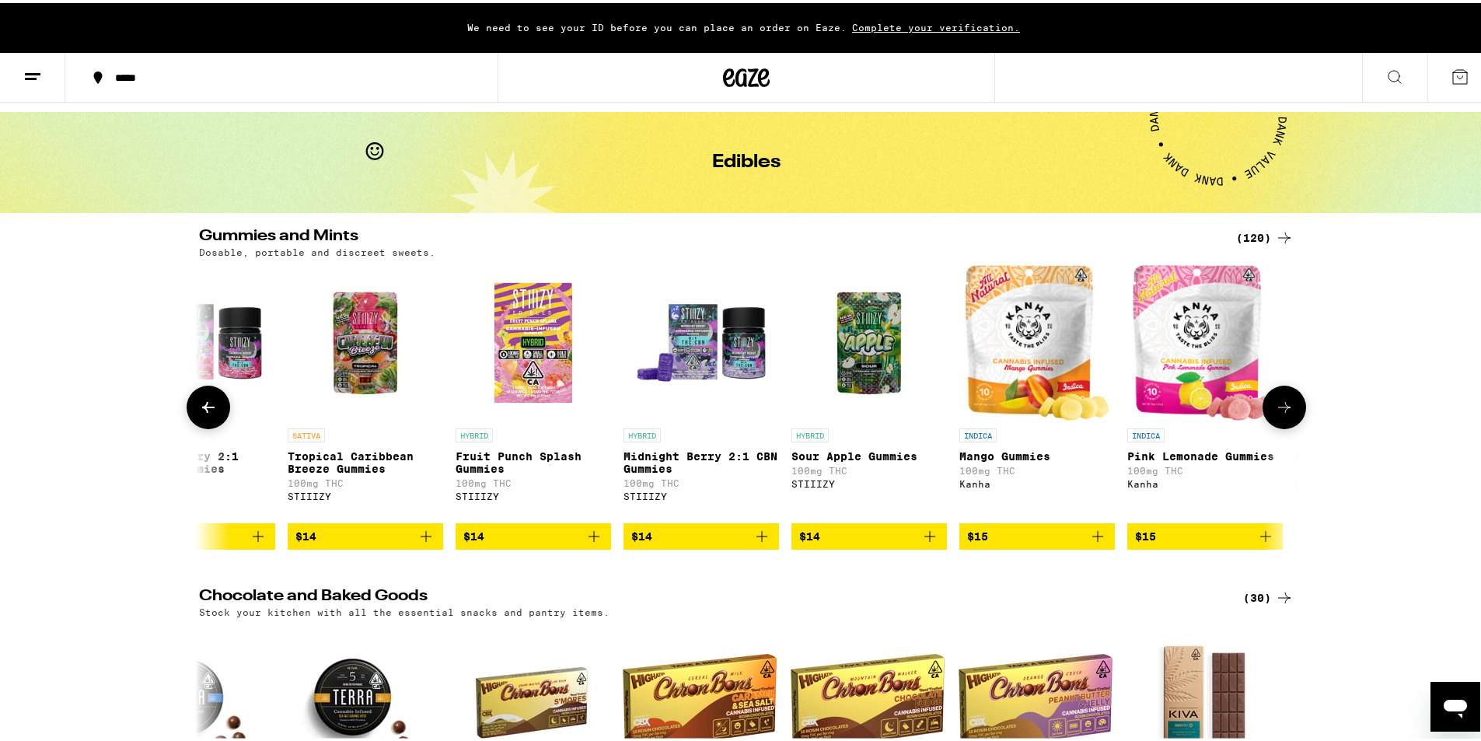
scroll to position [0, 4627]
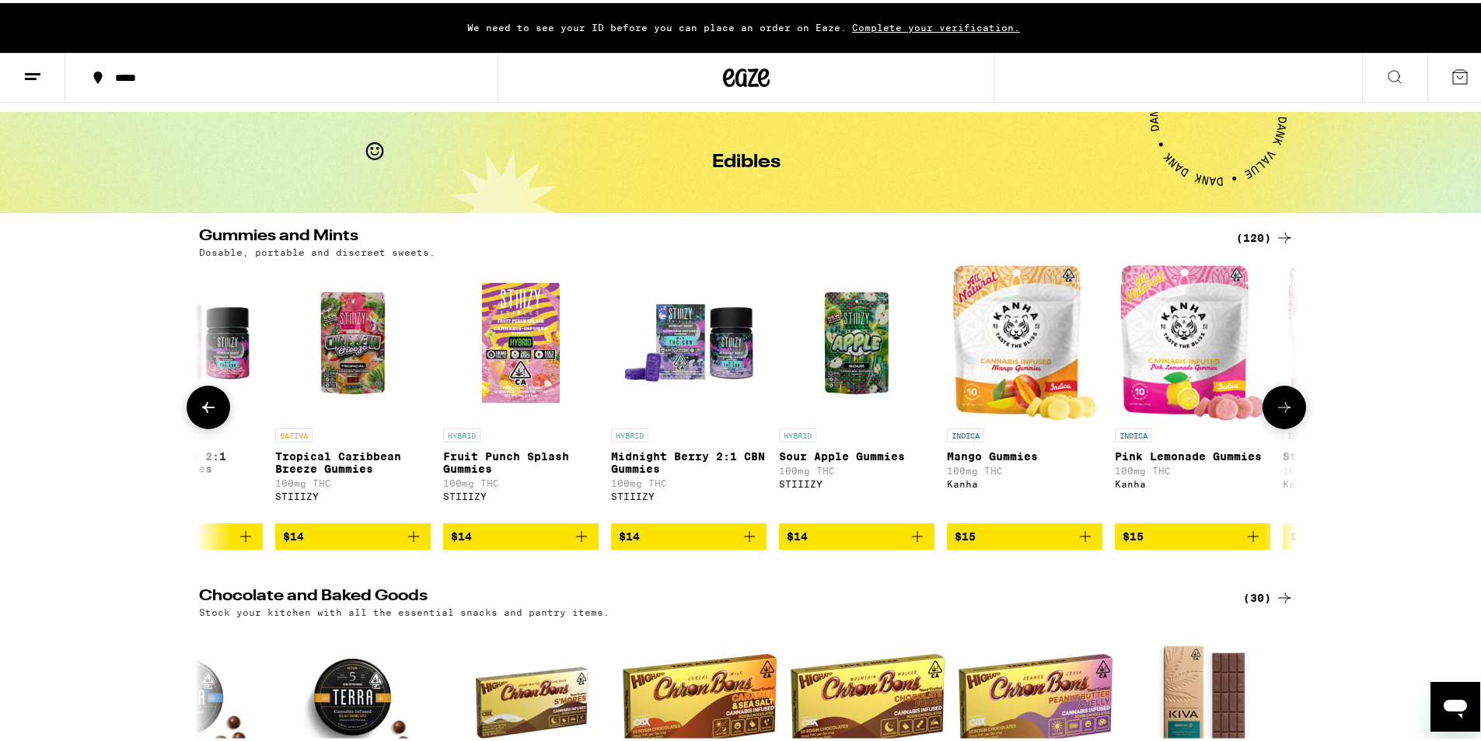
click at [1281, 407] on icon at bounding box center [1284, 404] width 19 height 19
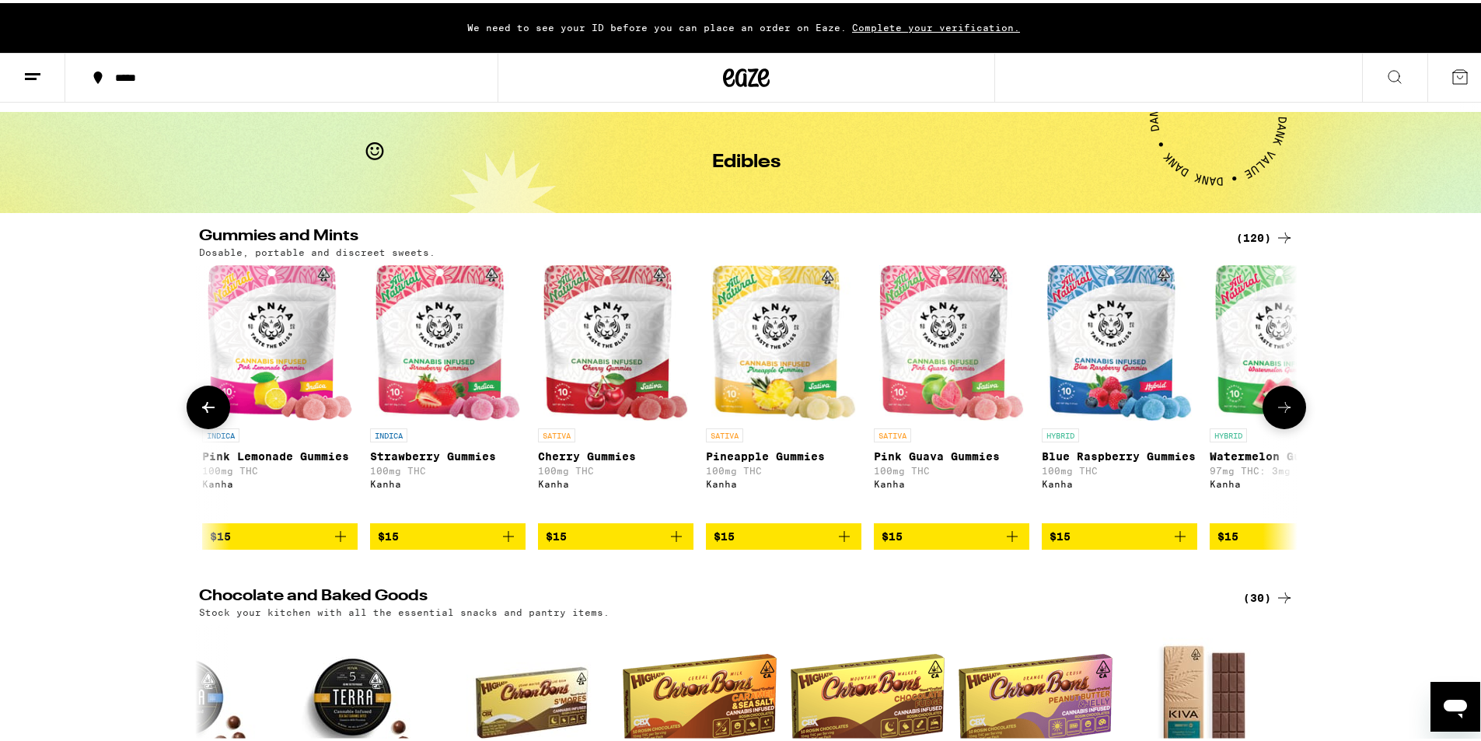
scroll to position [0, 5552]
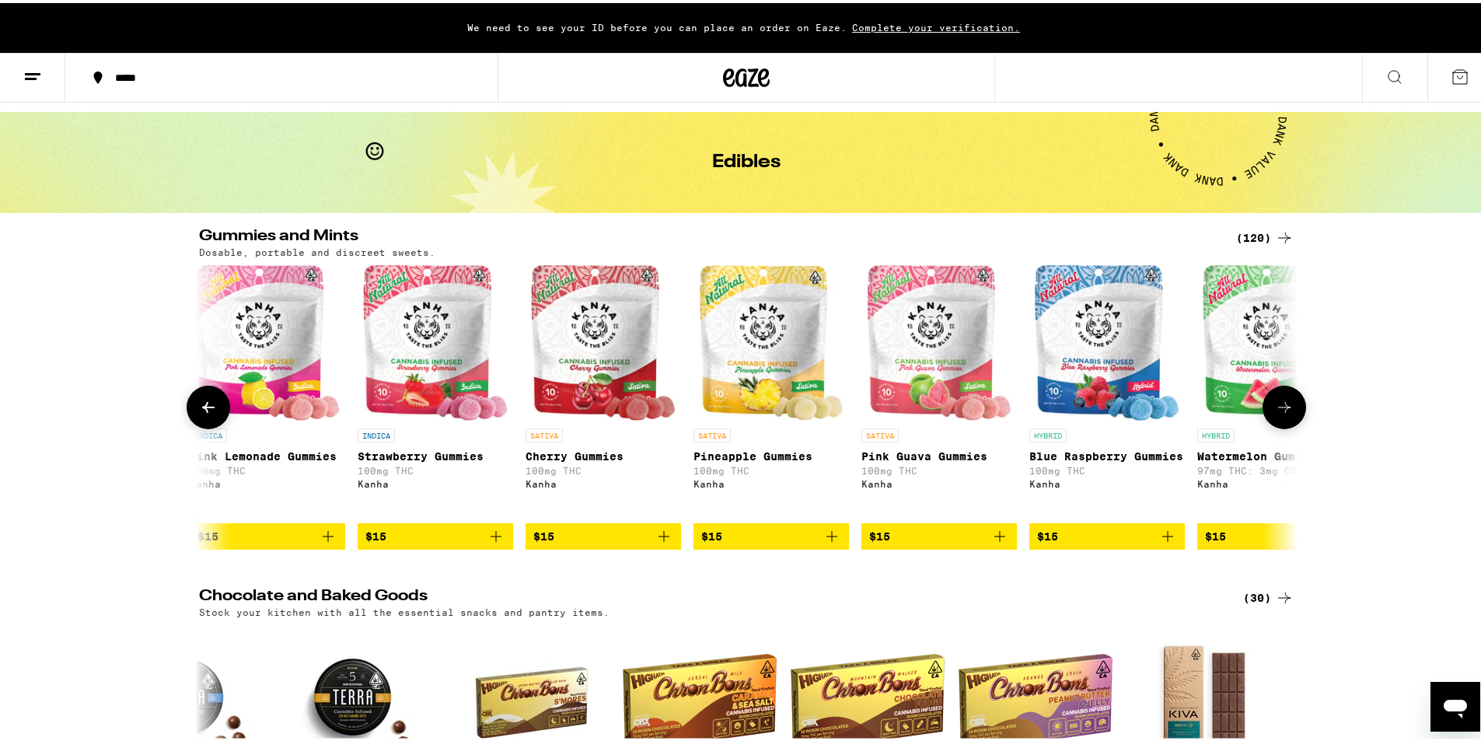
click at [1281, 407] on icon at bounding box center [1284, 404] width 19 height 19
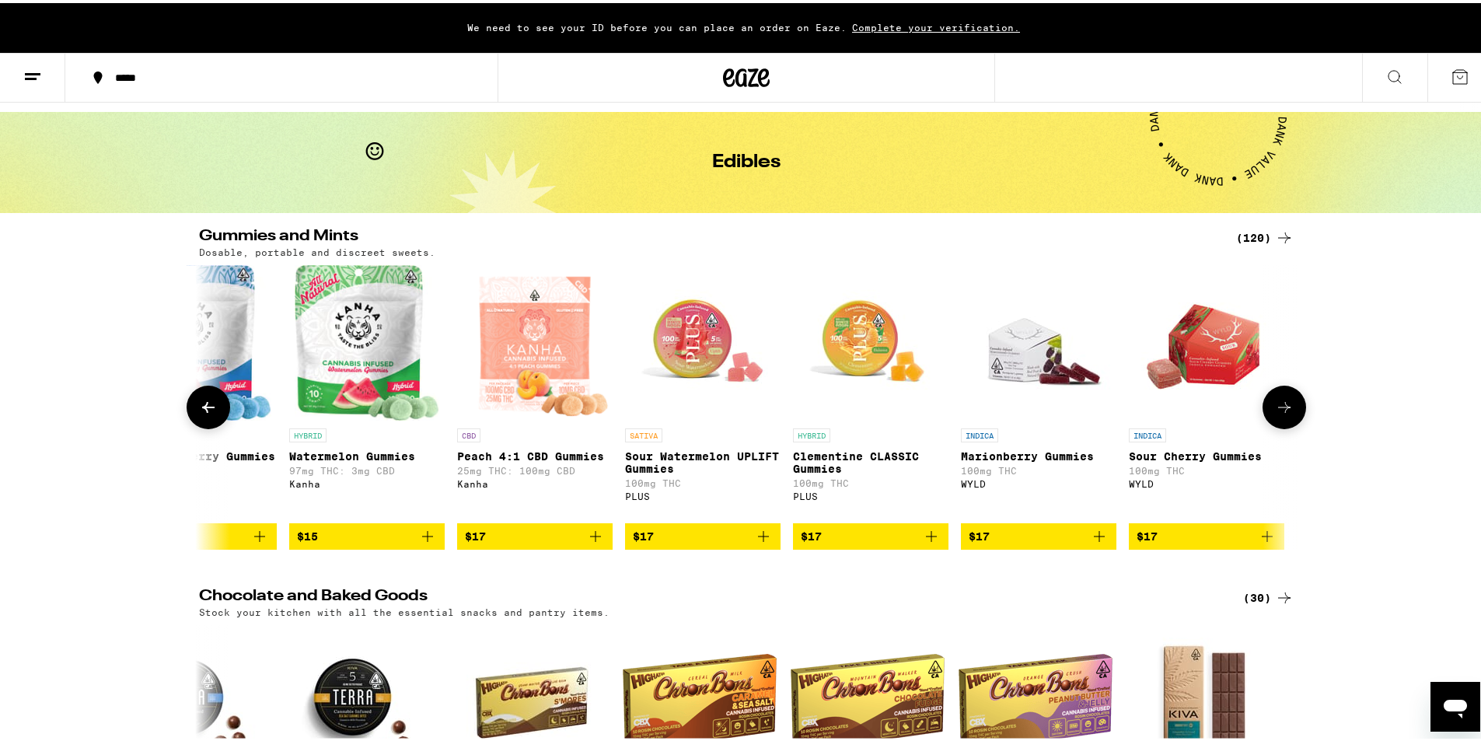
scroll to position [0, 6477]
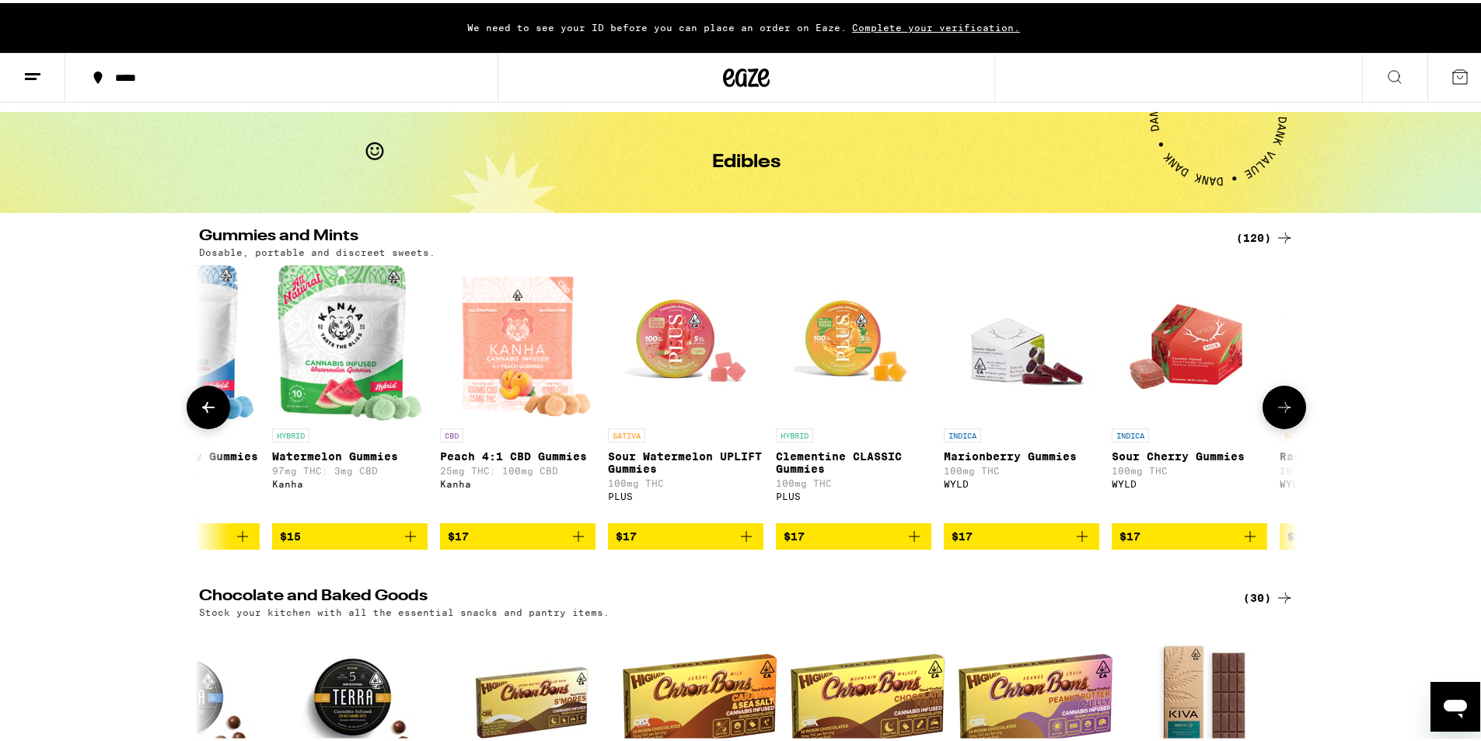
click at [1281, 407] on icon at bounding box center [1284, 404] width 19 height 19
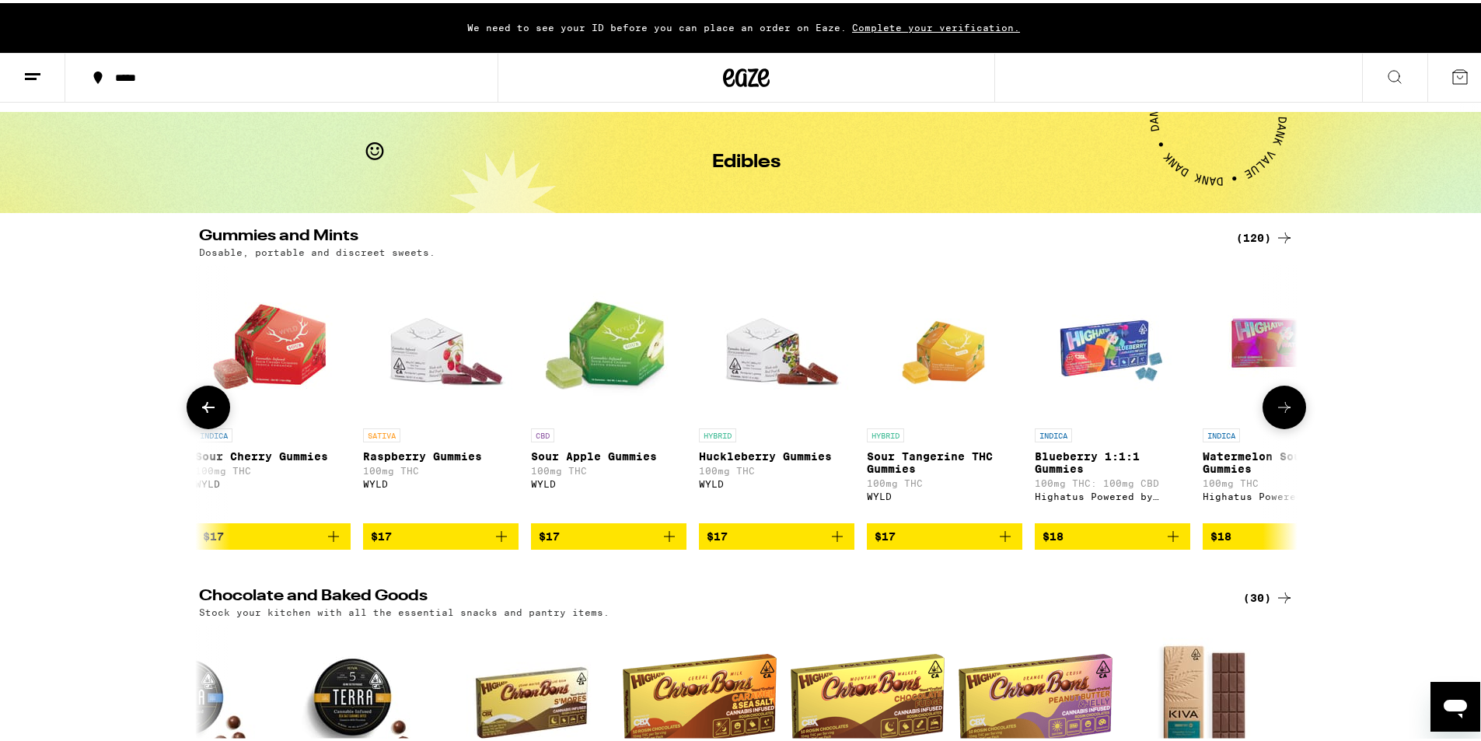
scroll to position [0, 7403]
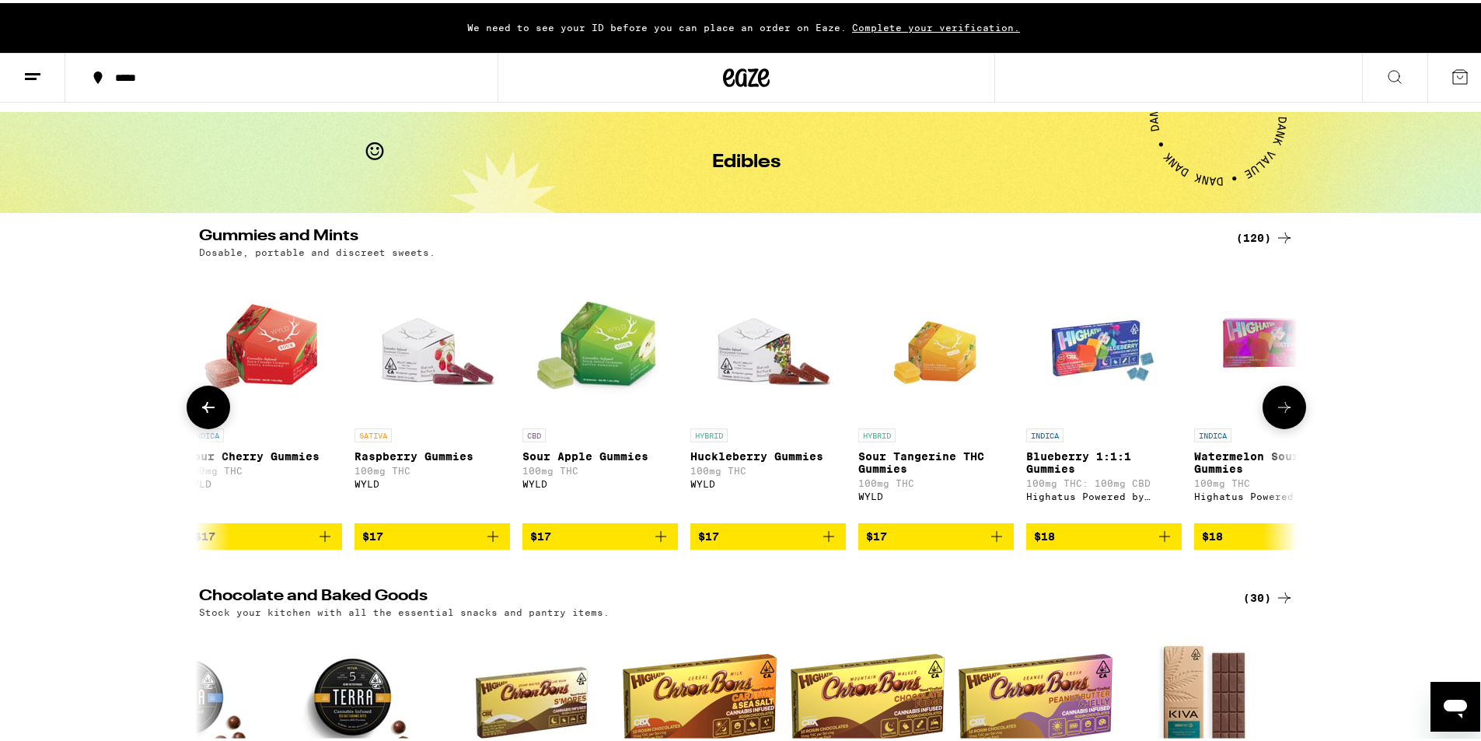
click at [1274, 421] on button at bounding box center [1285, 405] width 44 height 44
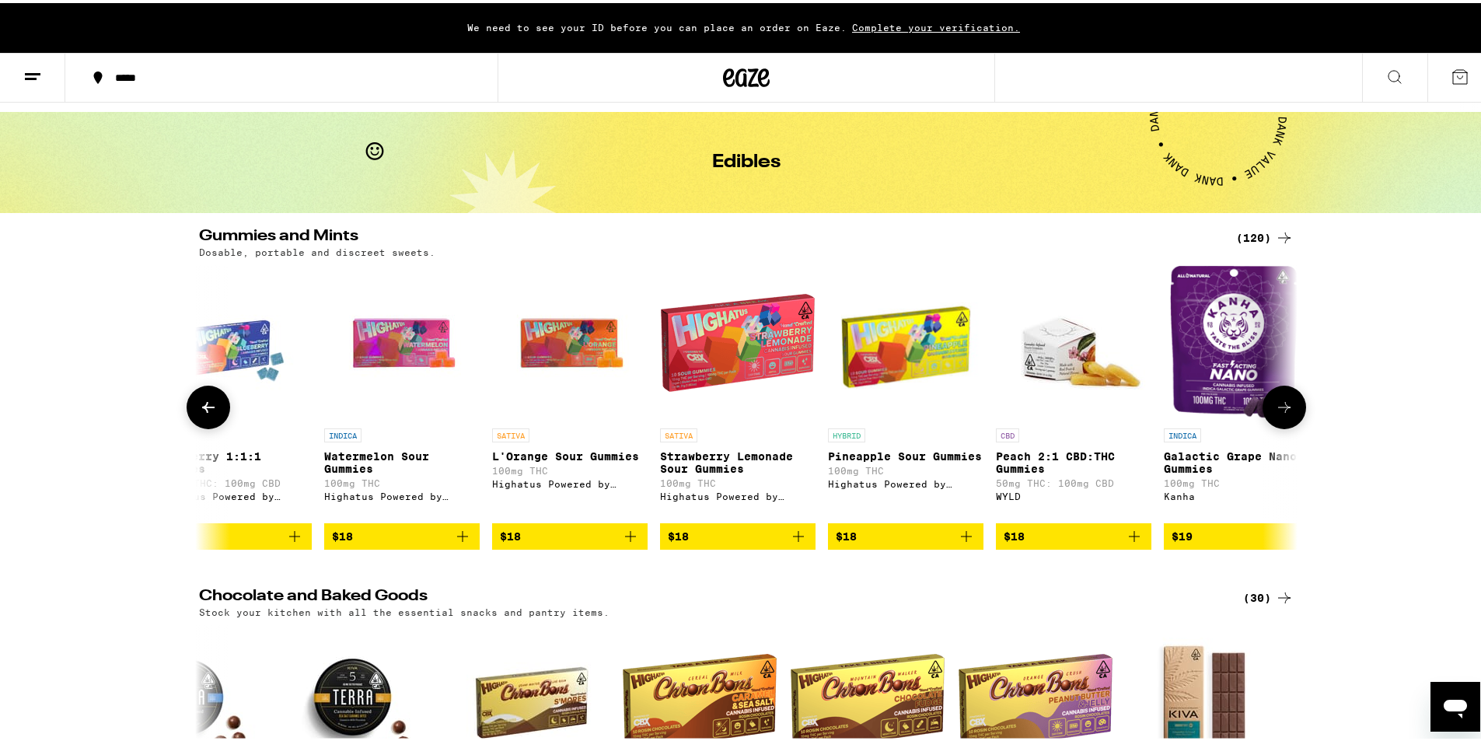
scroll to position [0, 8328]
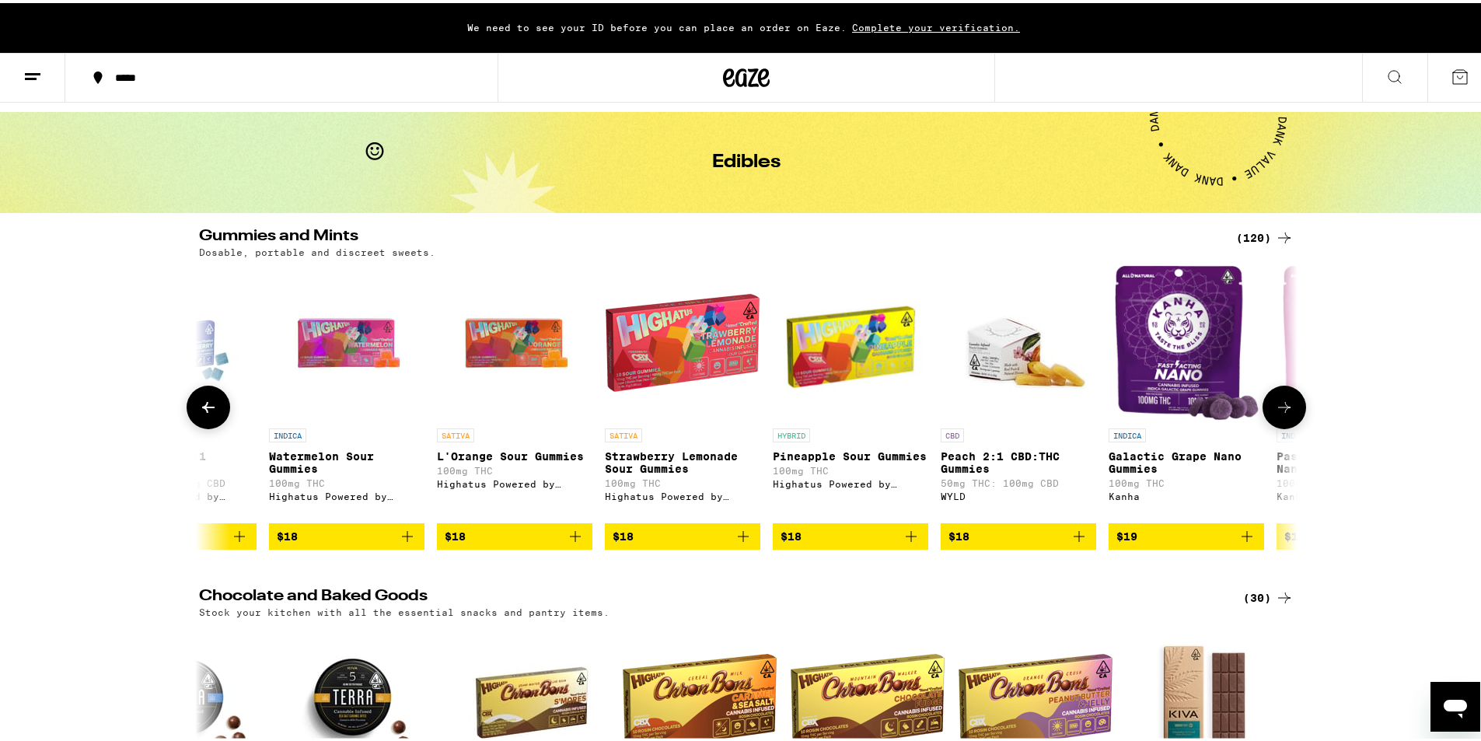
click at [1274, 421] on button at bounding box center [1285, 405] width 44 height 44
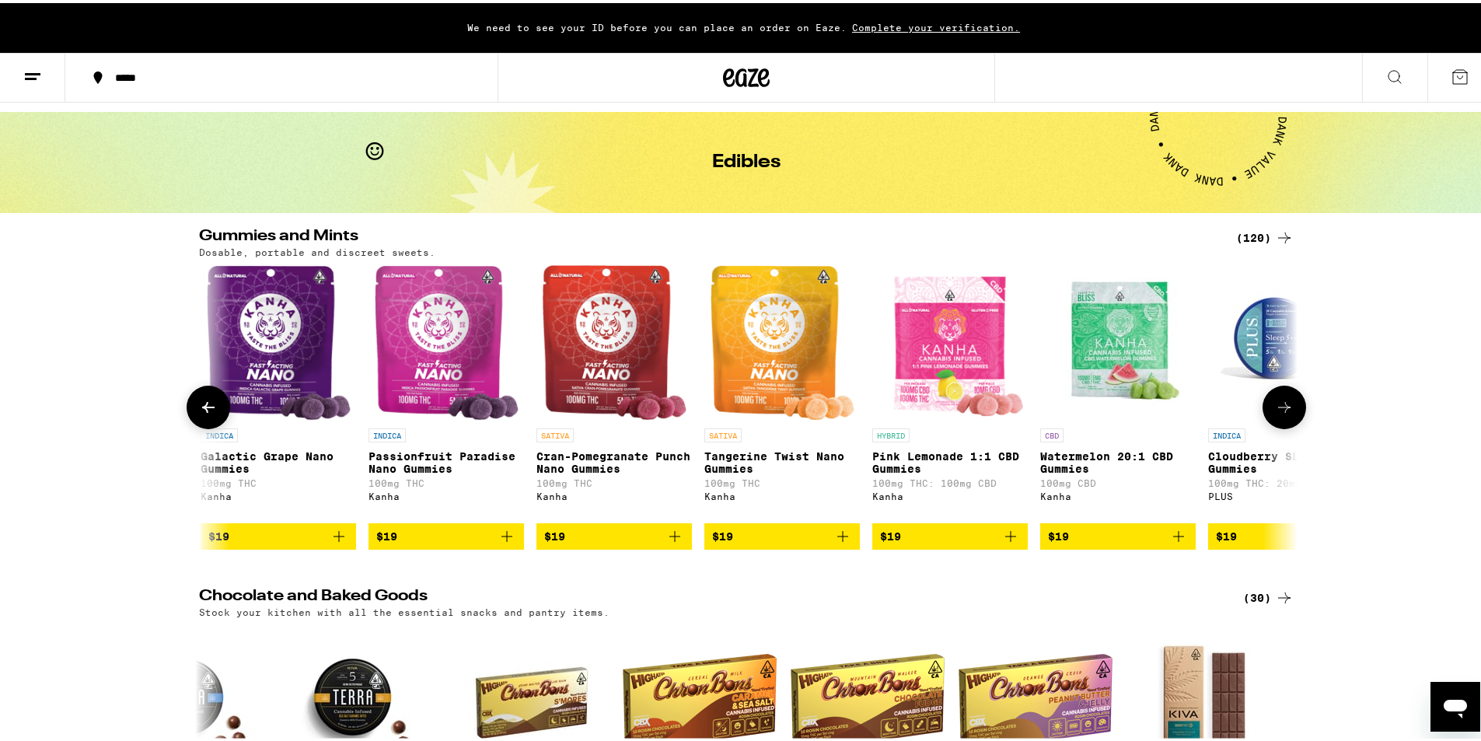
scroll to position [0, 9253]
